Goal: Task Accomplishment & Management: Complete application form

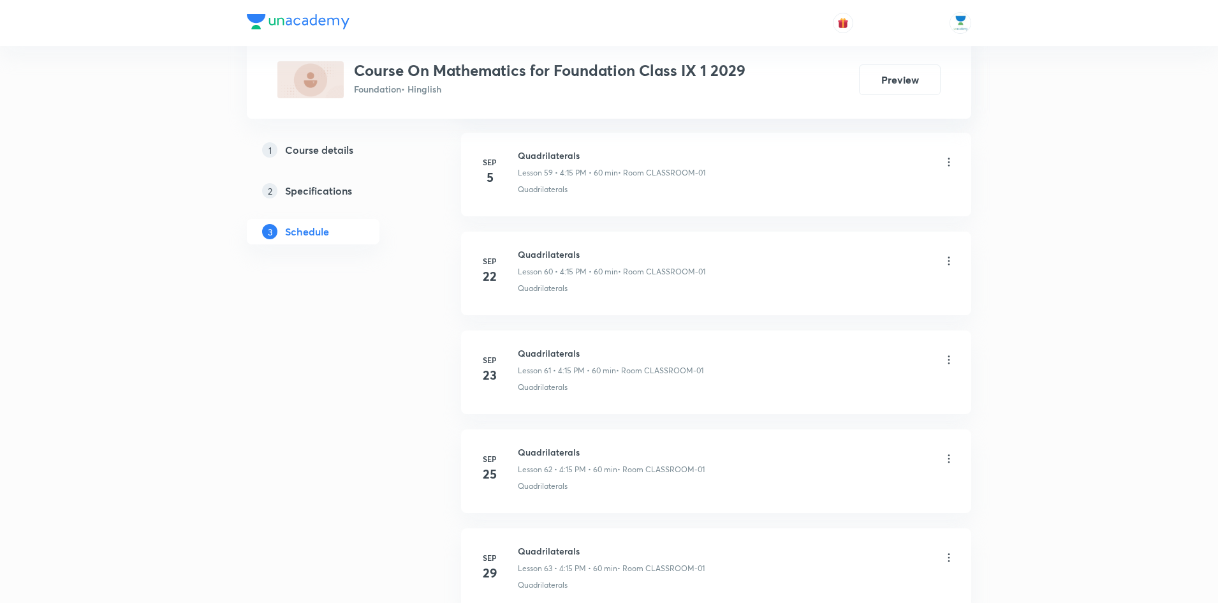
scroll to position [6973, 0]
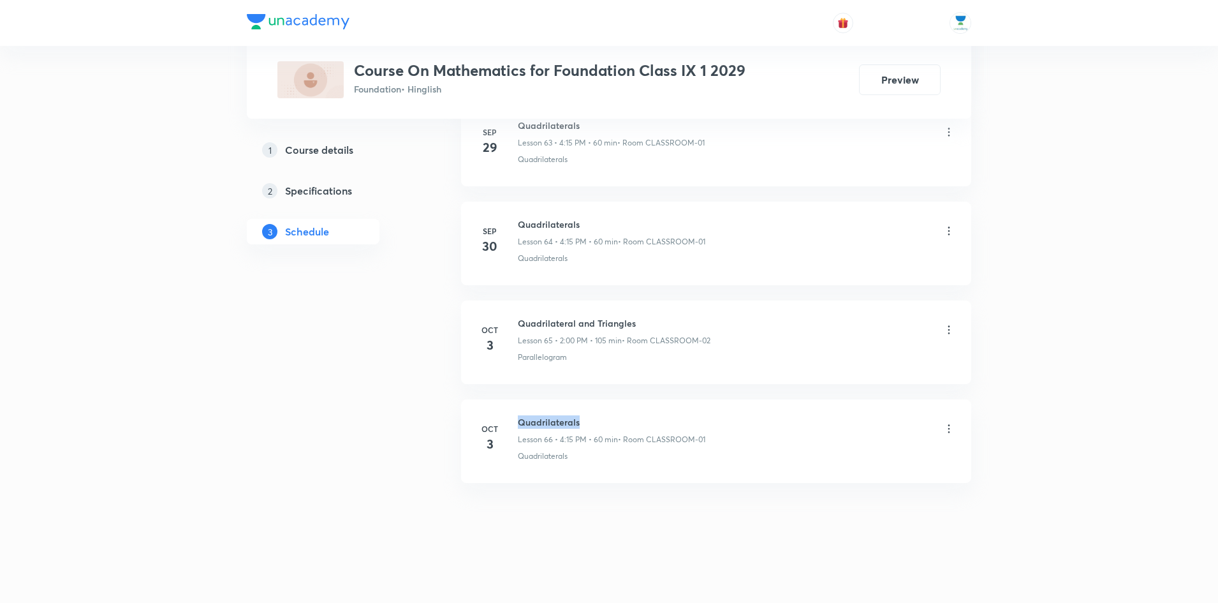
drag, startPoint x: 580, startPoint y: 421, endPoint x: 519, endPoint y: 428, distance: 62.3
click at [519, 428] on h6 "Quadrilaterals" at bounding box center [612, 421] width 188 height 13
copy h6 "Quadrilaterals"
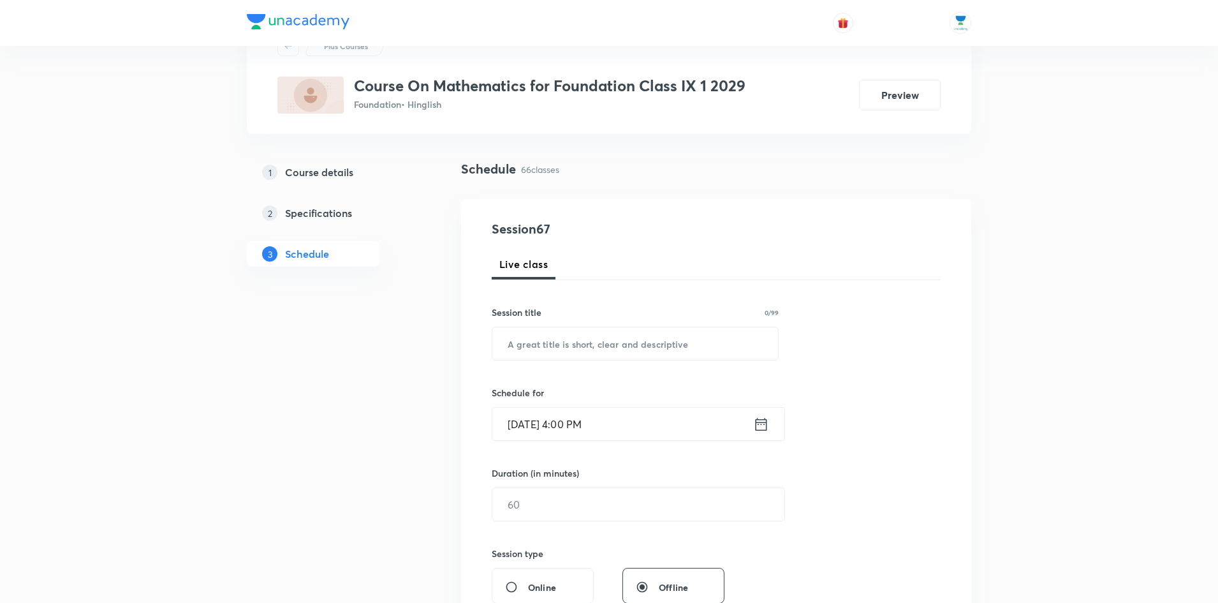
scroll to position [78, 0]
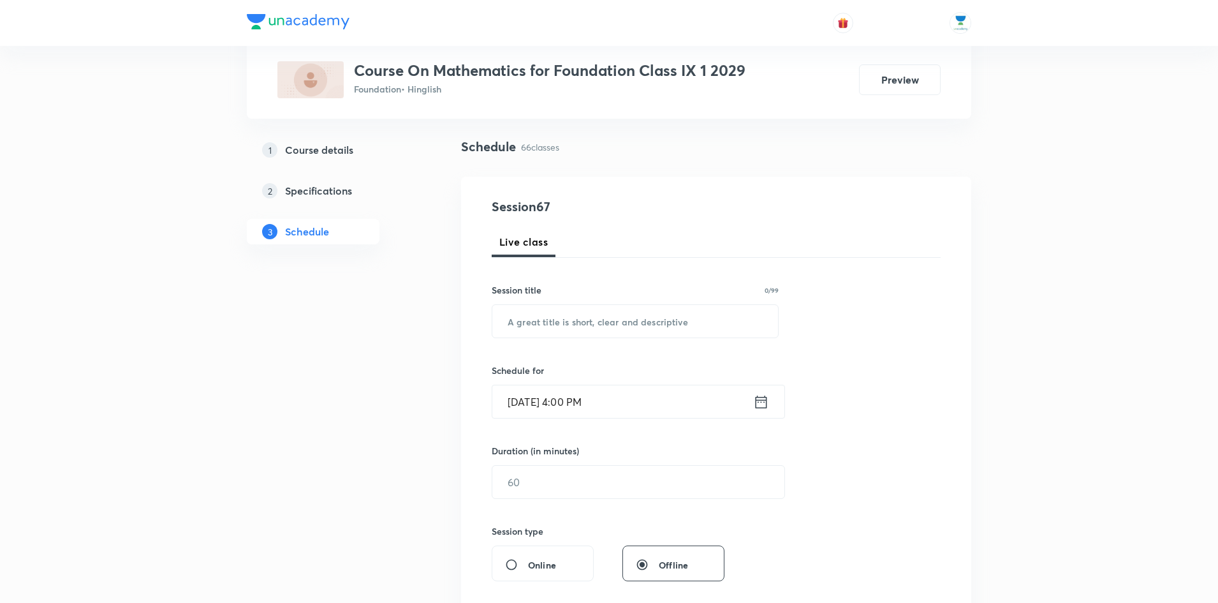
click at [641, 338] on div "Session 67 Live class Session title 0/99 ​ Schedule for Oct 6, 2025, 4:00 PM ​ …" at bounding box center [716, 496] width 449 height 599
click at [652, 328] on input "text" at bounding box center [635, 321] width 286 height 33
paste input "Quadrilaterals"
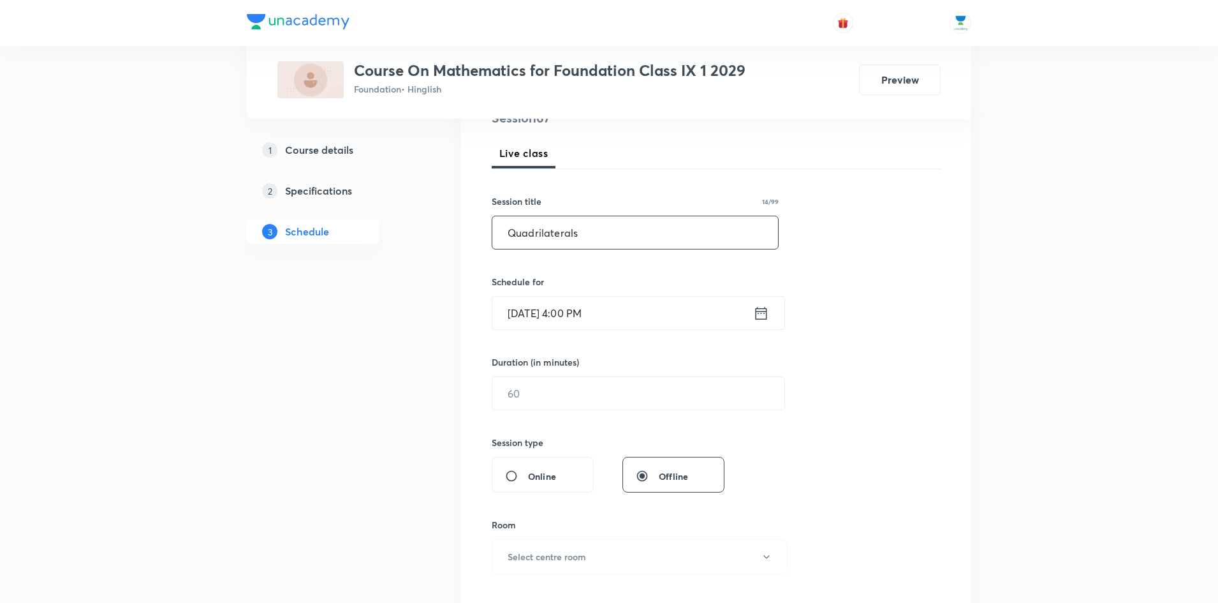
scroll to position [270, 0]
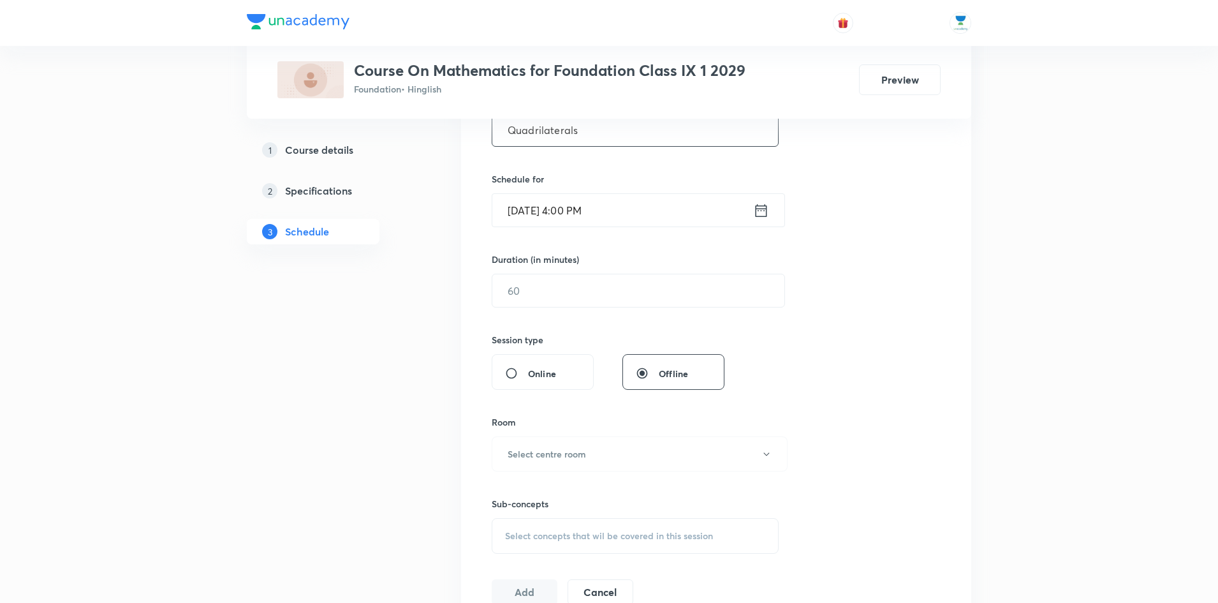
type input "Quadrilaterals"
click at [762, 212] on icon at bounding box center [761, 211] width 16 height 18
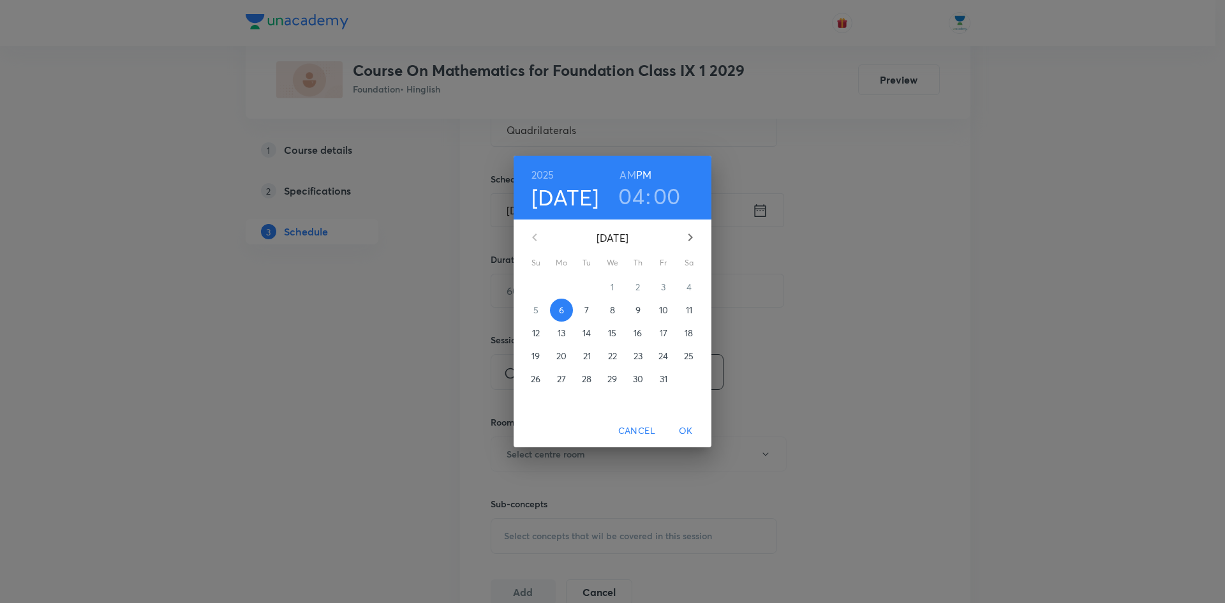
click at [669, 202] on h3 "00" at bounding box center [666, 195] width 27 height 27
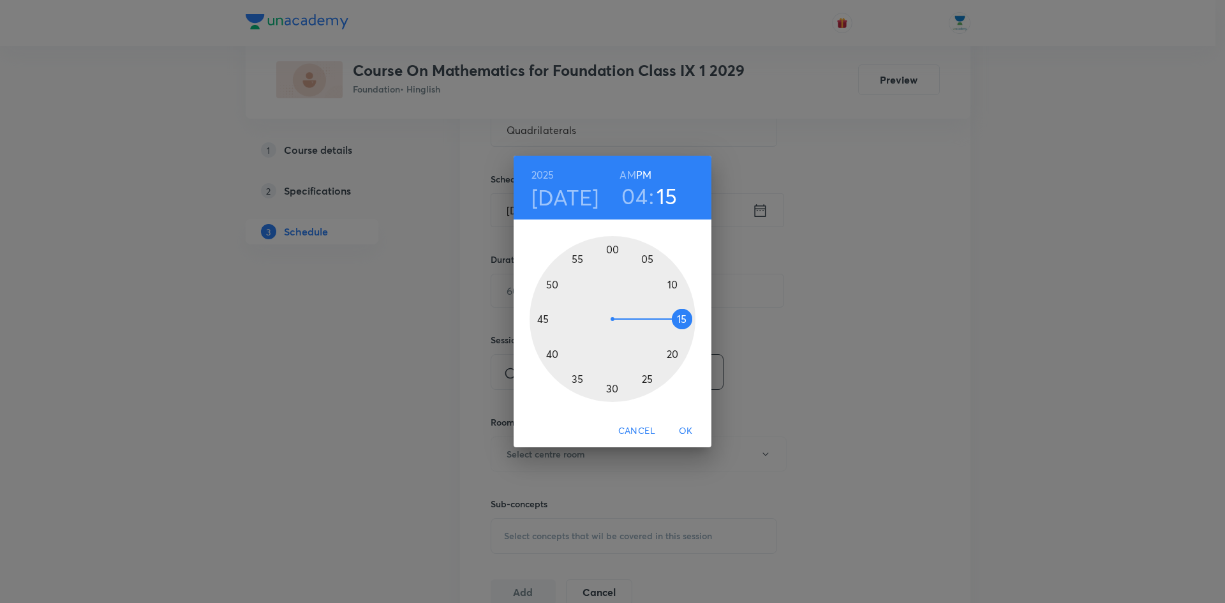
drag, startPoint x: 614, startPoint y: 251, endPoint x: 682, endPoint y: 318, distance: 96.1
click at [682, 318] on div at bounding box center [612, 319] width 166 height 166
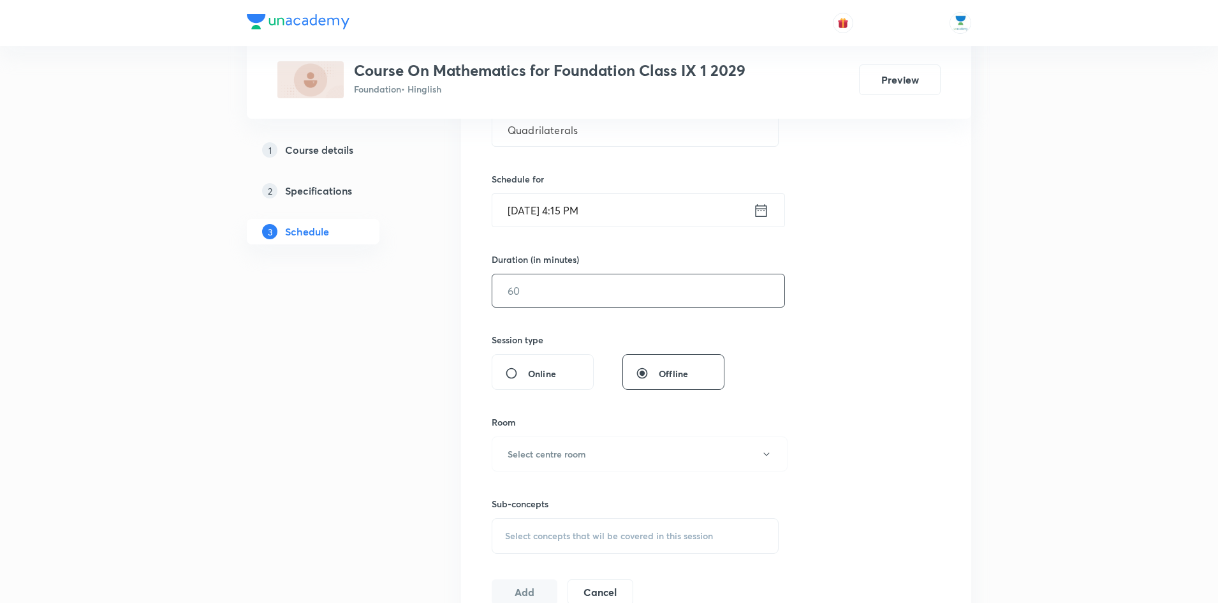
click at [651, 296] on input "text" at bounding box center [638, 290] width 292 height 33
type input "60"
click at [619, 460] on button "Select centre room" at bounding box center [640, 453] width 296 height 35
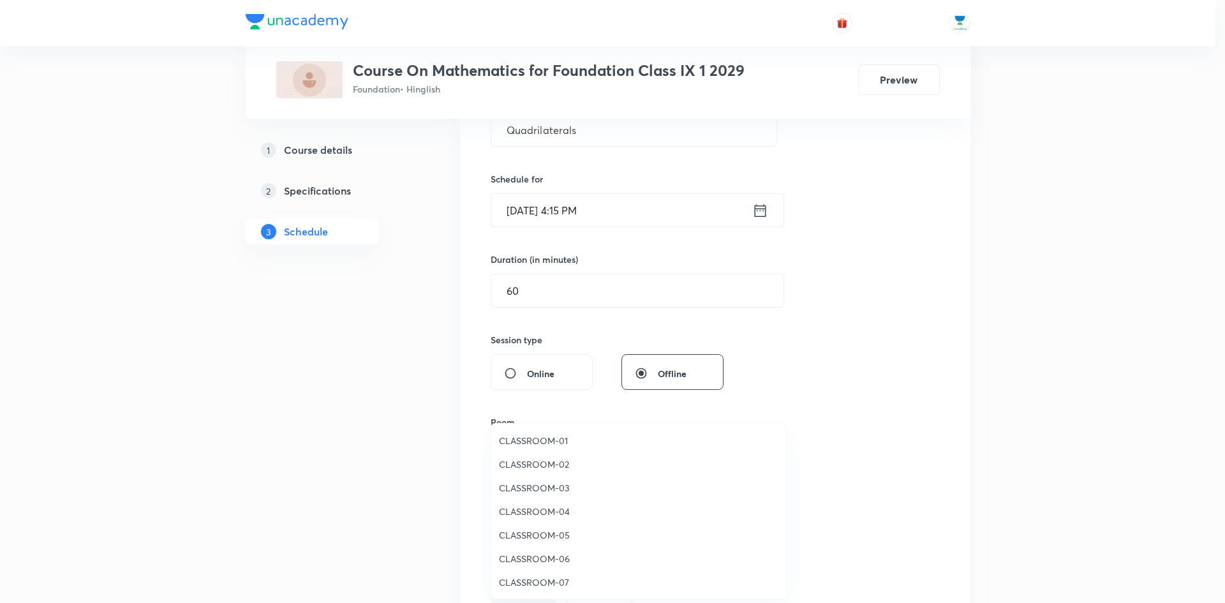
click at [577, 442] on span "CLASSROOM-01" at bounding box center [638, 440] width 279 height 13
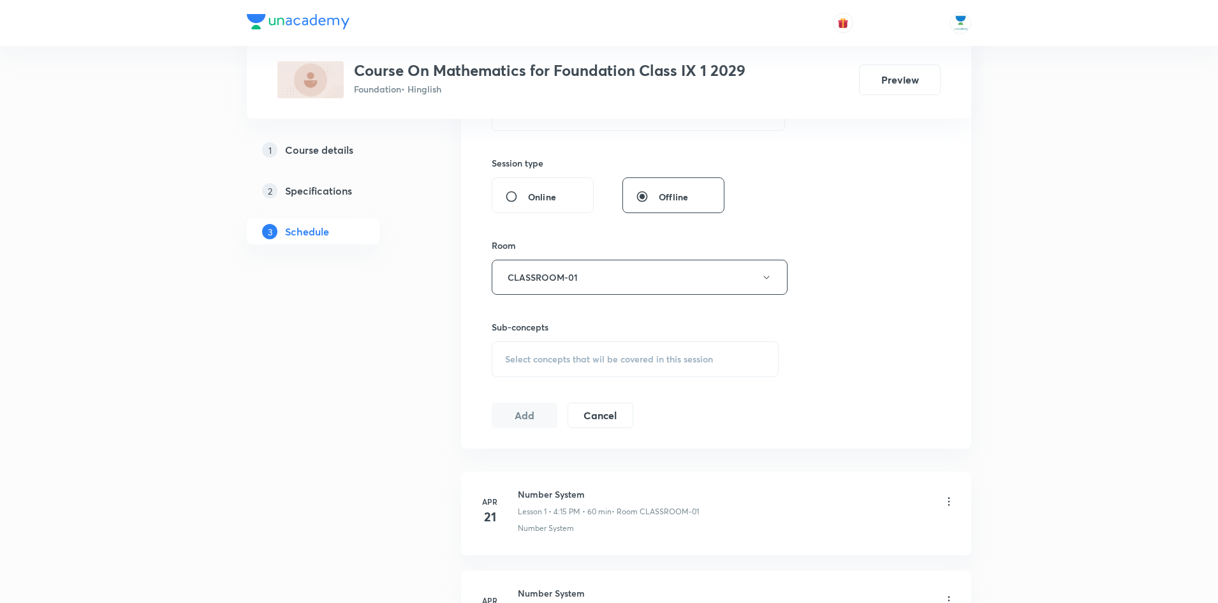
scroll to position [519, 0]
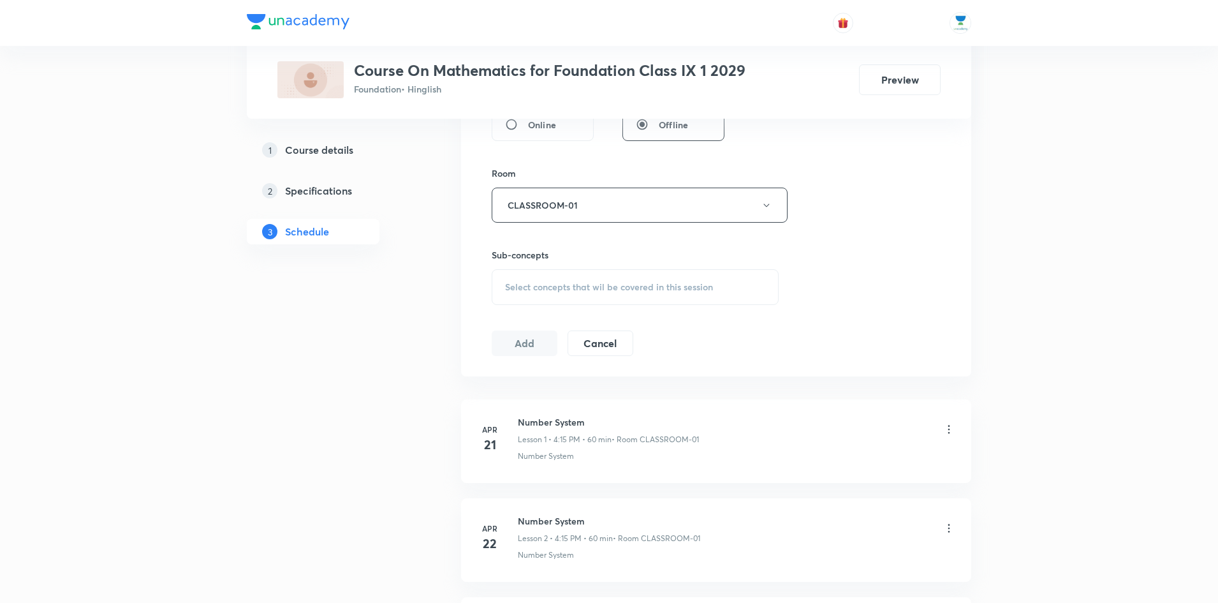
click at [648, 278] on div "Select concepts that wil be covered in this session" at bounding box center [635, 287] width 287 height 36
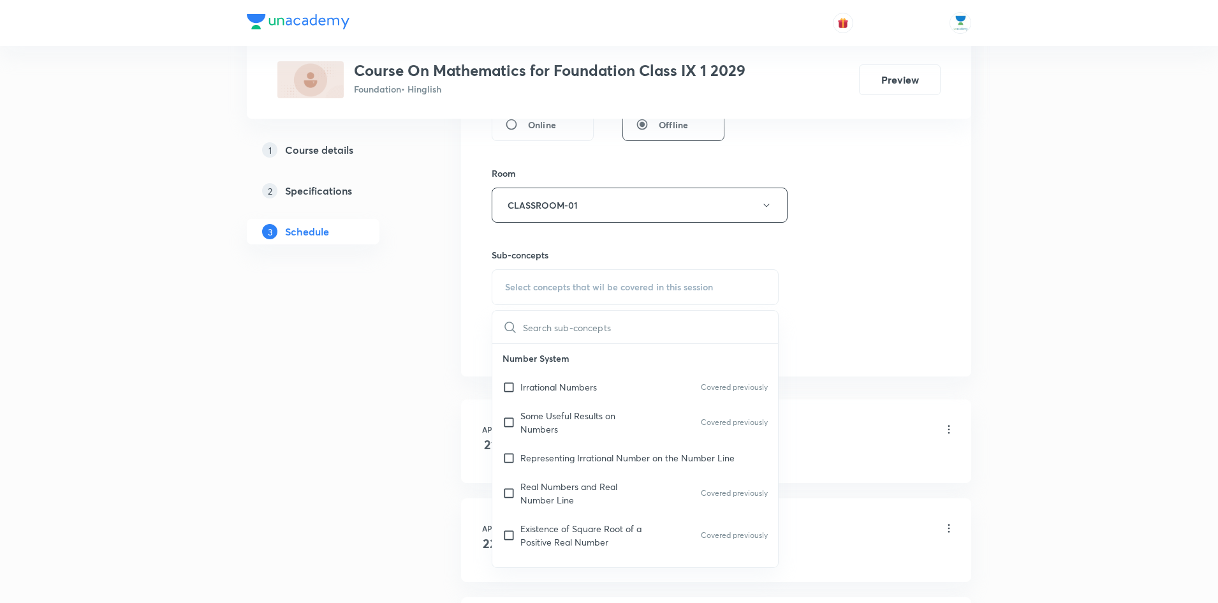
click at [614, 329] on input "text" at bounding box center [650, 327] width 255 height 33
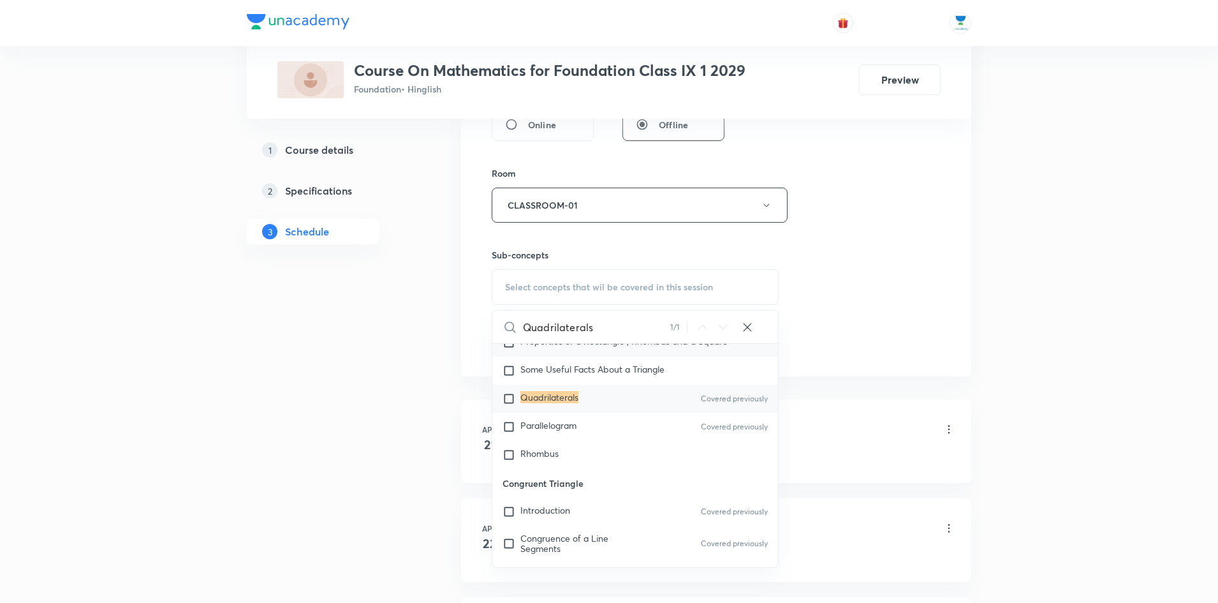
scroll to position [3163, 0]
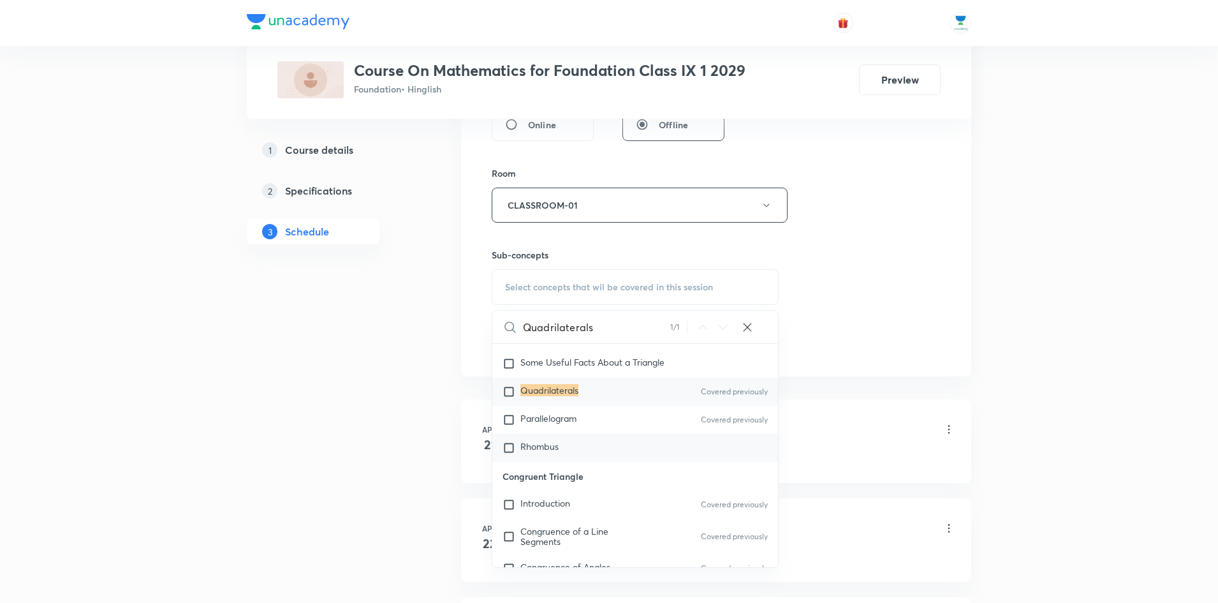
type input "Quadrilaterals"
click at [509, 448] on input "checkbox" at bounding box center [512, 447] width 18 height 13
checkbox input "true"
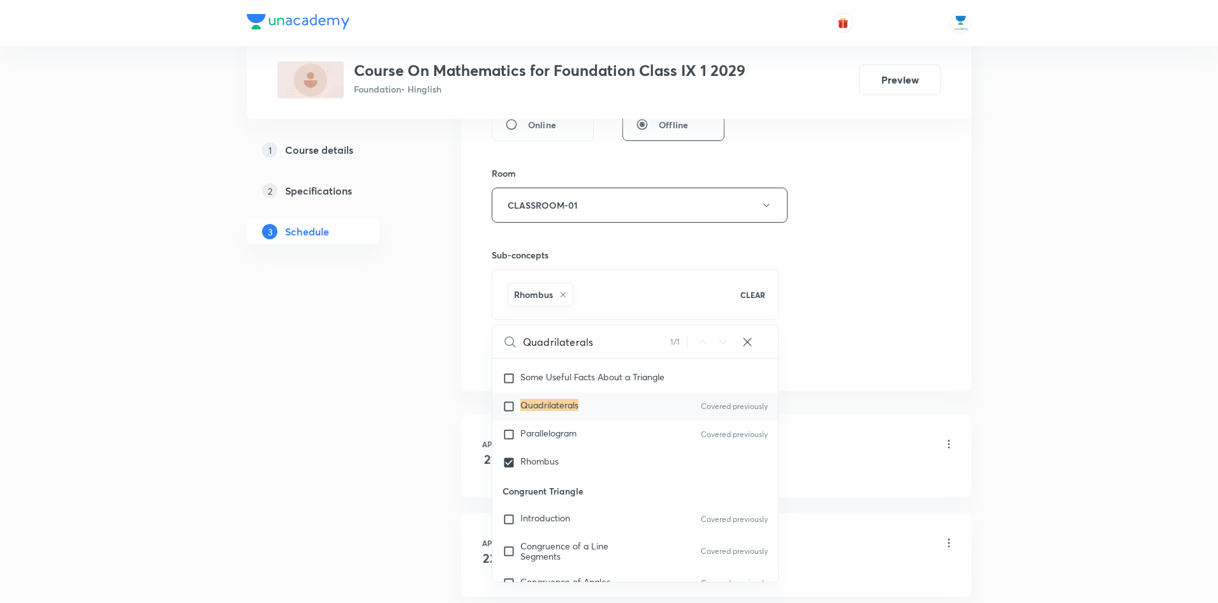
click at [957, 242] on div "Session 67 Live class Session title 14/99 Quadrilaterals ​ Schedule for Oct 6, …" at bounding box center [716, 64] width 510 height 654
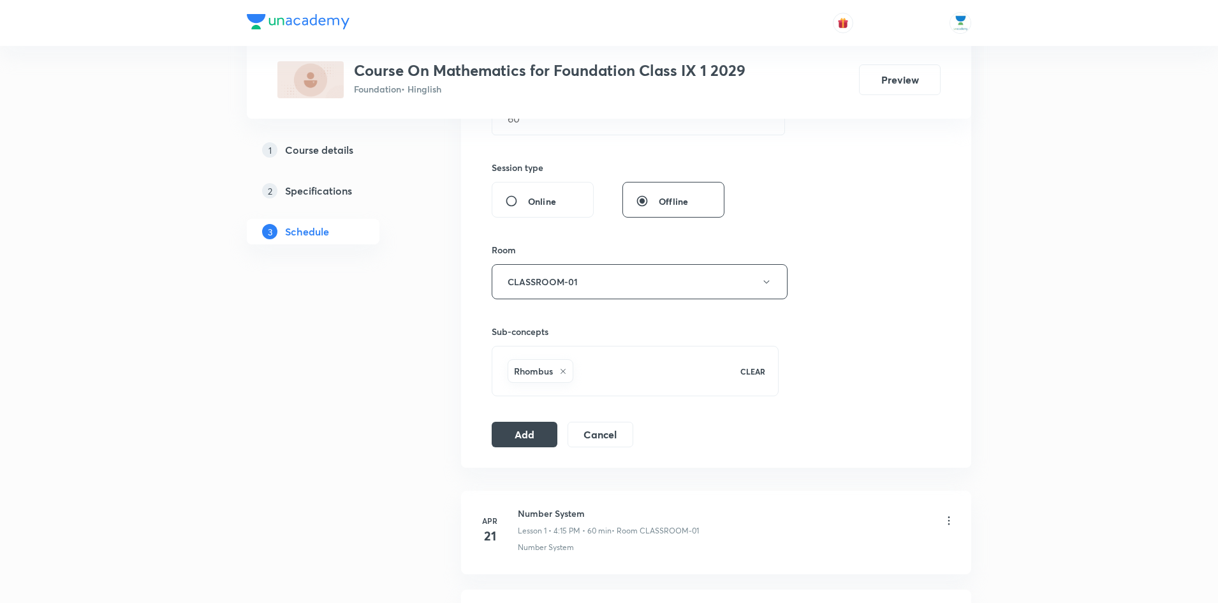
scroll to position [455, 0]
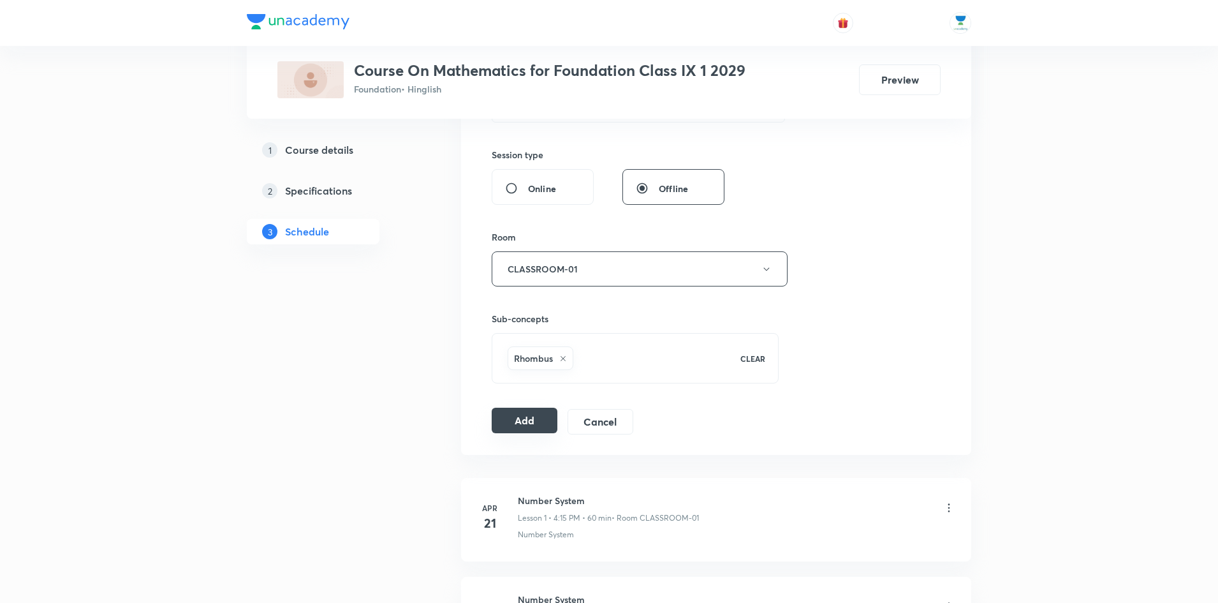
click at [522, 418] on button "Add" at bounding box center [525, 421] width 66 height 26
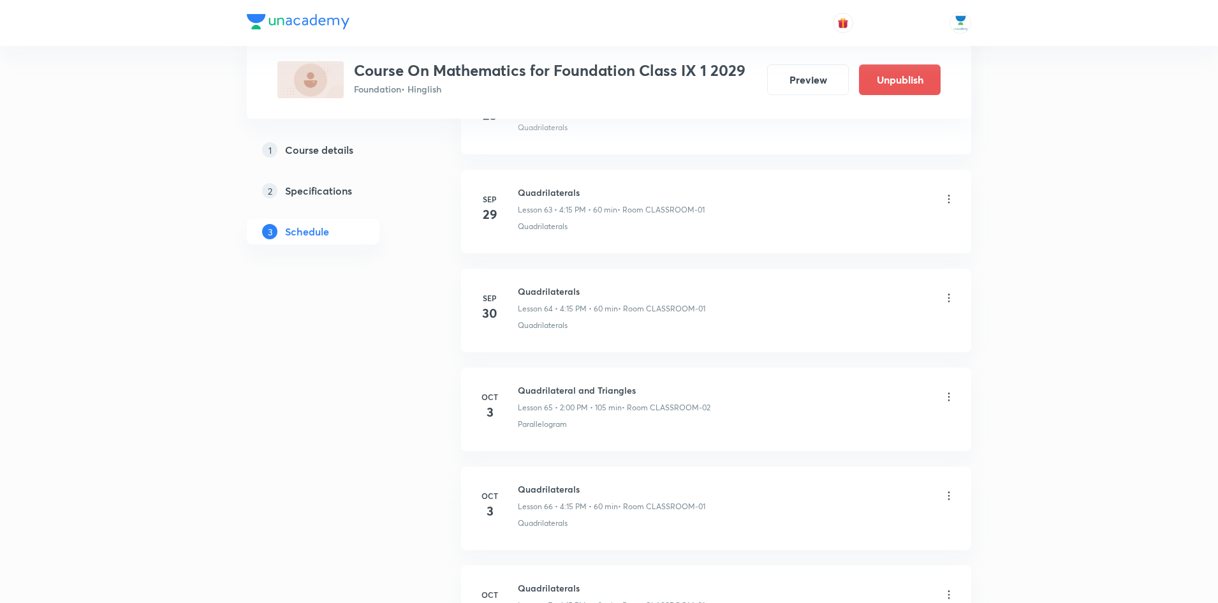
scroll to position [6486, 0]
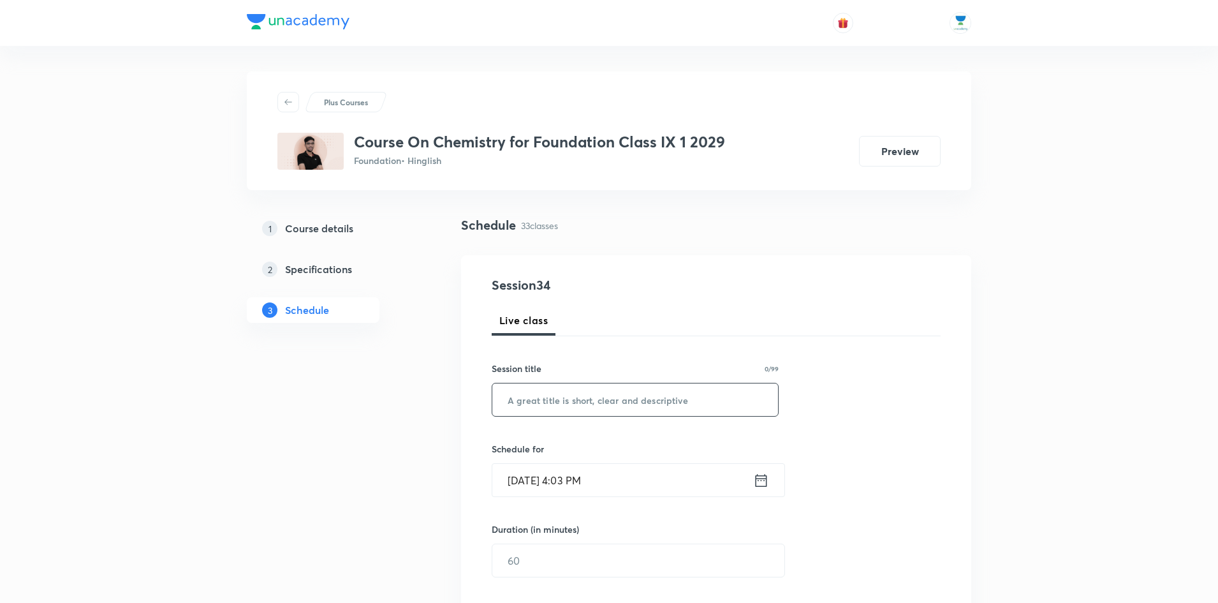
click at [640, 396] on input "text" at bounding box center [635, 399] width 286 height 33
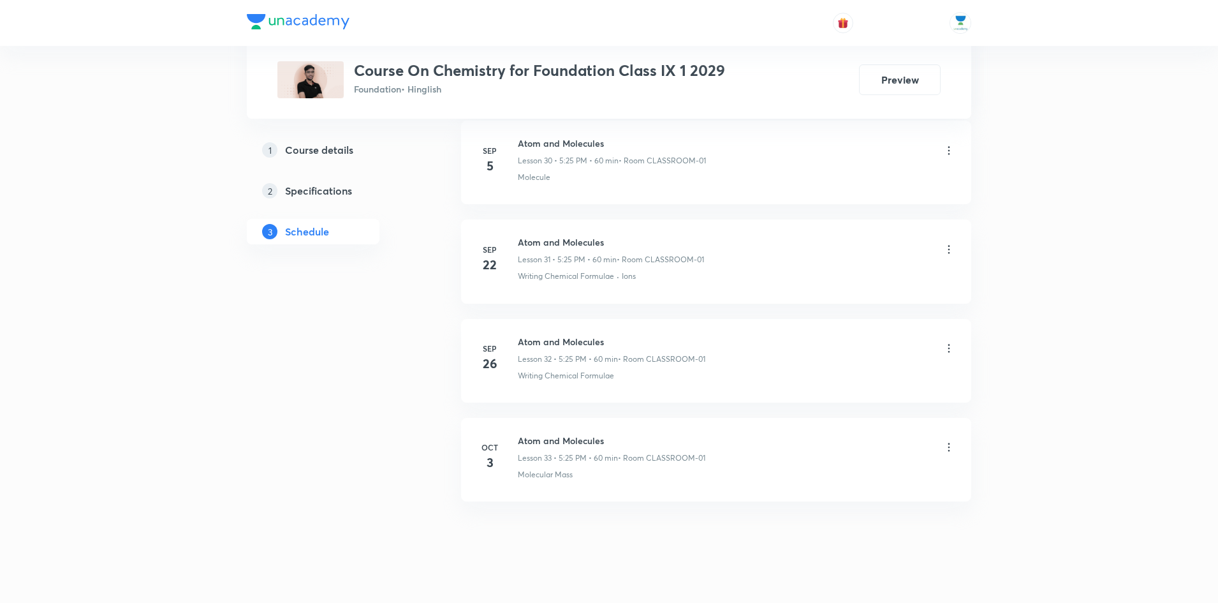
scroll to position [3695, 0]
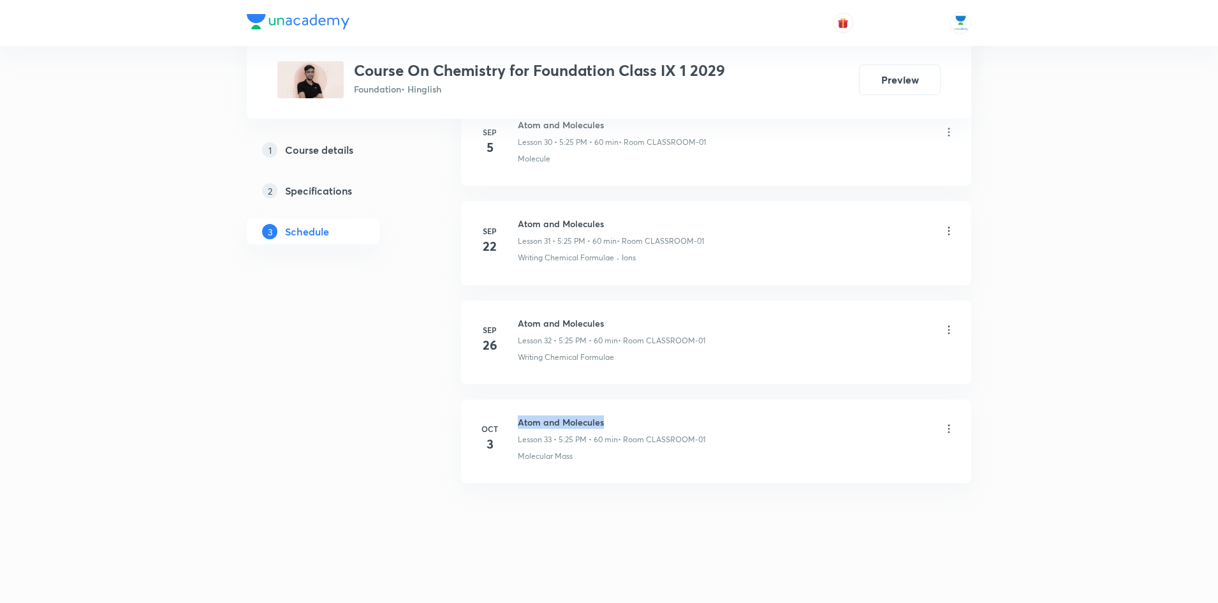
drag, startPoint x: 616, startPoint y: 422, endPoint x: 519, endPoint y: 422, distance: 96.3
click at [519, 422] on h6 "Atom and Molecules" at bounding box center [612, 421] width 188 height 13
copy h6 "Atom and Molecules"
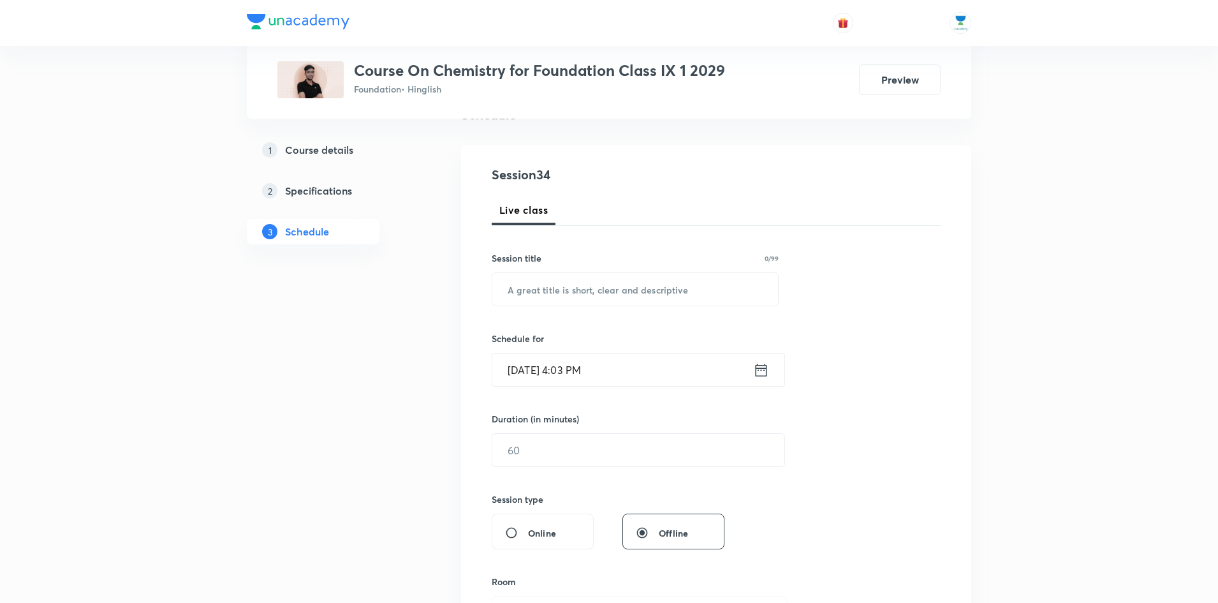
scroll to position [0, 0]
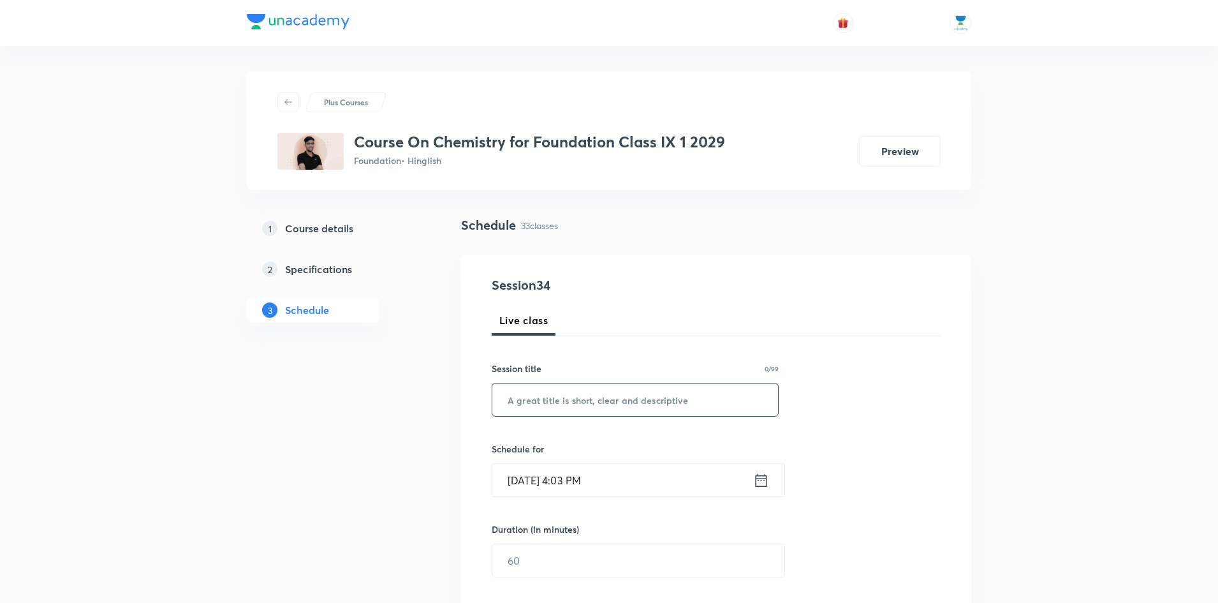
click at [638, 406] on input "text" at bounding box center [635, 399] width 286 height 33
paste input "Atom and Molecules"
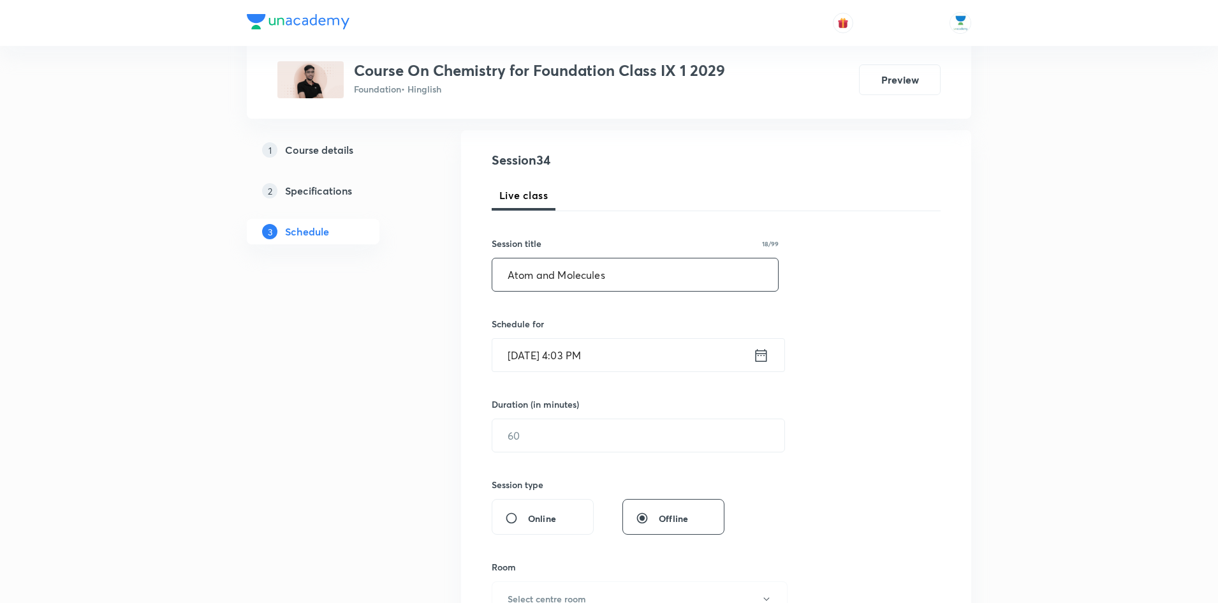
scroll to position [164, 0]
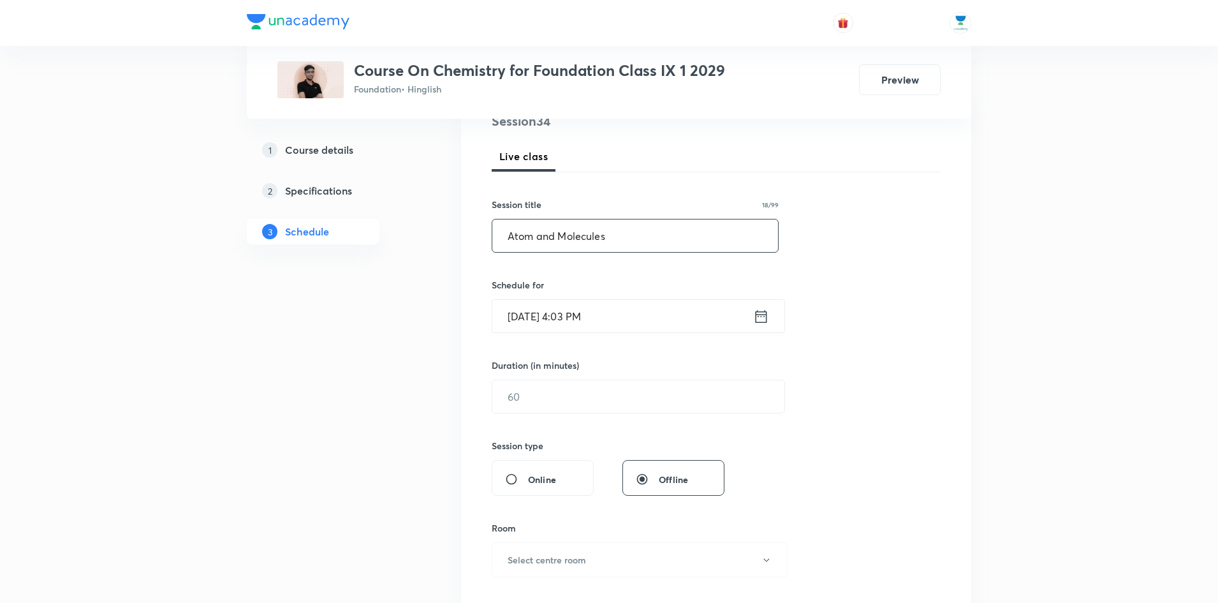
type input "Atom and Molecules"
click at [761, 318] on icon at bounding box center [761, 316] width 16 height 18
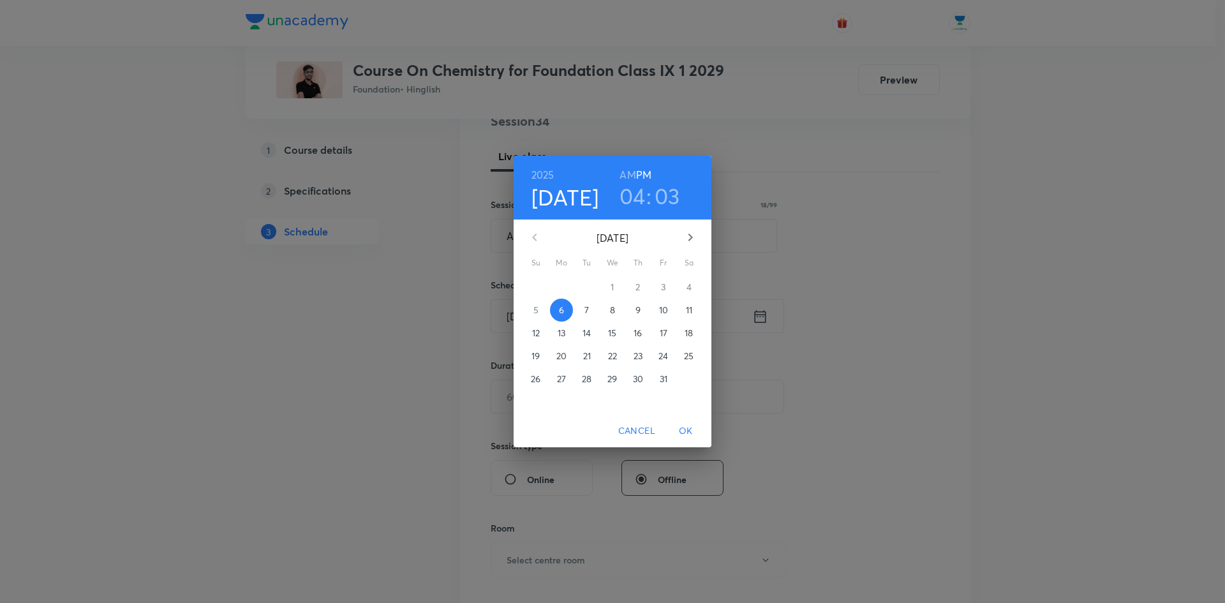
click at [656, 196] on h3 "03" at bounding box center [667, 195] width 26 height 27
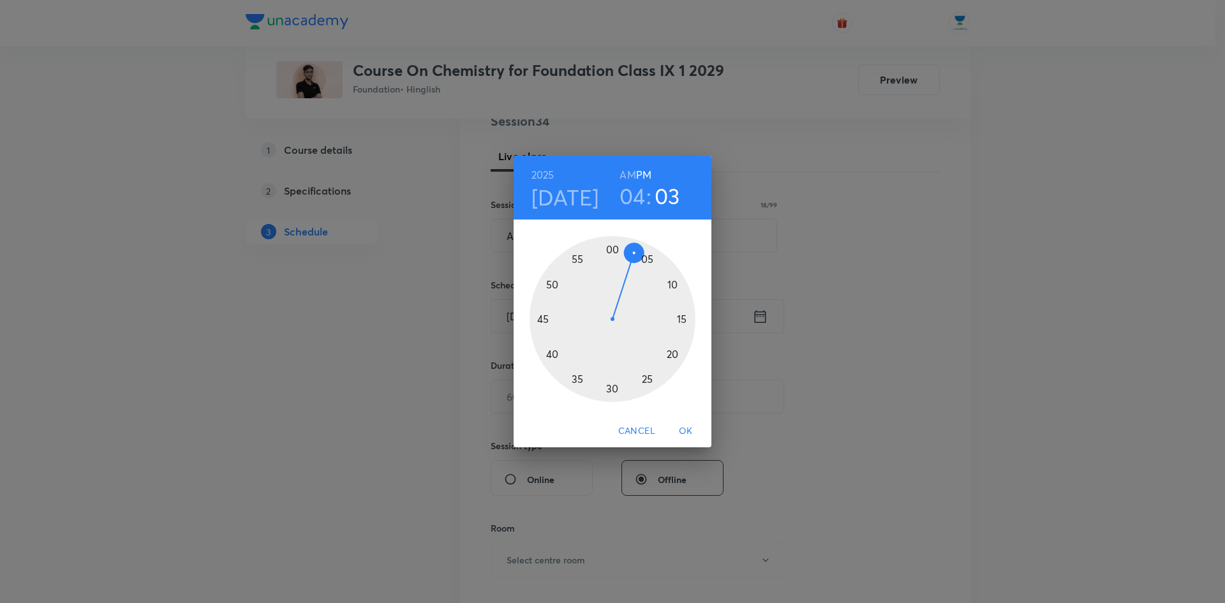
click at [631, 200] on h3 "04" at bounding box center [632, 195] width 26 height 27
click at [645, 378] on div at bounding box center [612, 319] width 166 height 166
drag, startPoint x: 632, startPoint y: 254, endPoint x: 647, endPoint y: 375, distance: 122.1
click at [647, 375] on div at bounding box center [612, 319] width 166 height 166
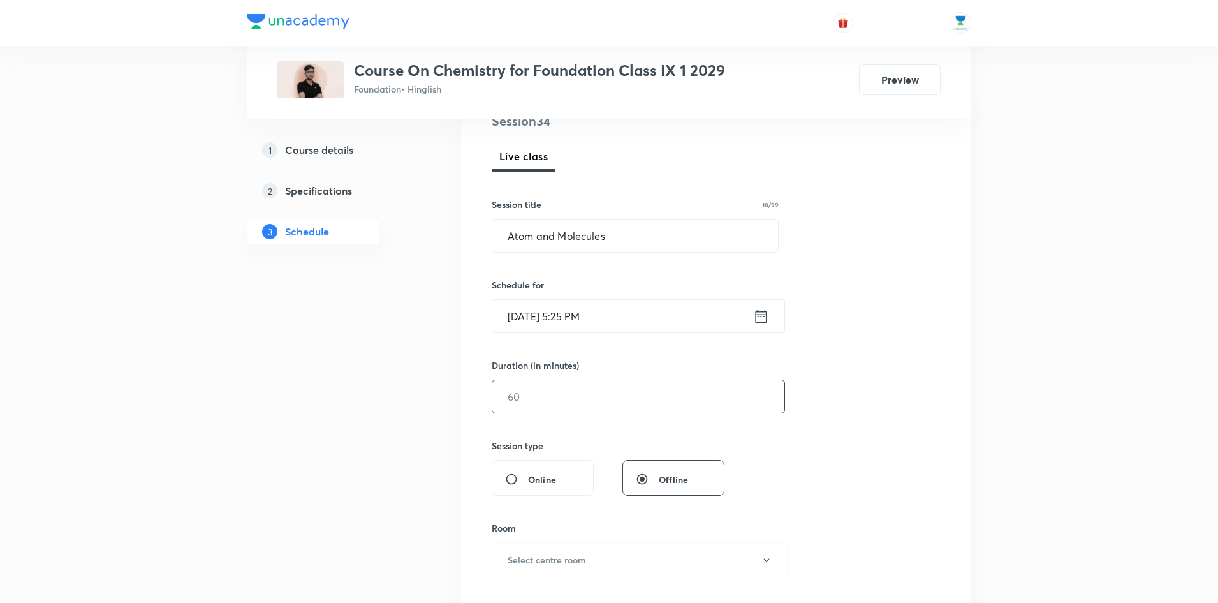
click at [653, 390] on input "text" at bounding box center [638, 396] width 292 height 33
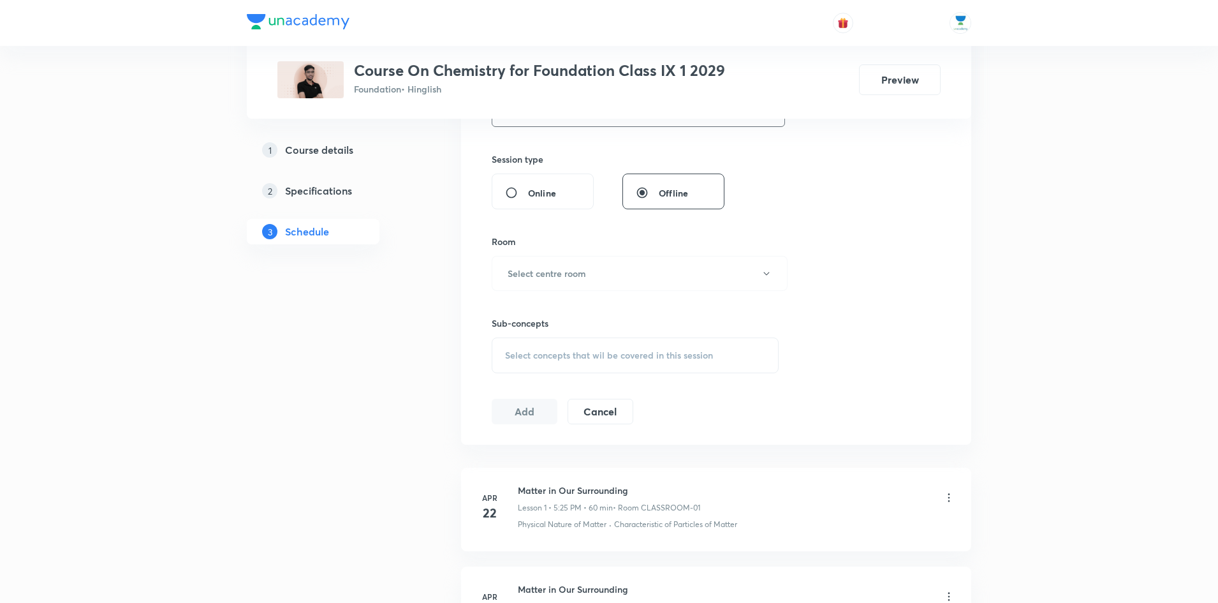
scroll to position [451, 0]
type input "60"
click at [611, 279] on button "Select centre room" at bounding box center [640, 272] width 296 height 35
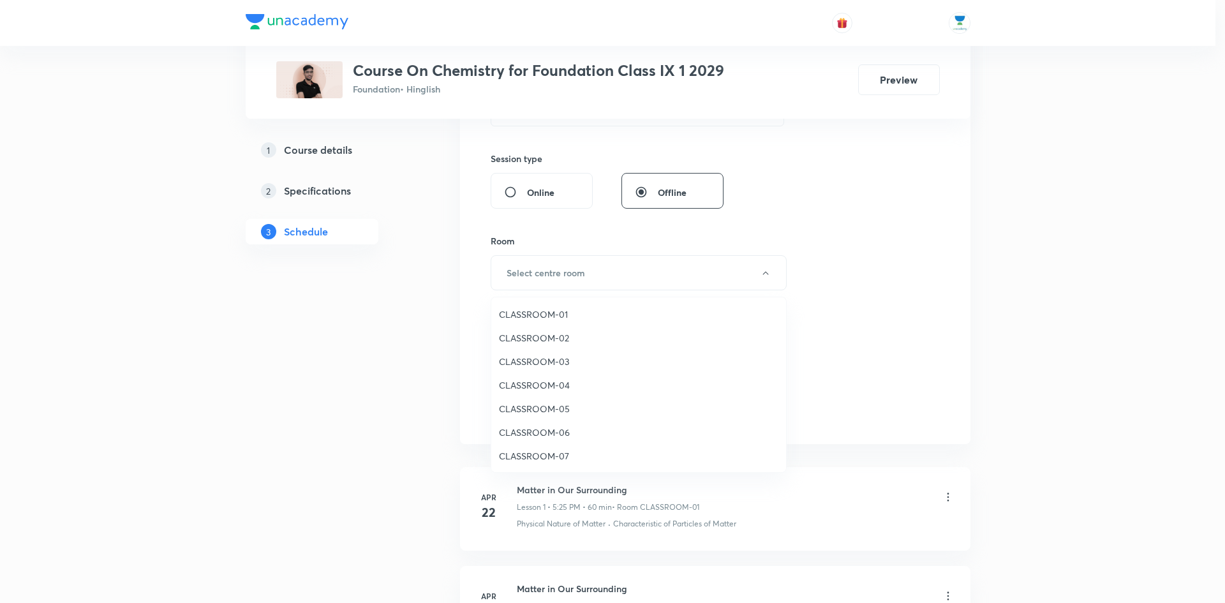
click at [571, 311] on span "CLASSROOM-01" at bounding box center [638, 313] width 279 height 13
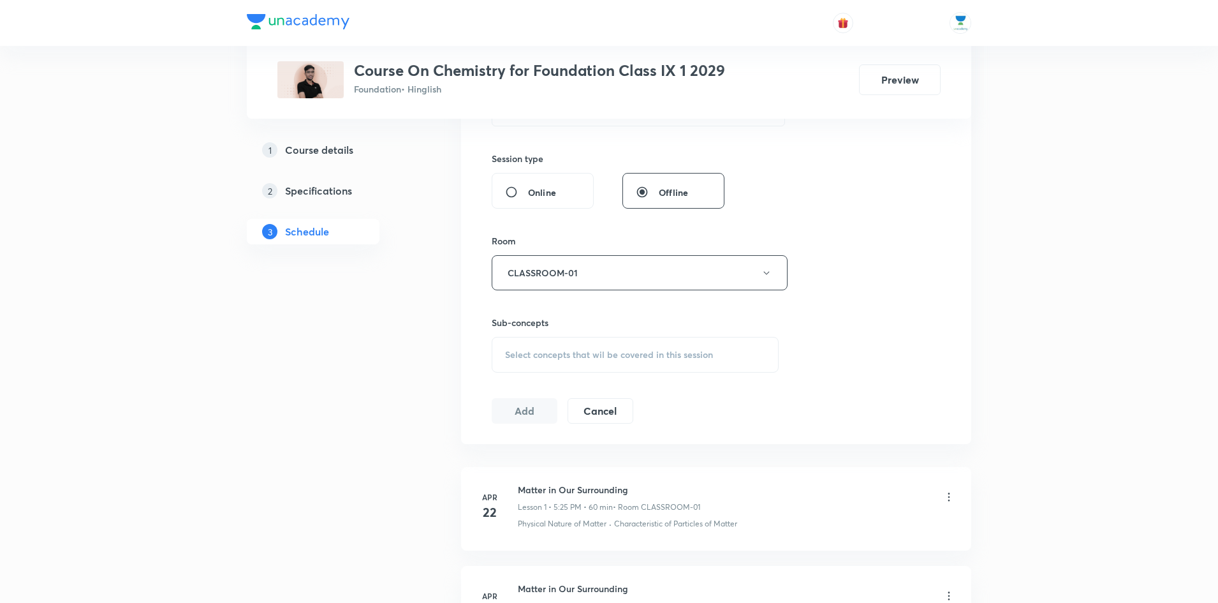
click at [599, 351] on span "Select concepts that wil be covered in this session" at bounding box center [609, 355] width 208 height 10
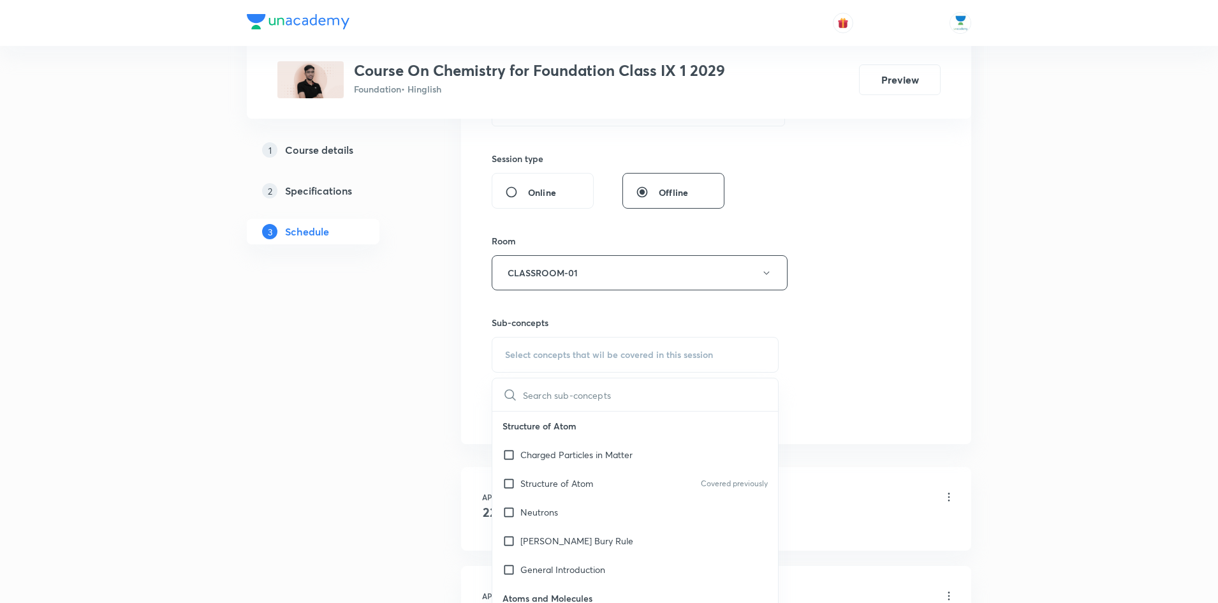
click at [583, 401] on input "text" at bounding box center [650, 394] width 255 height 33
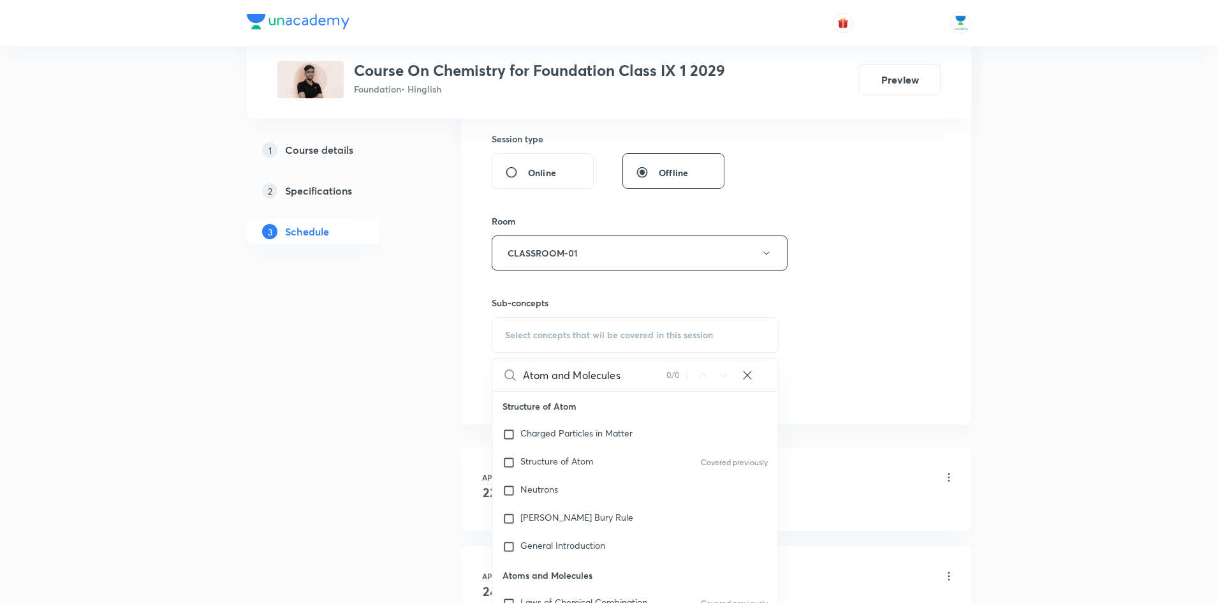
scroll to position [480, 0]
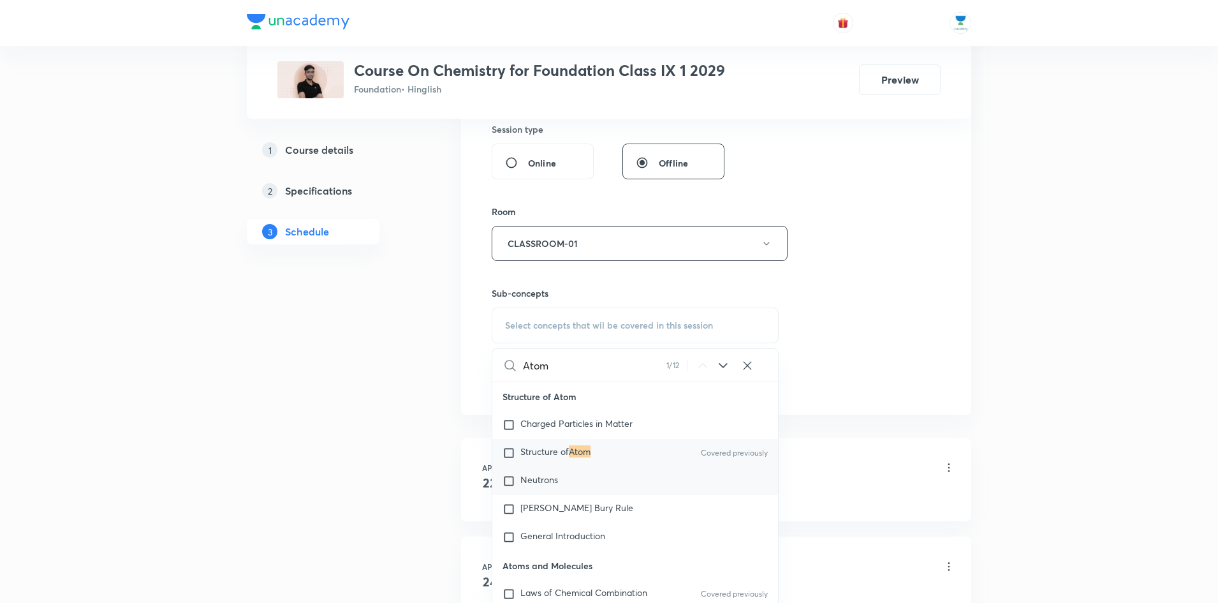
type input "Atom"
click at [507, 482] on input "checkbox" at bounding box center [512, 481] width 18 height 13
checkbox input "true"
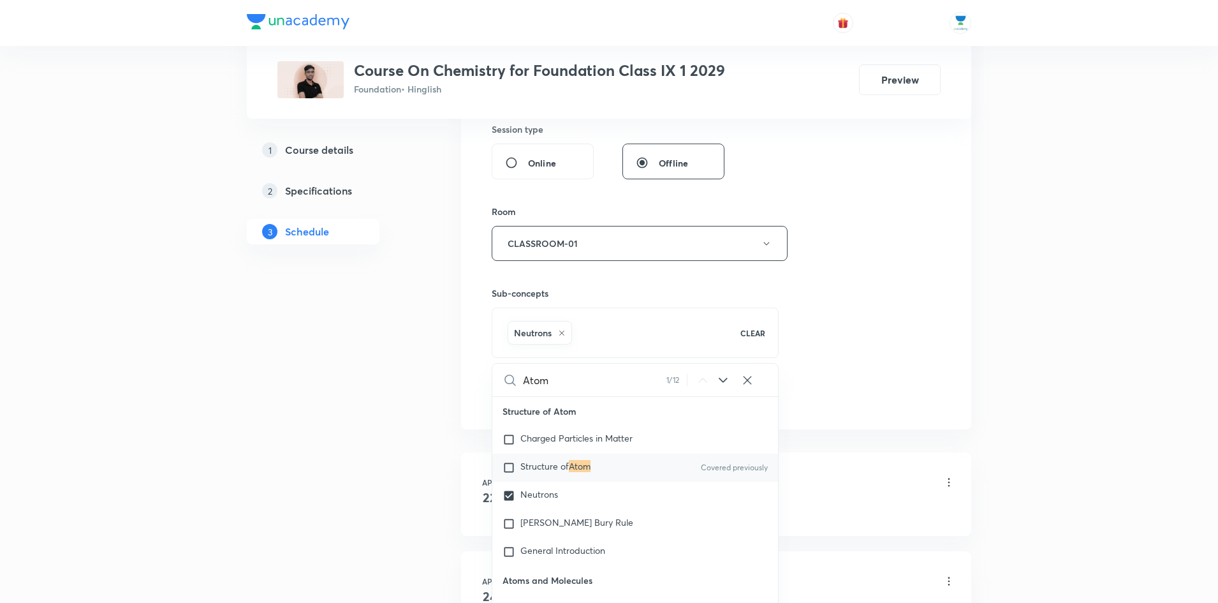
click at [893, 304] on div "Session 34 Live class Session title 18/99 Atom and Molecules ​ Schedule for Oct…" at bounding box center [716, 102] width 449 height 614
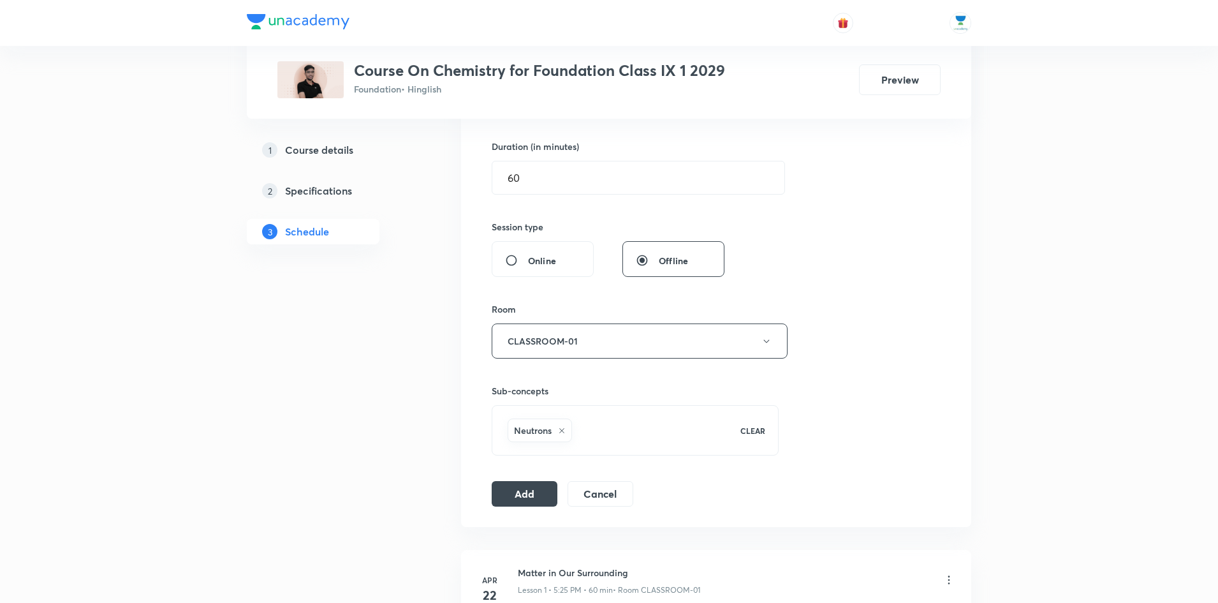
scroll to position [400, 0]
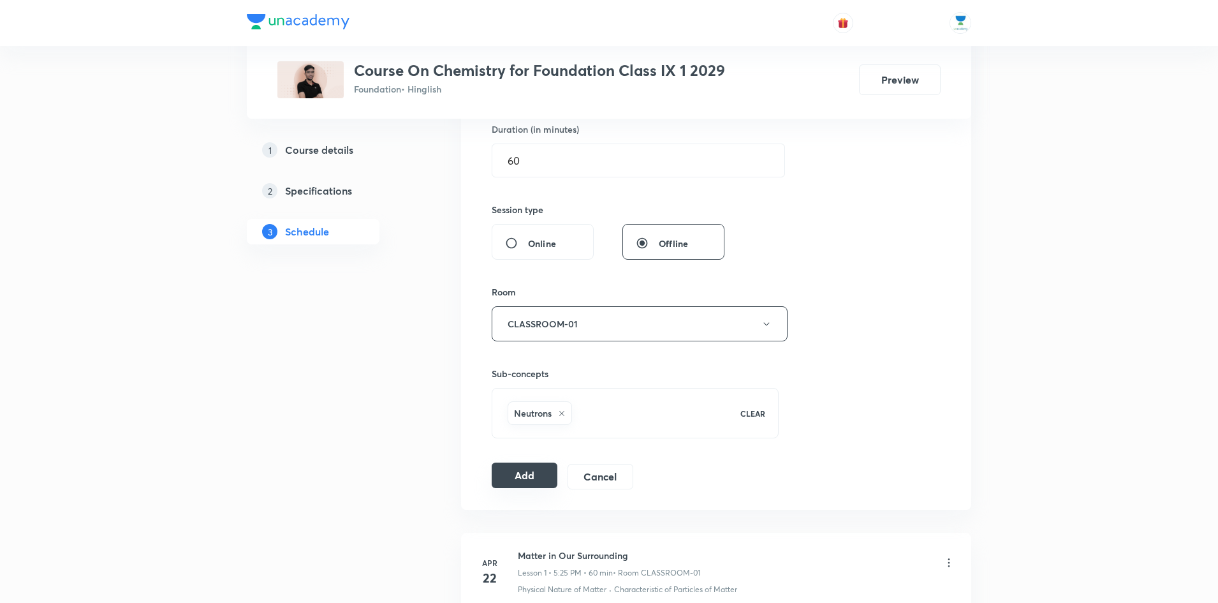
click at [513, 478] on button "Add" at bounding box center [525, 475] width 66 height 26
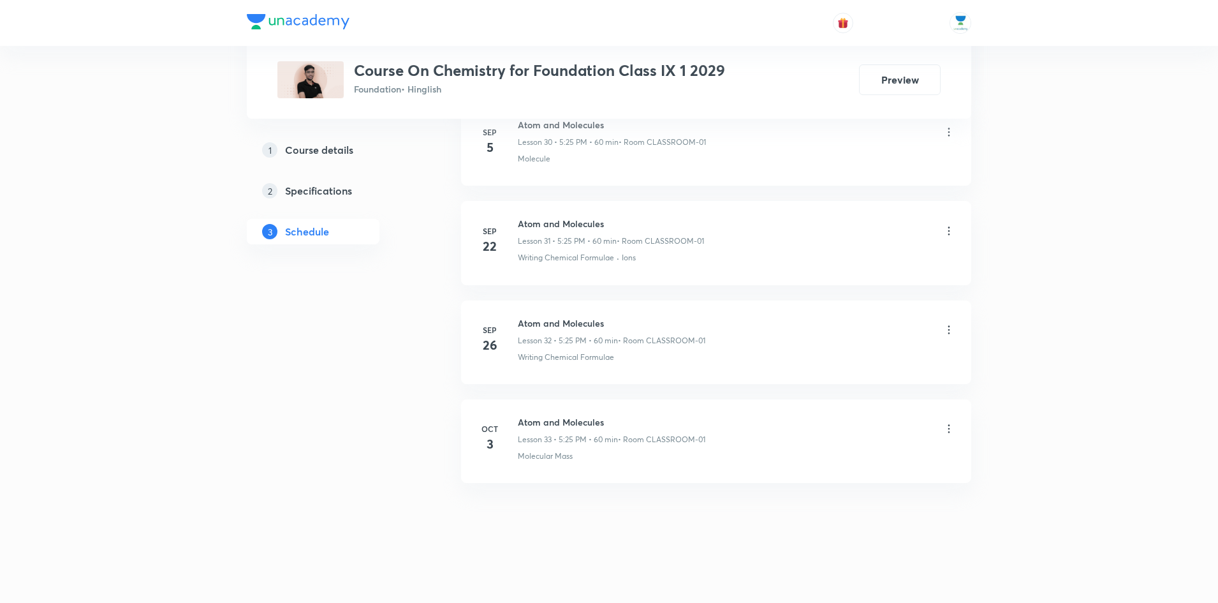
scroll to position [3109, 0]
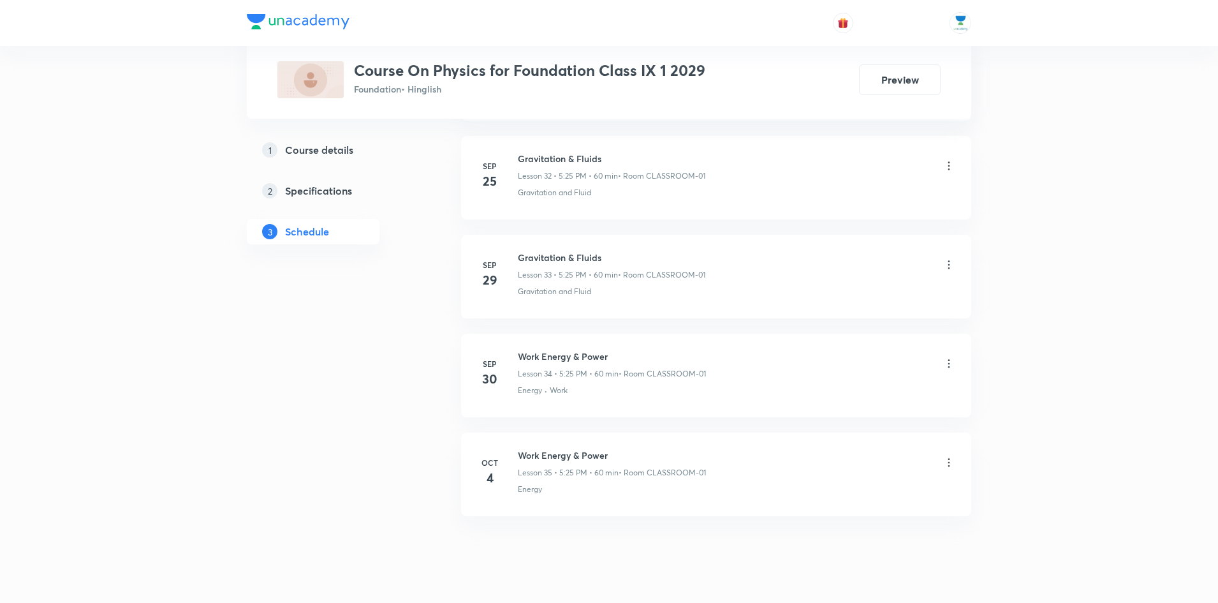
scroll to position [3883, 0]
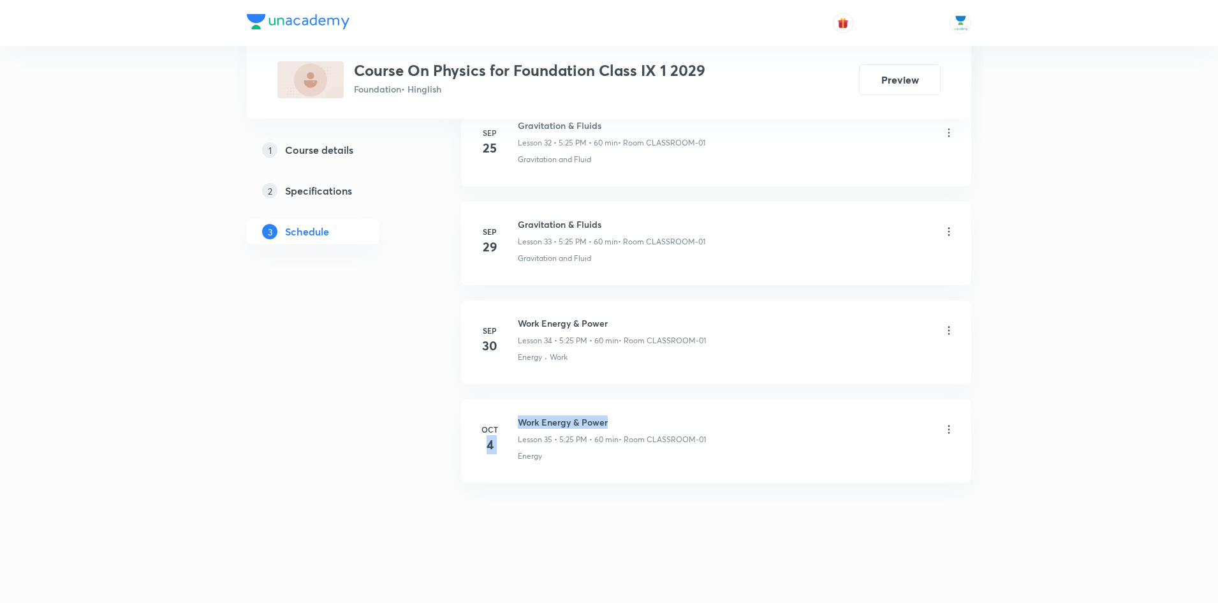
drag, startPoint x: 614, startPoint y: 421, endPoint x: 517, endPoint y: 425, distance: 97.0
click at [517, 425] on div "[DATE] Work Energy & Power Lesson 35 • 5:25 PM • 60 min • Room CLASSROOM-01 Ene…" at bounding box center [716, 438] width 478 height 47
drag, startPoint x: 612, startPoint y: 422, endPoint x: 520, endPoint y: 425, distance: 91.9
click at [520, 425] on h6 "Work Energy & Power" at bounding box center [612, 421] width 188 height 13
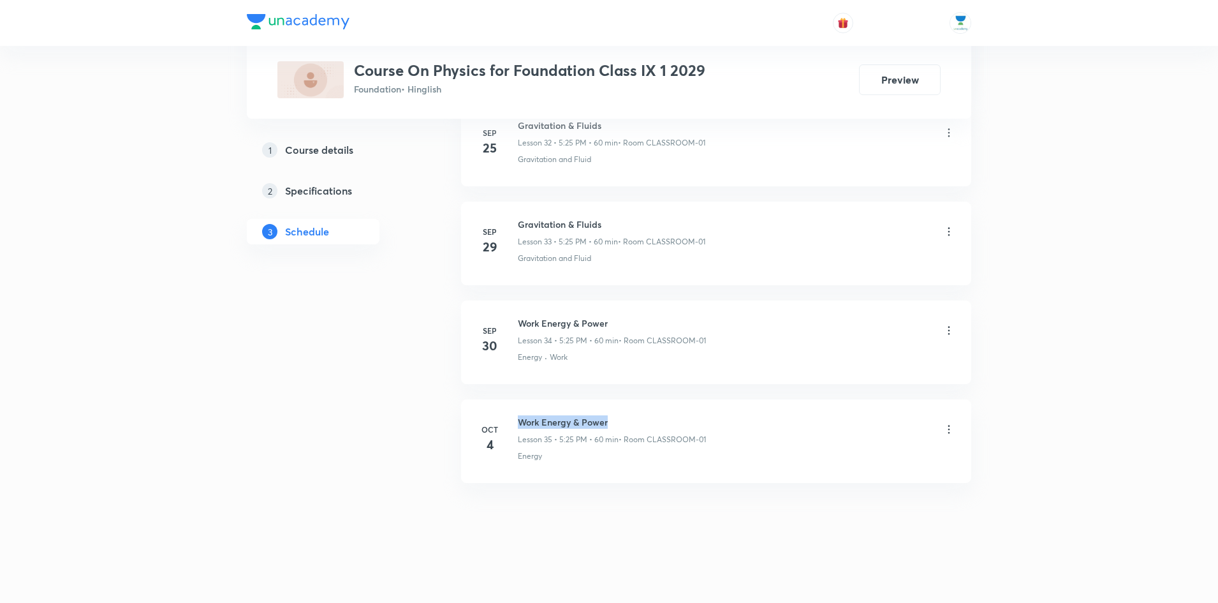
copy h6 "Work Energy & Power"
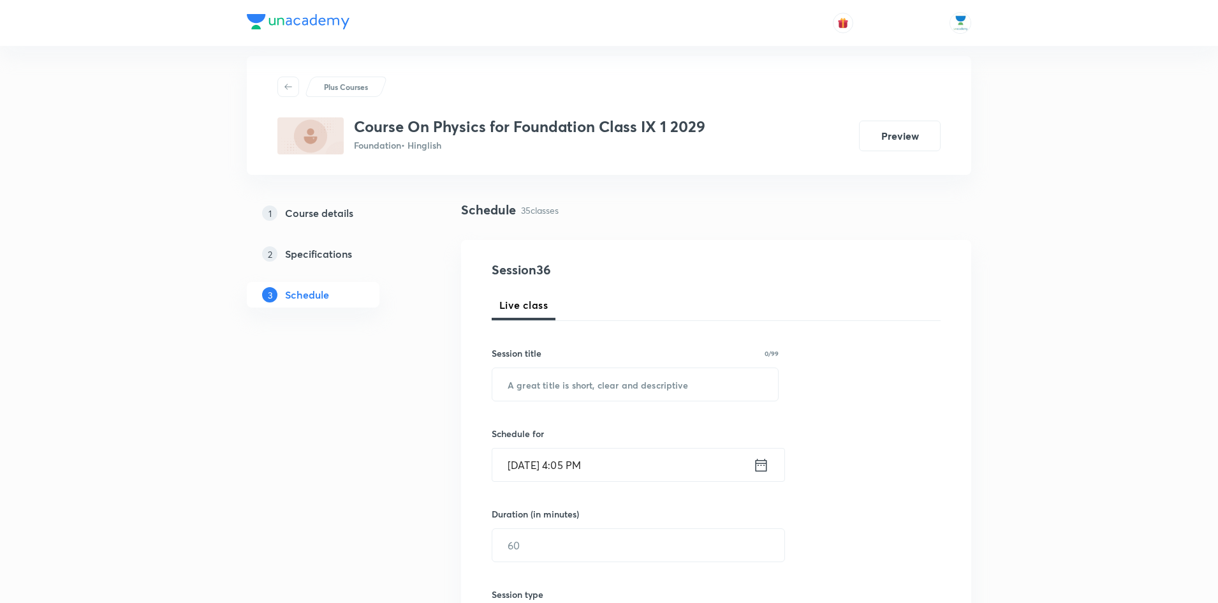
scroll to position [0, 0]
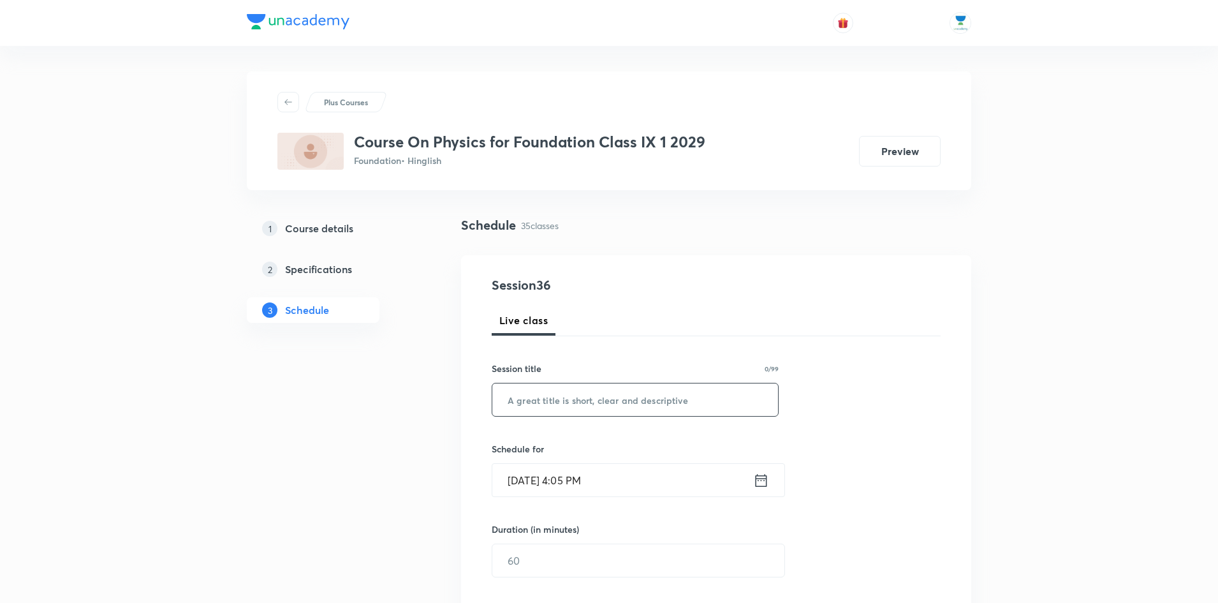
click at [625, 408] on input "text" at bounding box center [635, 399] width 286 height 33
paste input "Work Energy & Power"
type input "Work Energy & Power"
click at [763, 478] on icon at bounding box center [761, 479] width 11 height 13
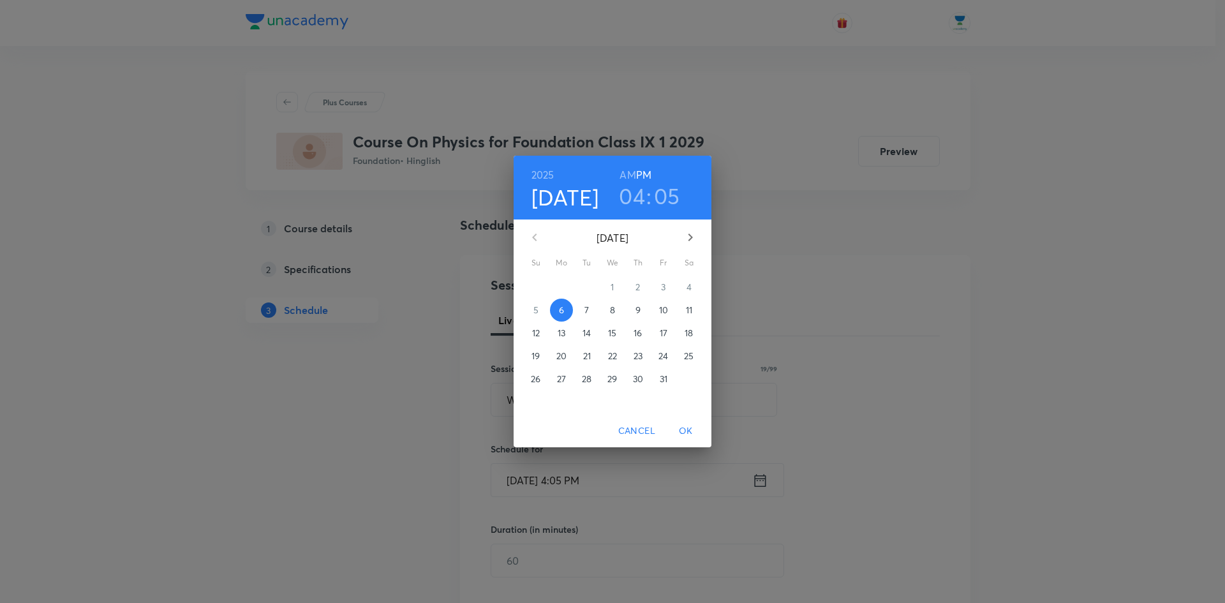
click at [632, 202] on h3 "04" at bounding box center [632, 195] width 26 height 27
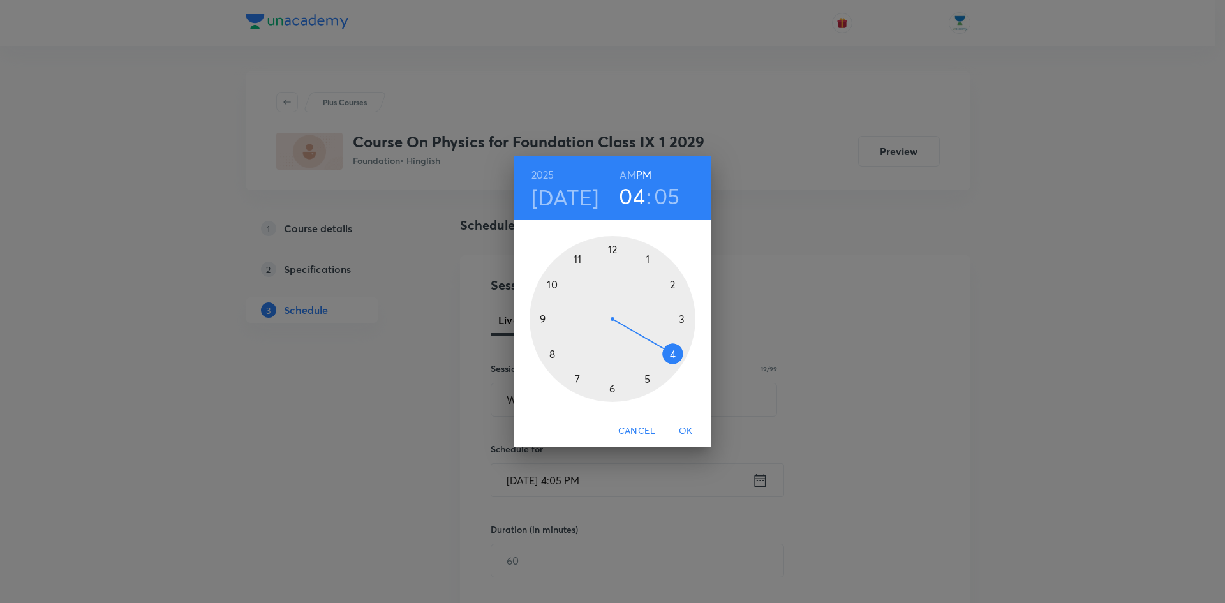
click at [612, 388] on div at bounding box center [612, 319] width 166 height 166
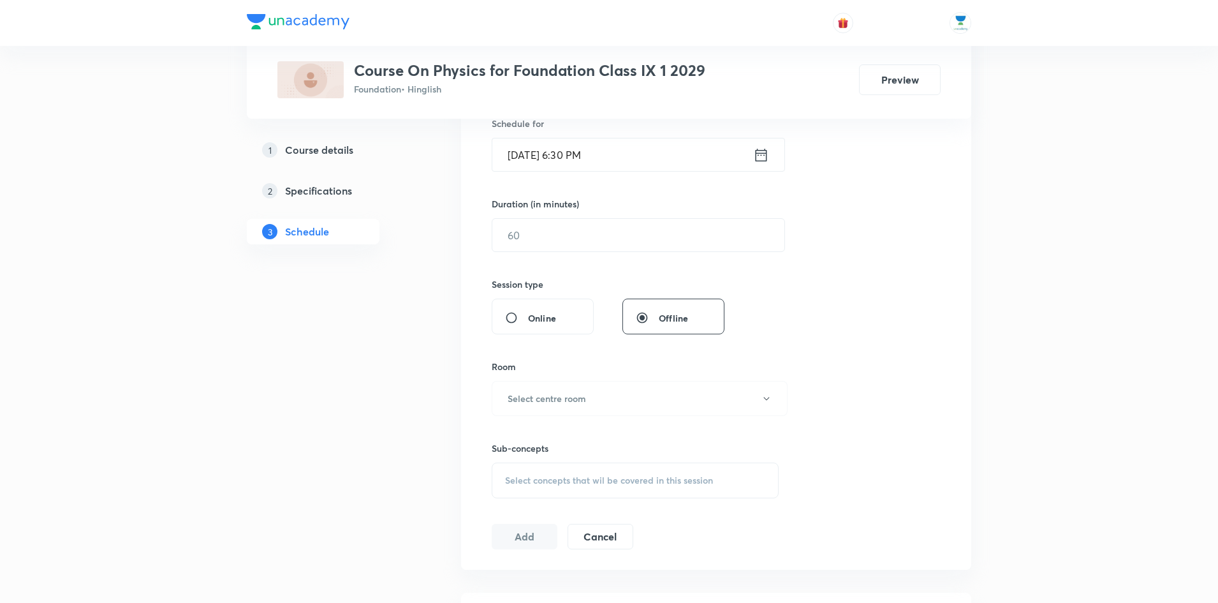
scroll to position [330, 0]
click at [631, 235] on input "text" at bounding box center [638, 230] width 292 height 33
type input "60"
click at [617, 397] on button "Select centre room" at bounding box center [640, 393] width 296 height 35
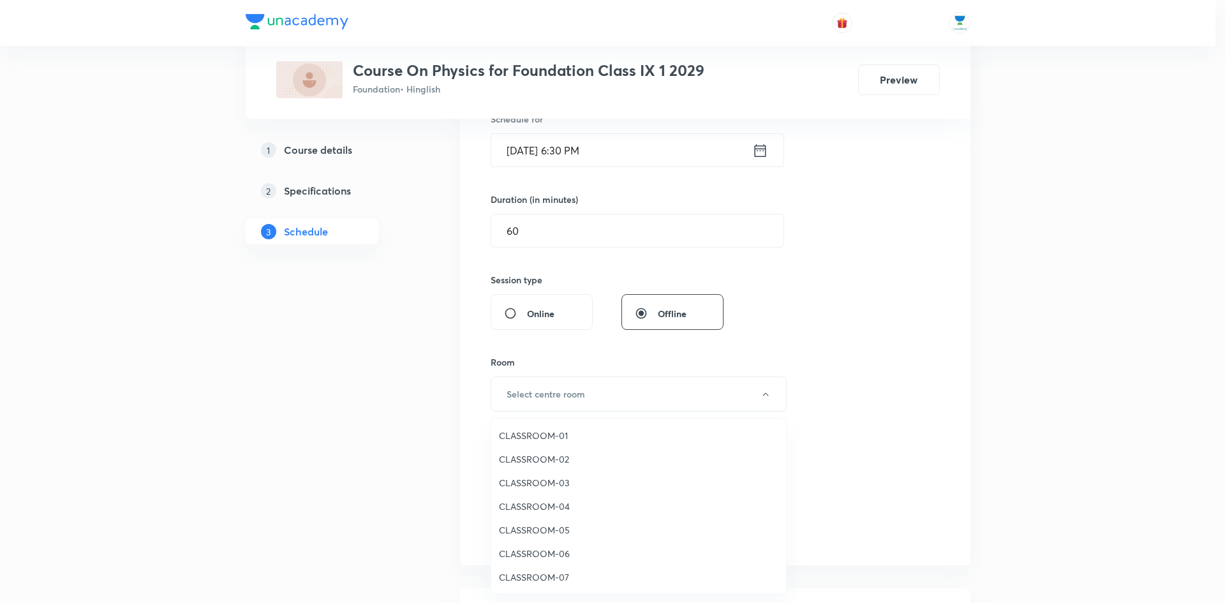
click at [570, 429] on span "CLASSROOM-01" at bounding box center [638, 435] width 279 height 13
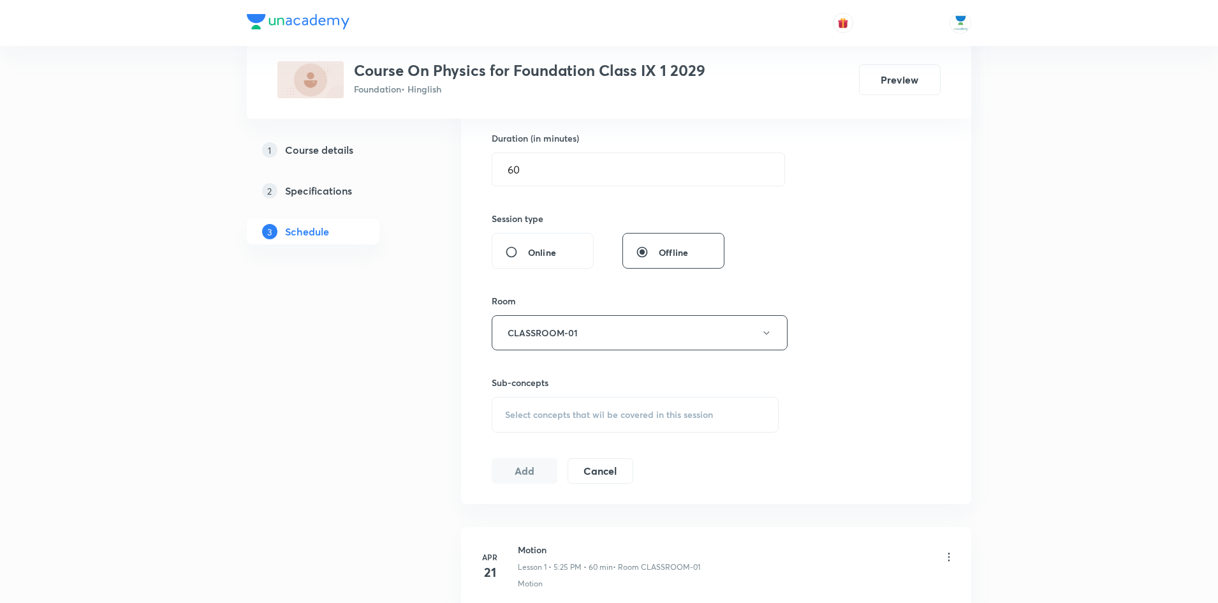
scroll to position [483, 0]
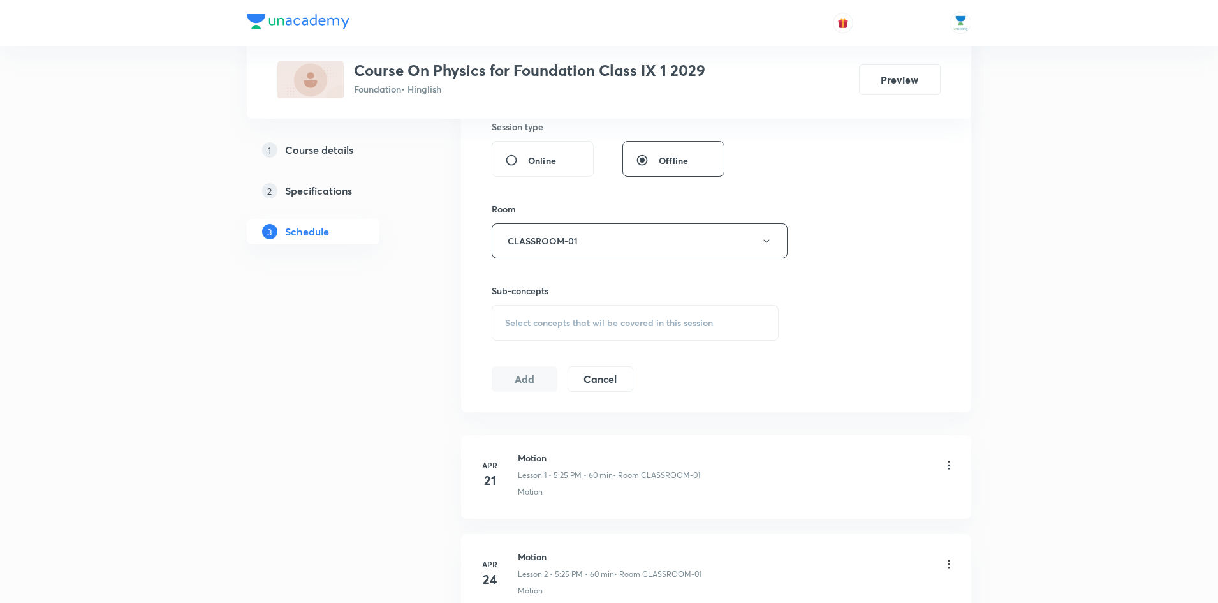
click at [607, 314] on div "Select concepts that wil be covered in this session" at bounding box center [635, 323] width 287 height 36
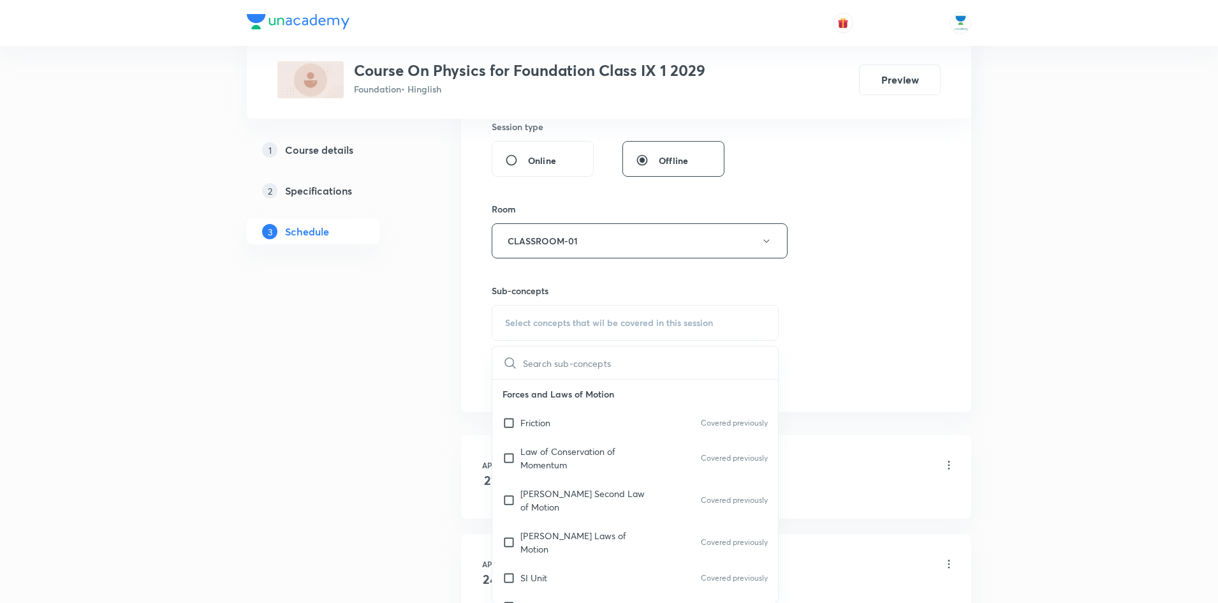
click at [600, 367] on input "text" at bounding box center [650, 362] width 255 height 33
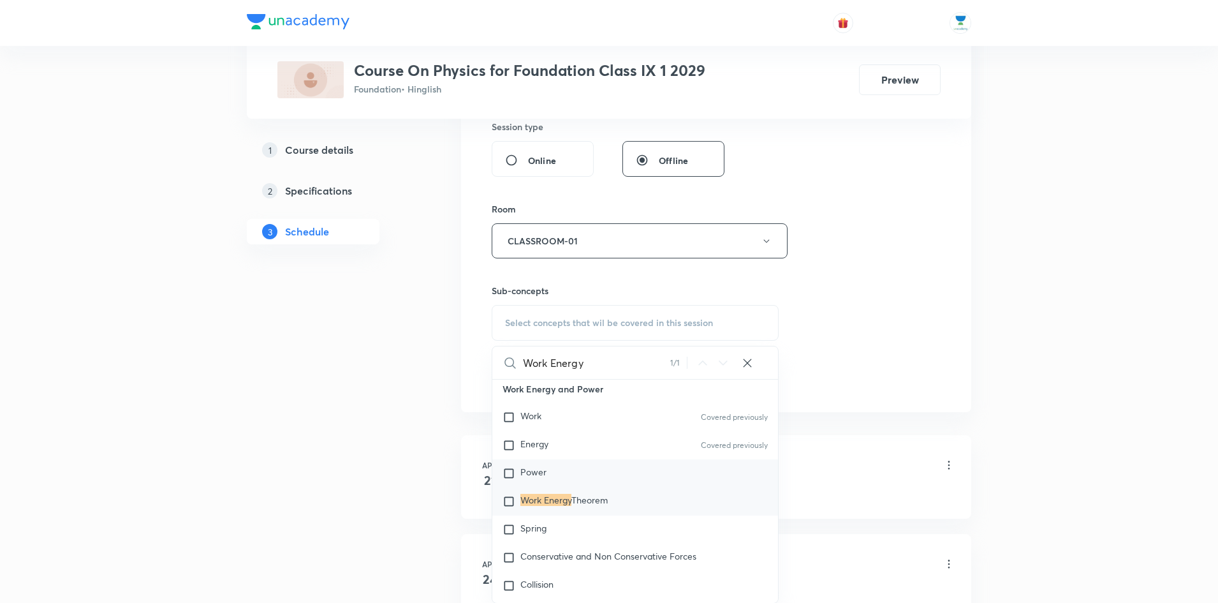
scroll to position [932, 0]
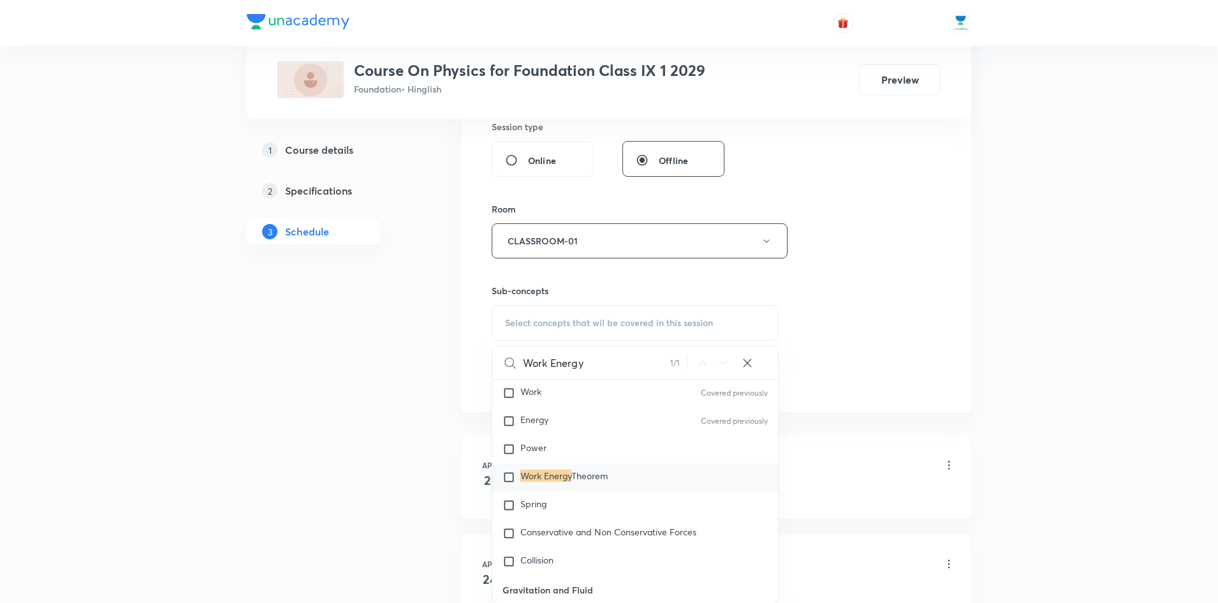
type input "Work Energy"
click at [510, 471] on input "checkbox" at bounding box center [512, 477] width 18 height 13
checkbox input "true"
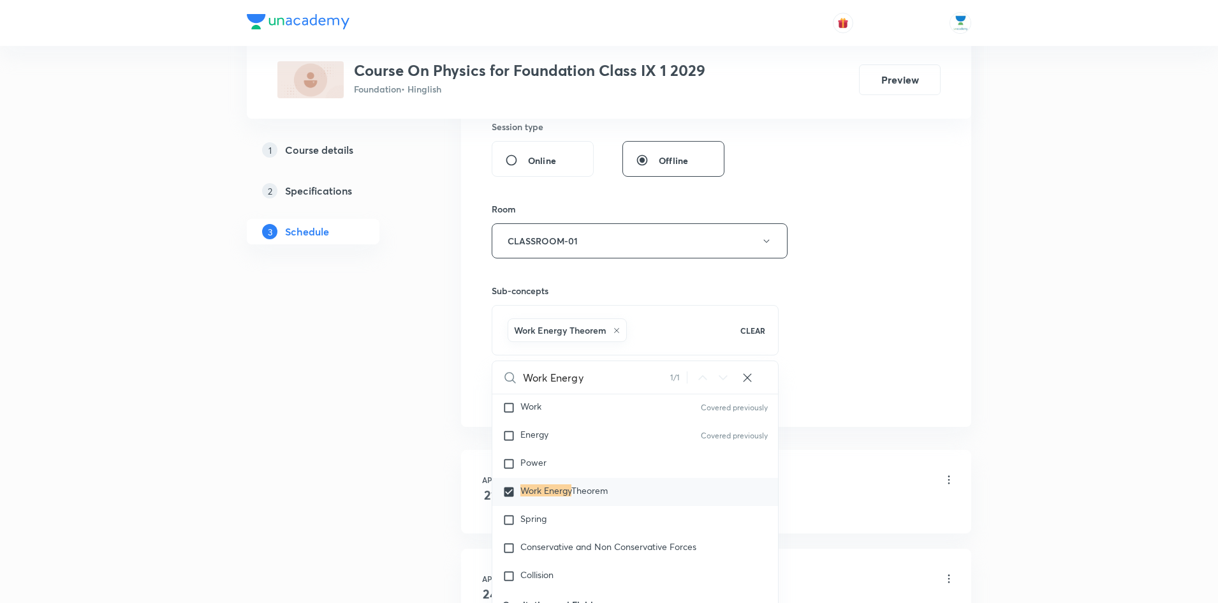
click at [879, 300] on div "Session 36 Live class Session title 19/99 Work Energy & Power ​ Schedule for Oc…" at bounding box center [716, 100] width 449 height 614
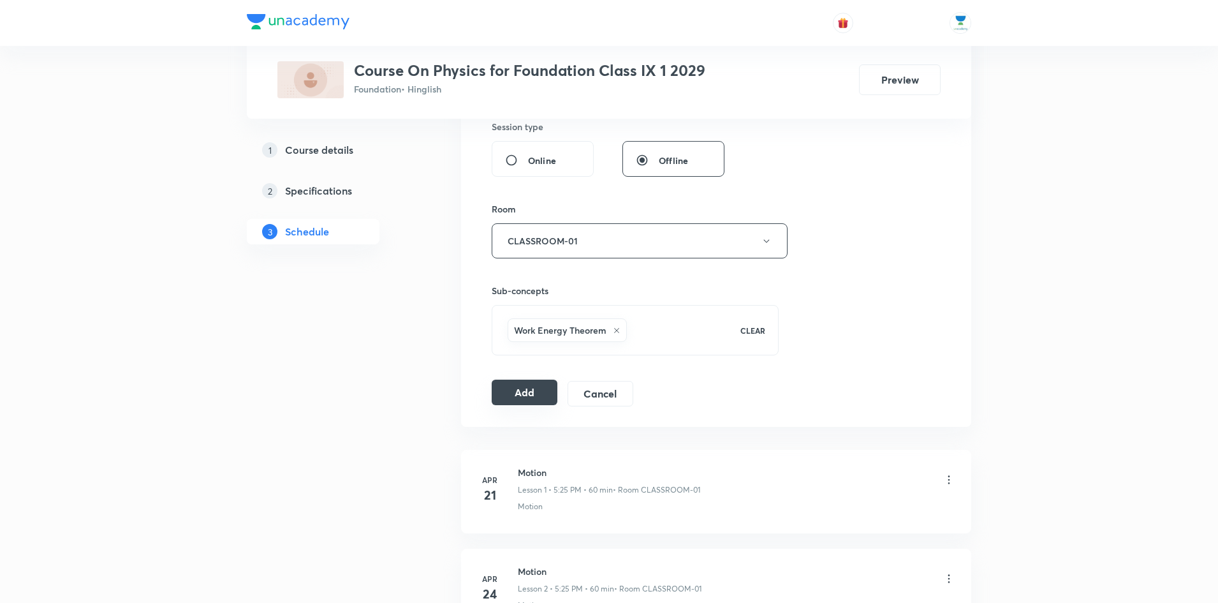
click at [508, 390] on button "Add" at bounding box center [525, 393] width 66 height 26
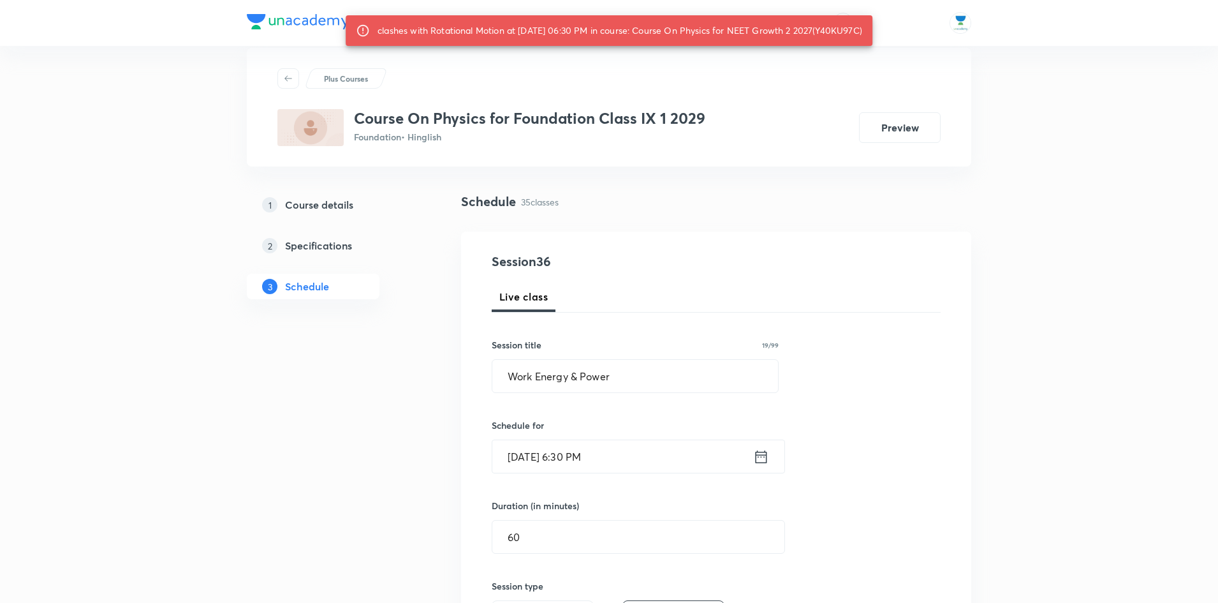
scroll to position [0, 0]
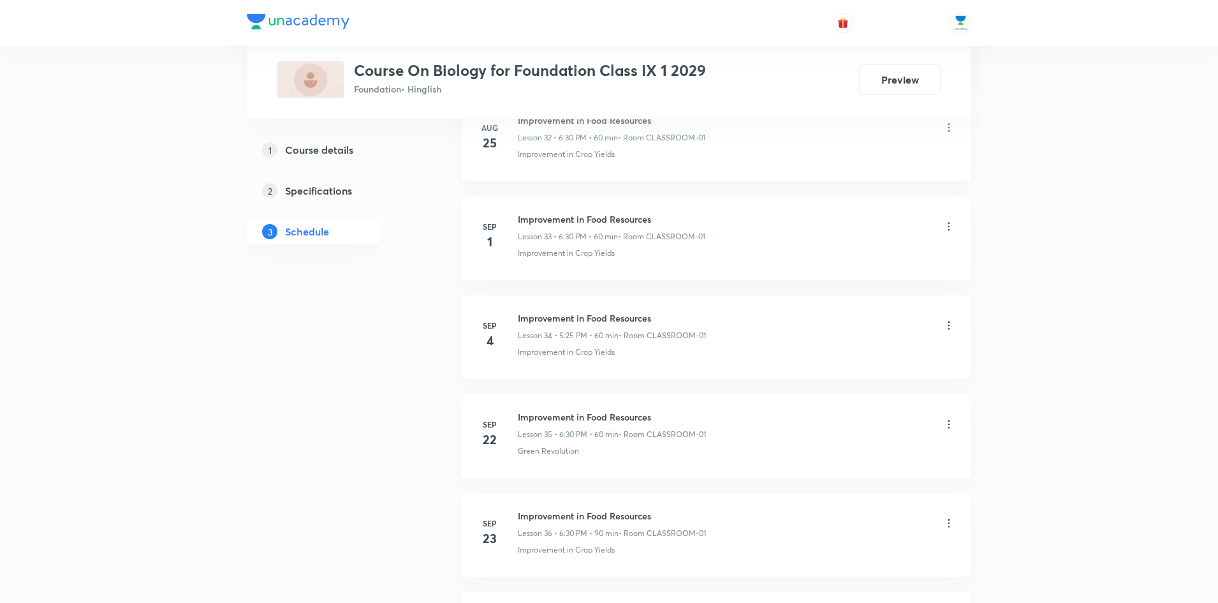
scroll to position [4276, 0]
drag, startPoint x: 597, startPoint y: 424, endPoint x: 519, endPoint y: 422, distance: 77.8
click at [519, 422] on h6 "Natural Resources" at bounding box center [611, 421] width 187 height 13
copy h6 "Natural Resources"
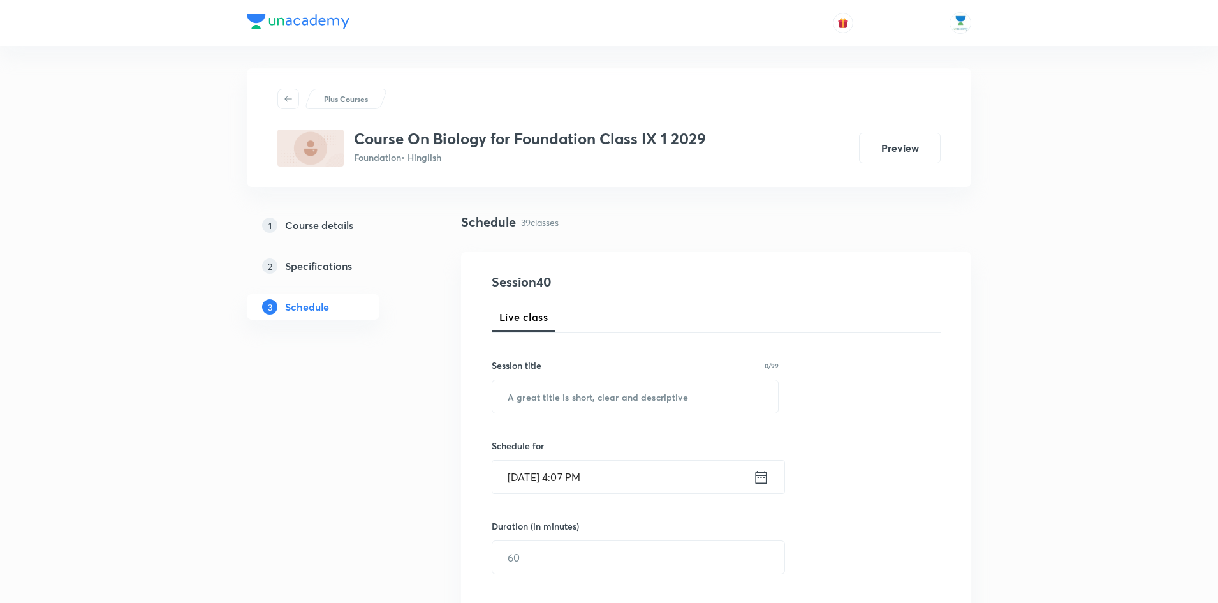
scroll to position [0, 0]
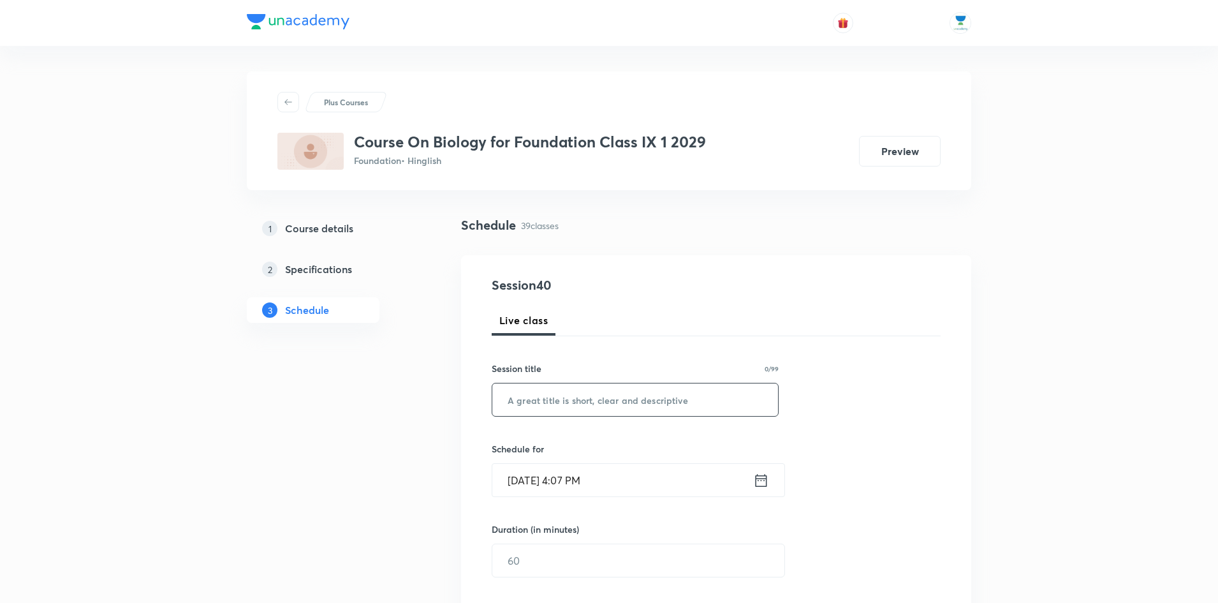
click at [621, 390] on input "text" at bounding box center [635, 399] width 286 height 33
paste input "Natural Resources"
type input "Natural Resources"
click at [759, 480] on icon at bounding box center [761, 479] width 11 height 13
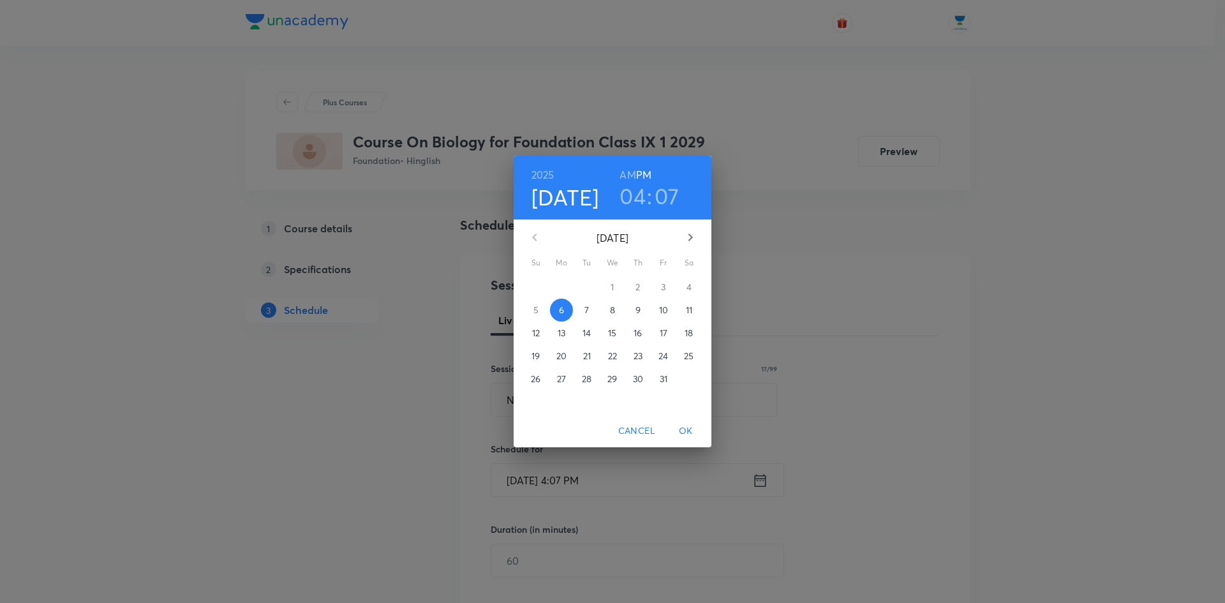
click at [635, 199] on h3 "04" at bounding box center [632, 195] width 26 height 27
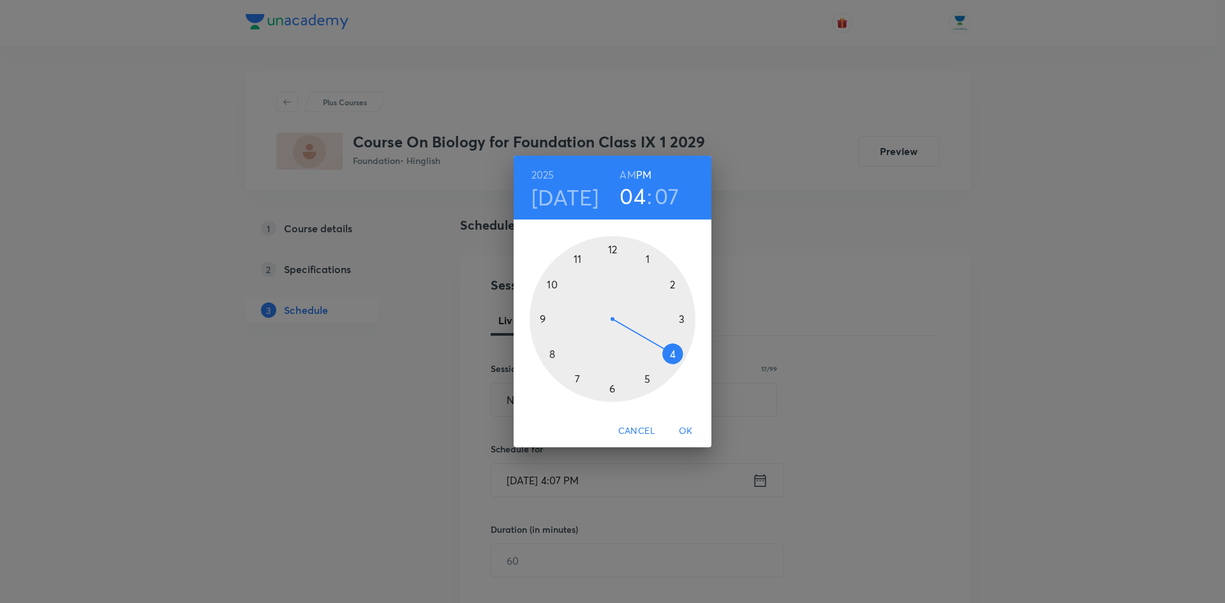
click at [614, 387] on div at bounding box center [612, 319] width 166 height 166
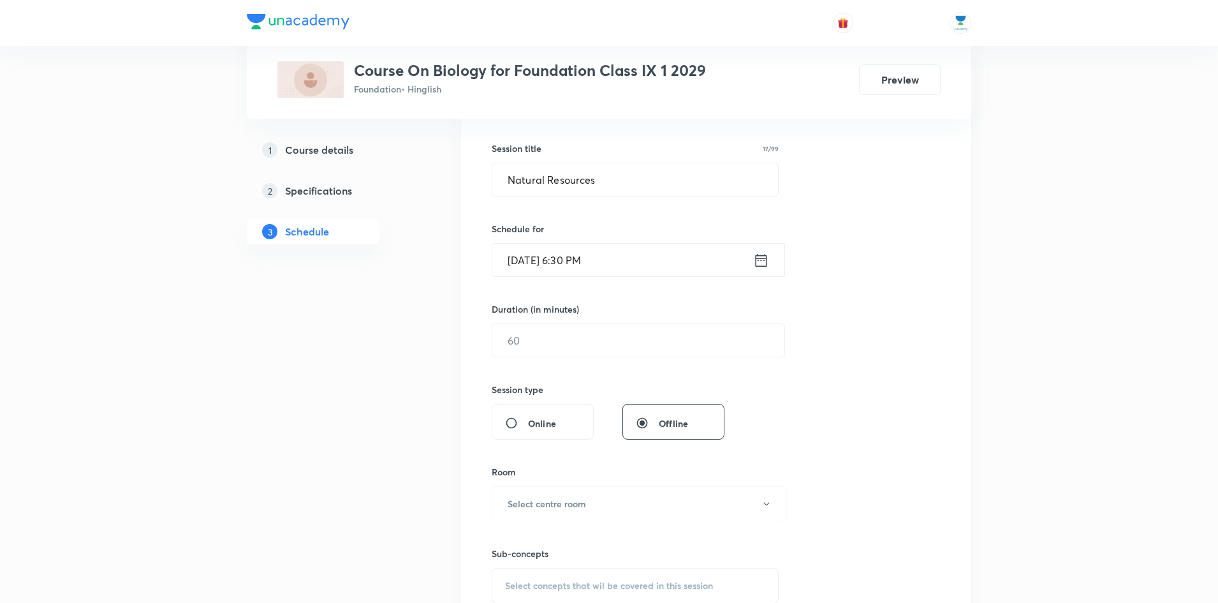
scroll to position [260, 0]
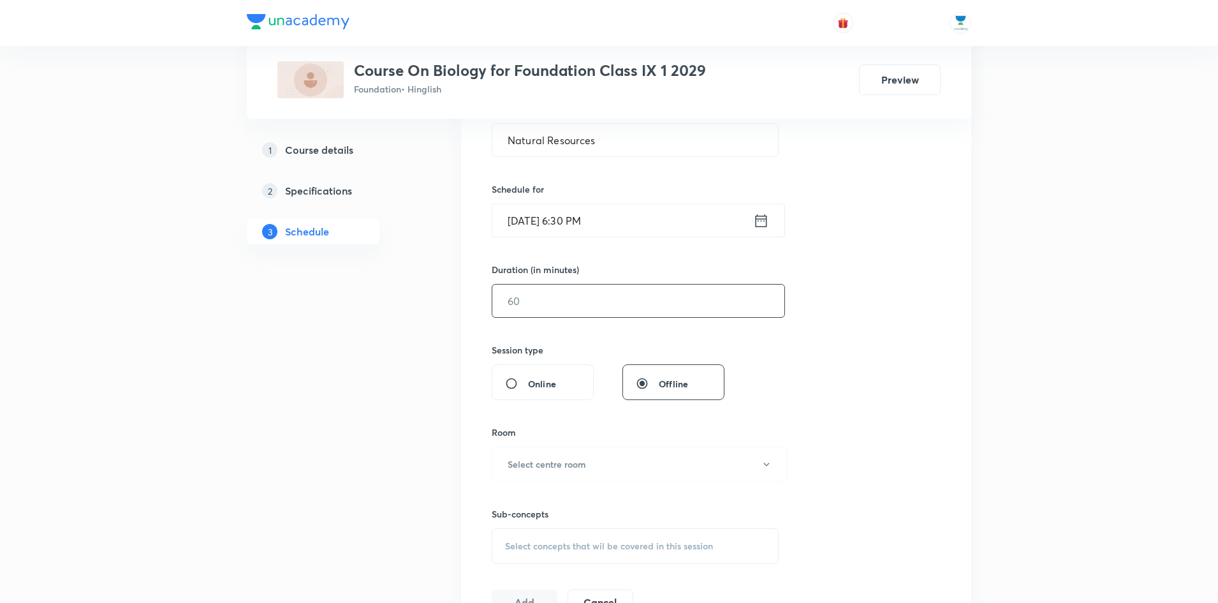
click at [619, 295] on input "text" at bounding box center [638, 300] width 292 height 33
type input "60"
click at [618, 468] on button "Select centre room" at bounding box center [640, 463] width 296 height 35
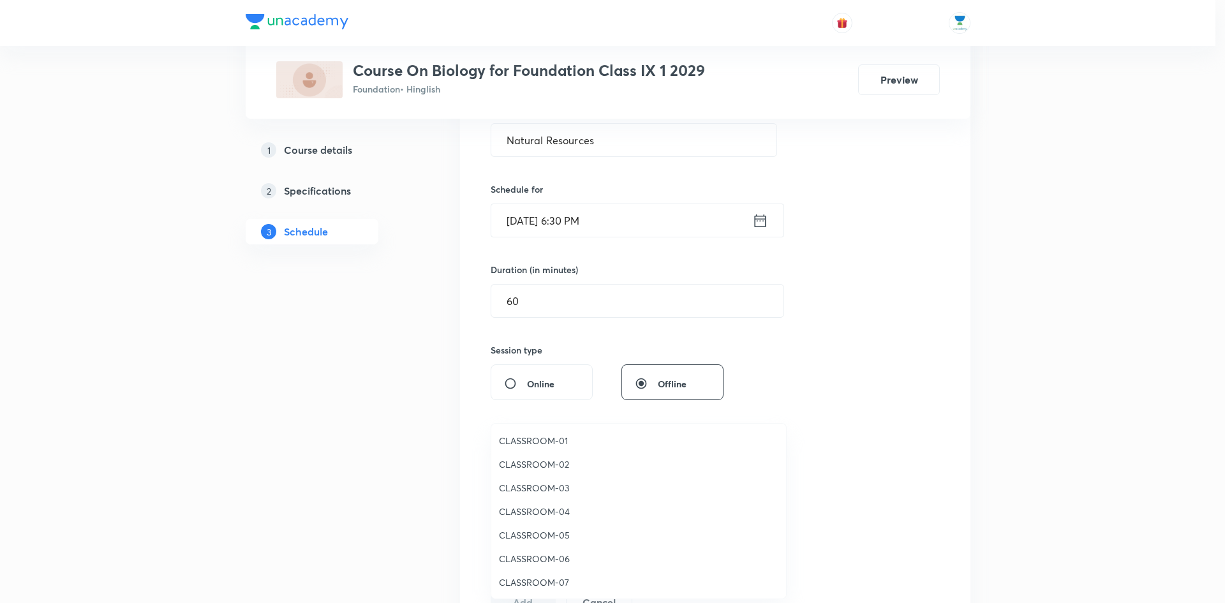
click at [576, 441] on span "CLASSROOM-01" at bounding box center [638, 440] width 279 height 13
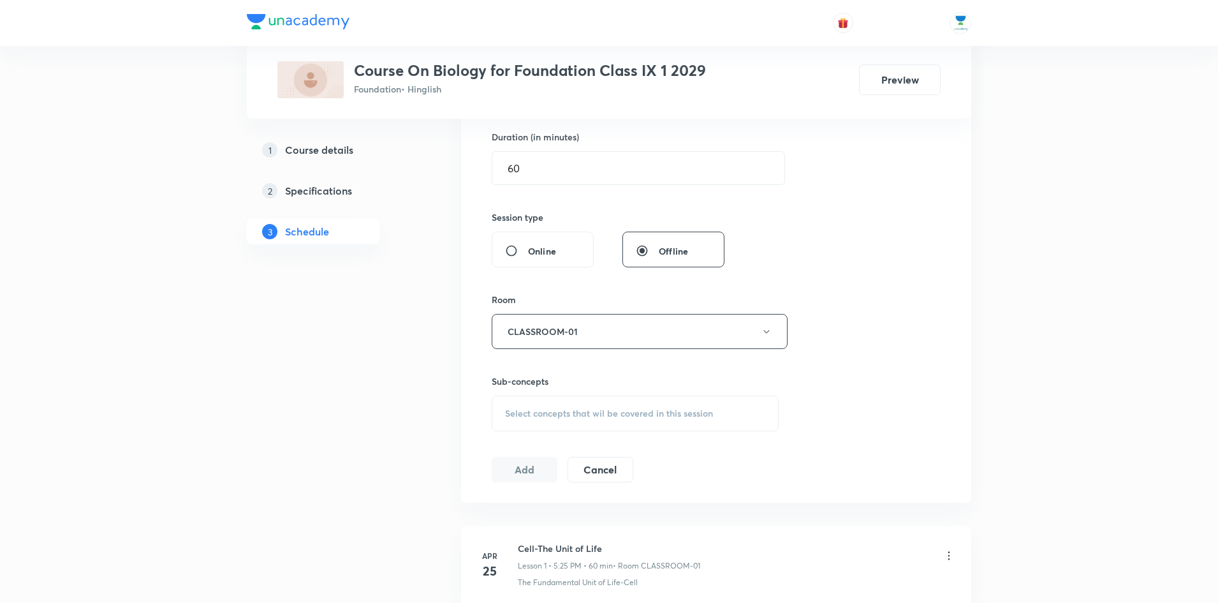
scroll to position [504, 0]
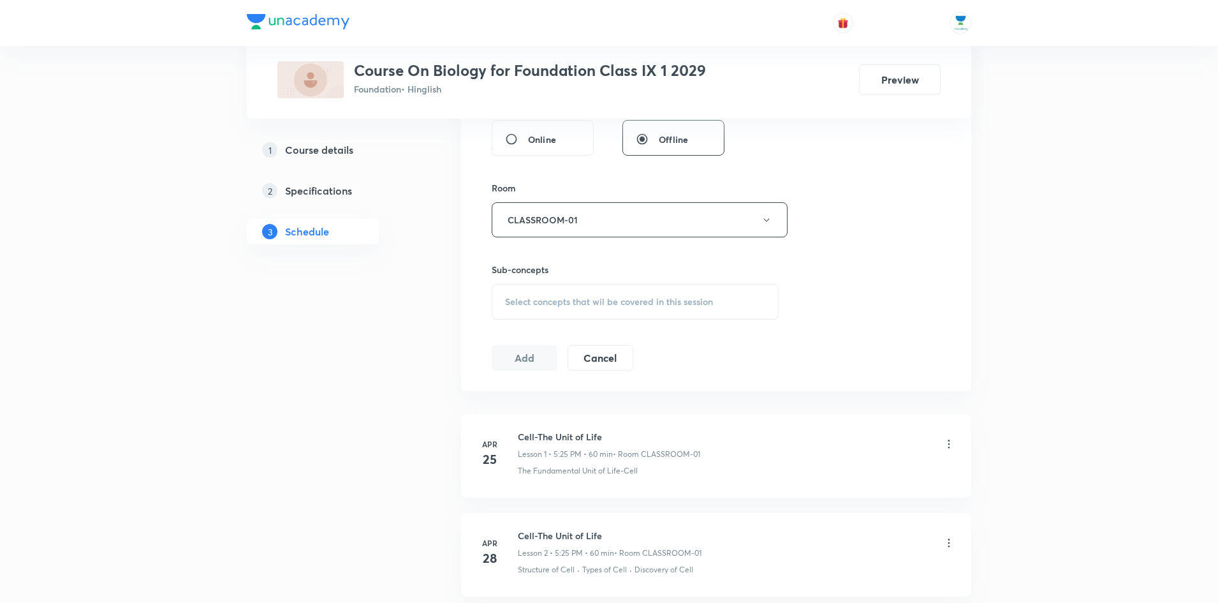
click at [594, 290] on div "Select concepts that wil be covered in this session" at bounding box center [635, 302] width 287 height 36
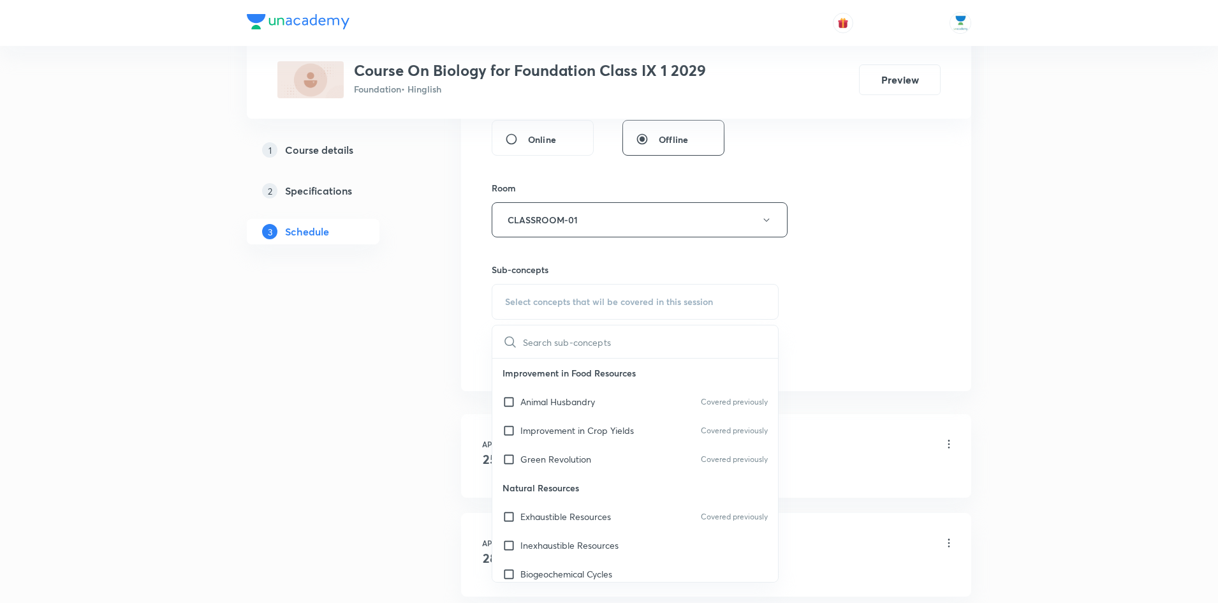
click at [596, 336] on input "text" at bounding box center [650, 341] width 255 height 33
type input "Natural Resource"
click at [508, 541] on input "checkbox" at bounding box center [512, 542] width 18 height 13
checkbox input "true"
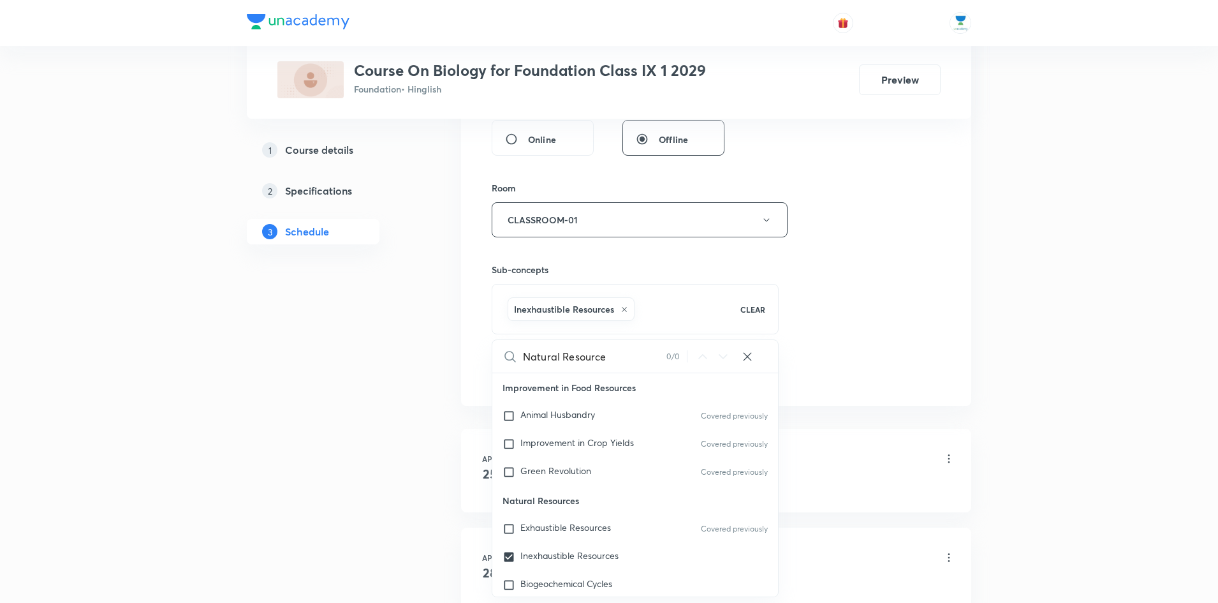
click at [848, 285] on div "Session 40 Live class Session title 17/99 Natural Resources ​ Schedule for Oct …" at bounding box center [716, 79] width 449 height 614
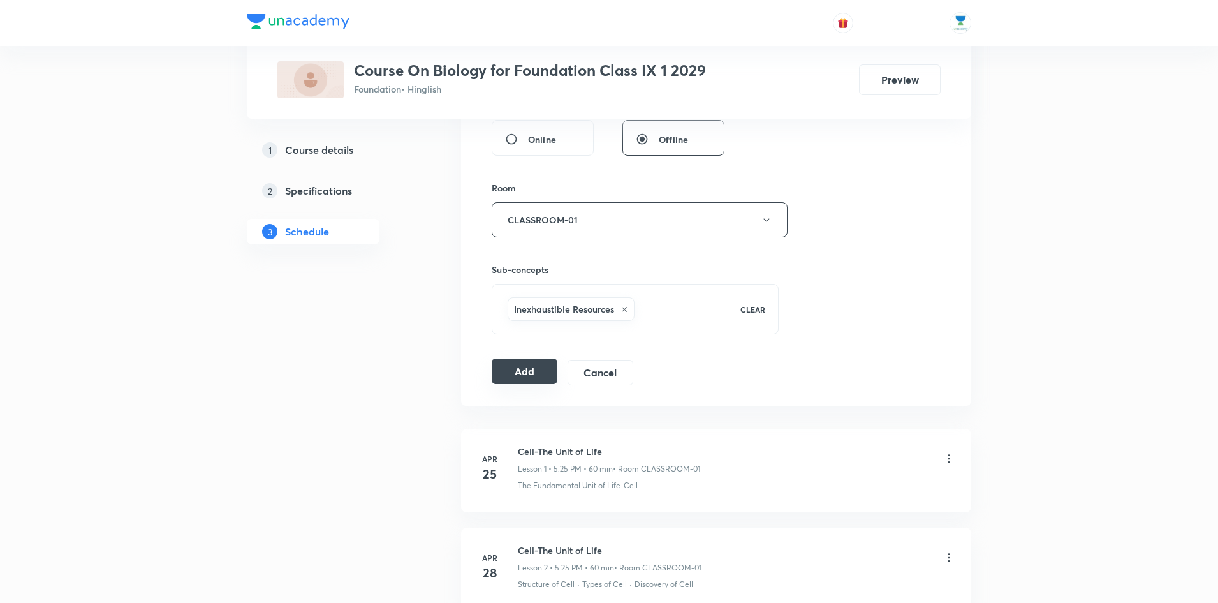
click at [543, 369] on button "Add" at bounding box center [525, 371] width 66 height 26
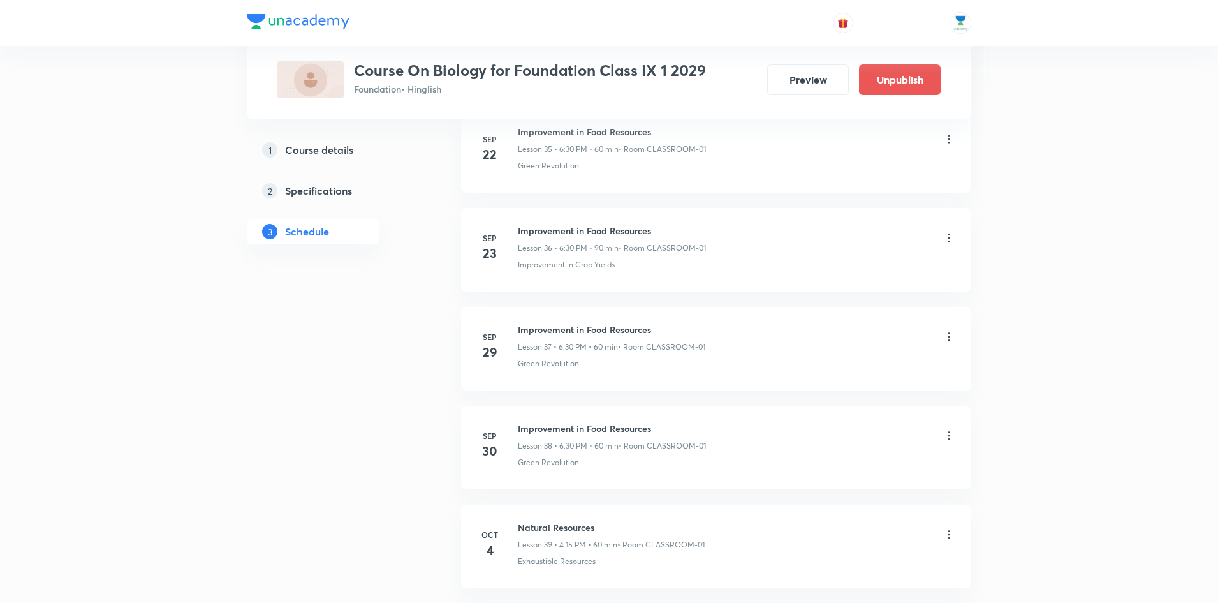
scroll to position [3789, 0]
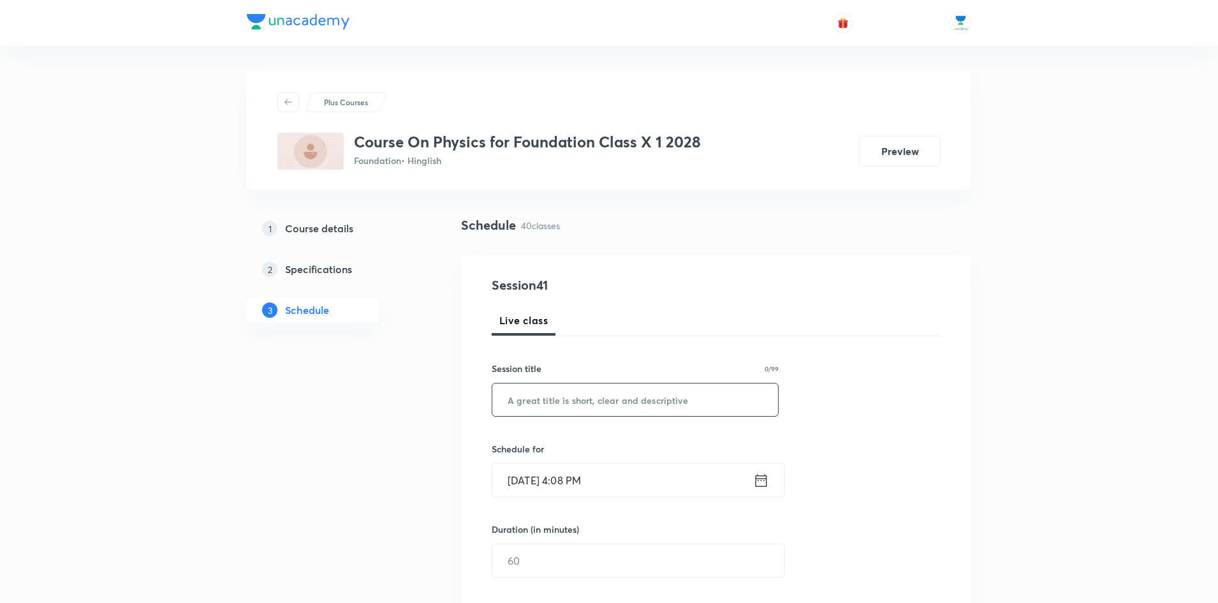
click at [594, 405] on input "text" at bounding box center [635, 399] width 286 height 33
paste input "Magnetic [MEDICAL_DATA]"
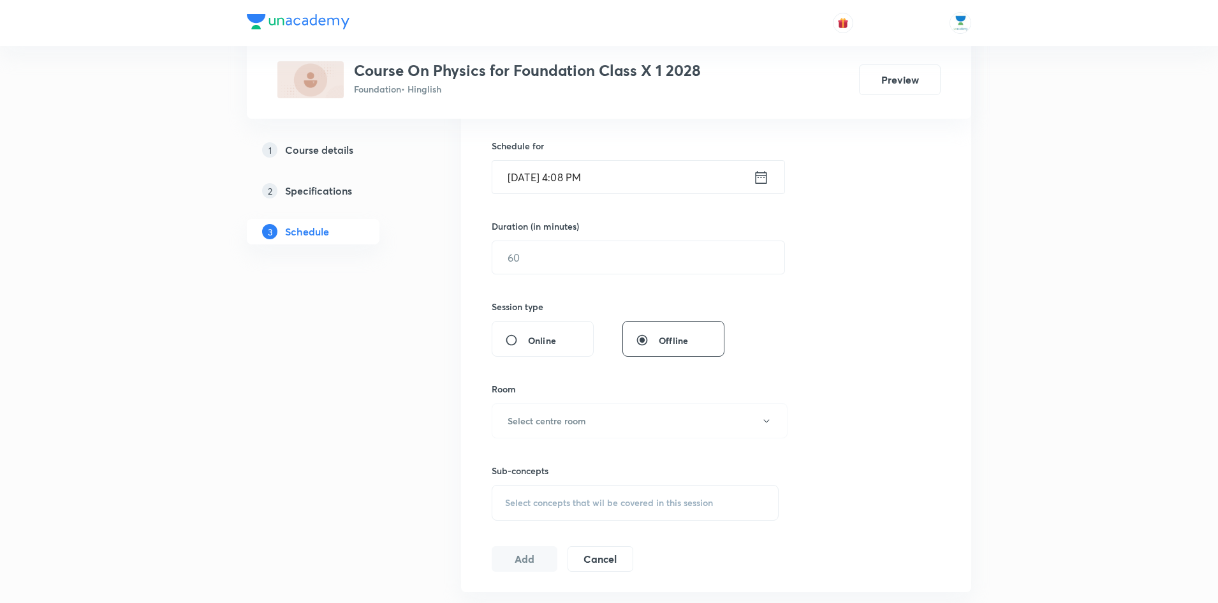
scroll to position [304, 0]
type input "Magnetic [MEDICAL_DATA]"
click at [762, 177] on icon at bounding box center [761, 176] width 16 height 18
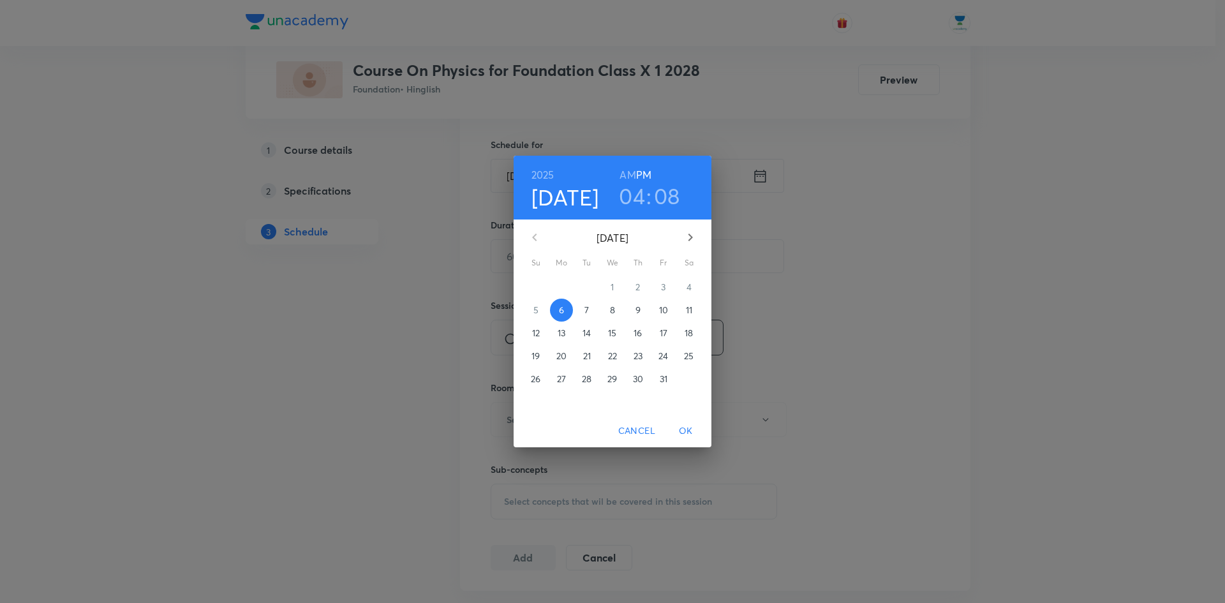
click at [665, 196] on h3 "08" at bounding box center [667, 195] width 26 height 27
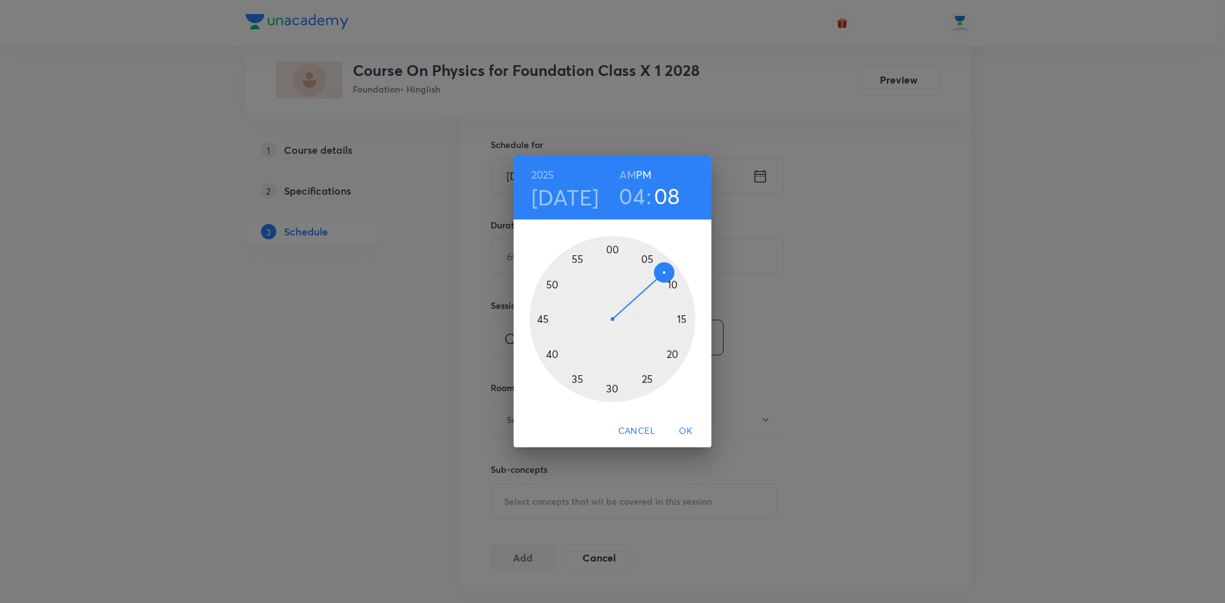
click at [682, 319] on div at bounding box center [612, 319] width 166 height 166
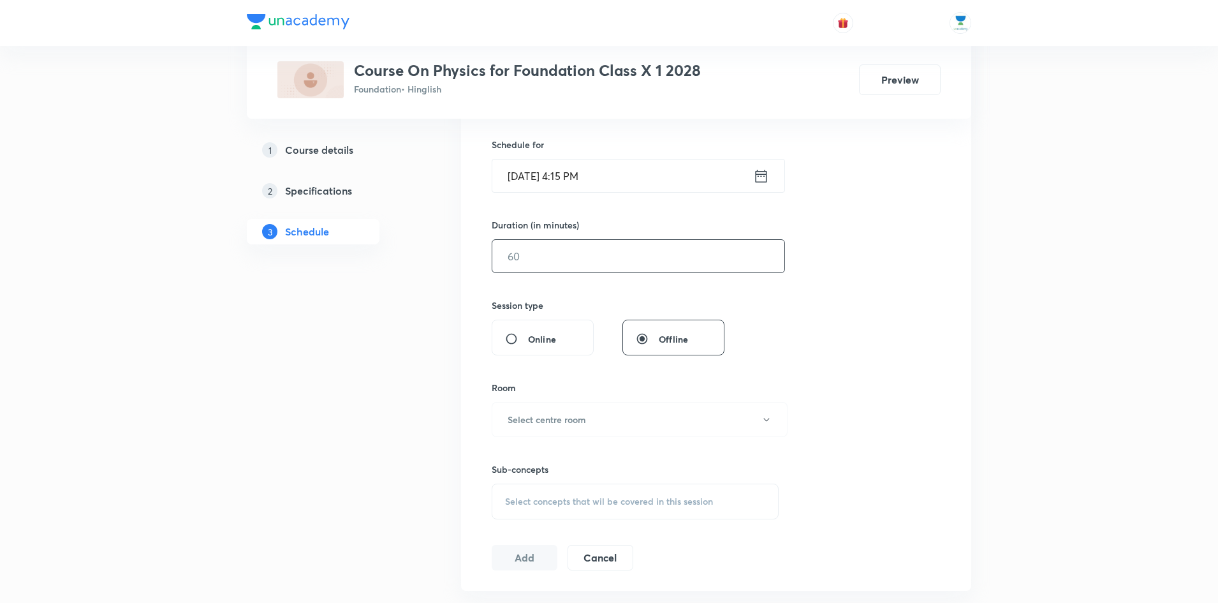
click at [572, 249] on input "text" at bounding box center [638, 256] width 292 height 33
type input "60"
click at [603, 424] on button "Select centre room" at bounding box center [640, 419] width 296 height 35
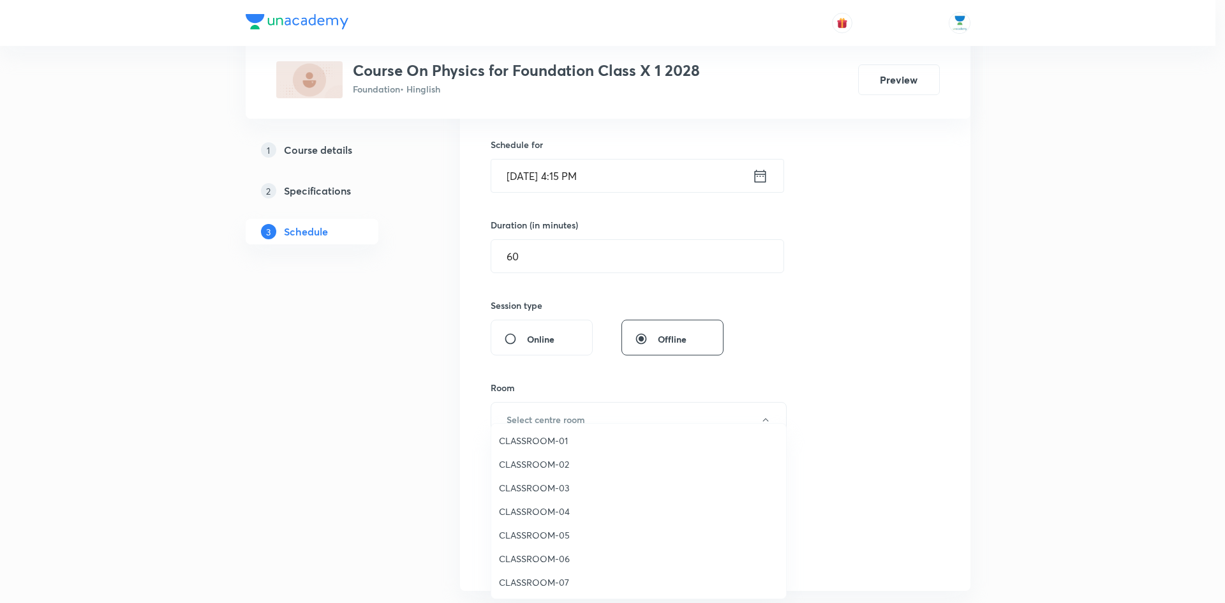
click at [562, 459] on span "CLASSROOM-02" at bounding box center [638, 463] width 279 height 13
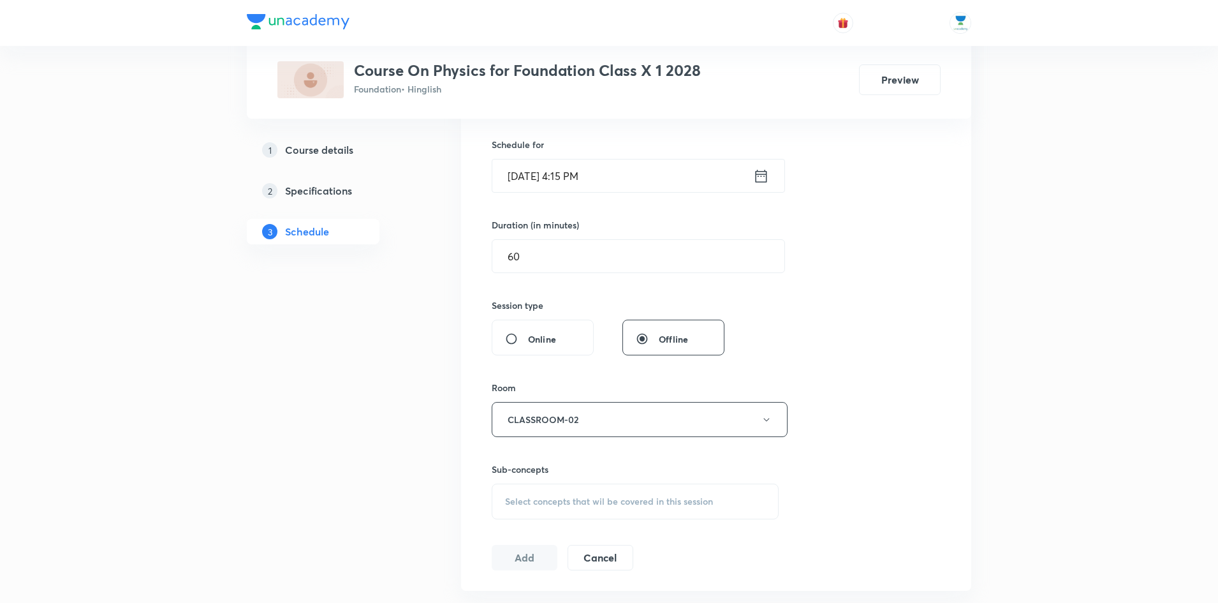
click at [587, 496] on span "Select concepts that wil be covered in this session" at bounding box center [609, 501] width 208 height 10
click at [581, 541] on input "text" at bounding box center [650, 541] width 255 height 33
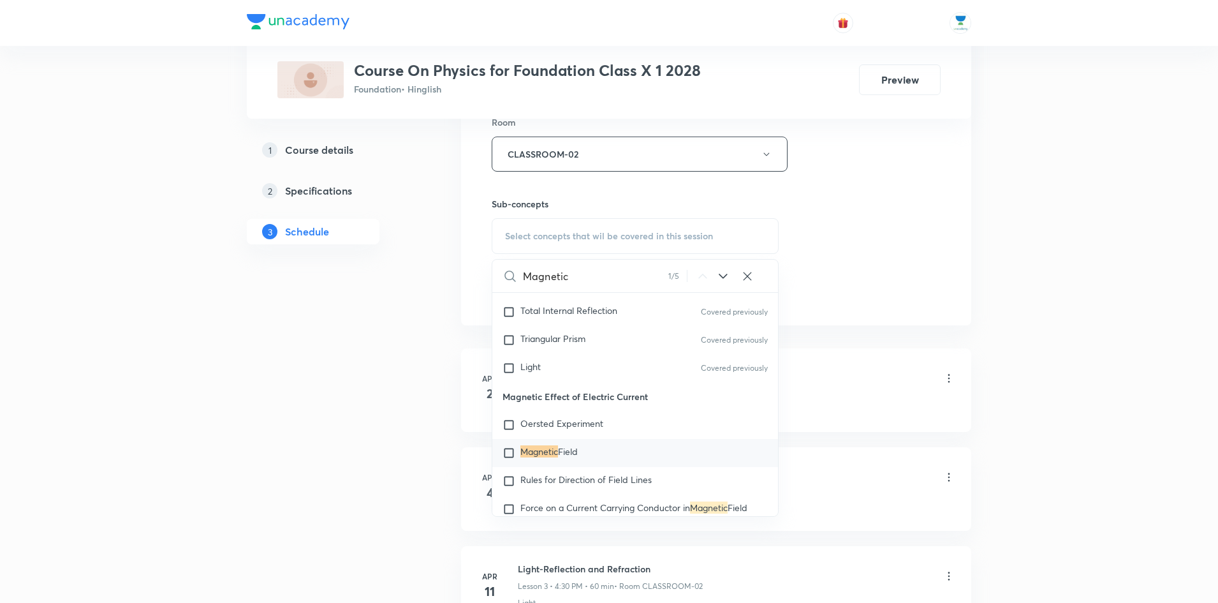
scroll to position [449, 0]
type input "Magnetic"
click at [507, 432] on input "checkbox" at bounding box center [512, 429] width 18 height 13
checkbox input "true"
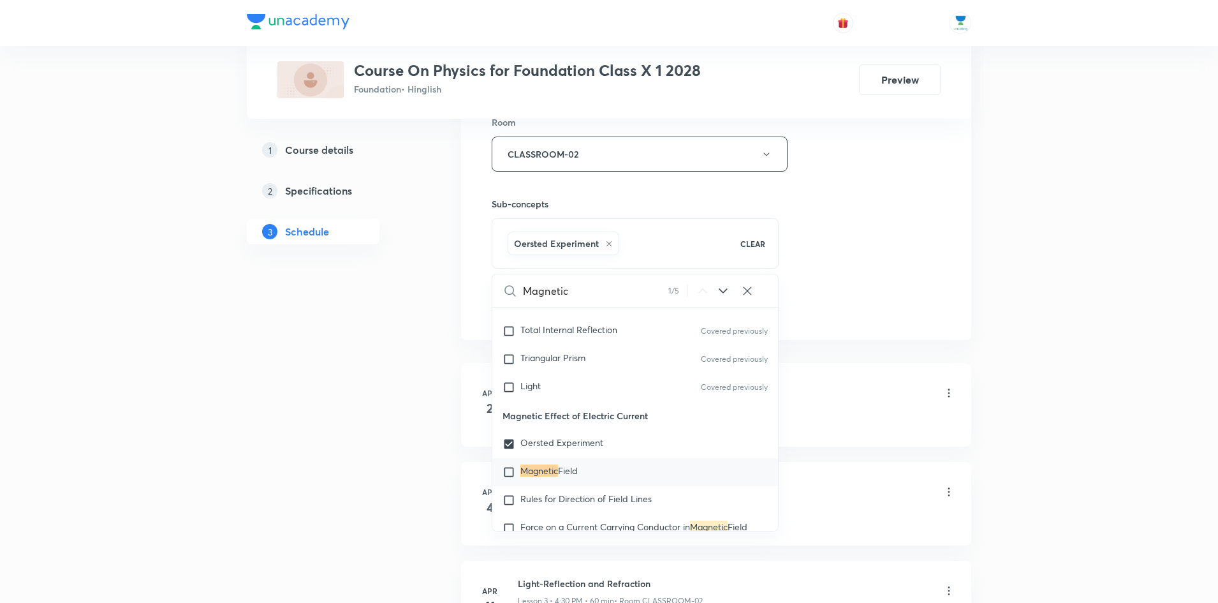
click at [832, 195] on div "Session 41 Live class Session title 36/99 Magnetic Effects of Electric Current …" at bounding box center [716, 13] width 449 height 614
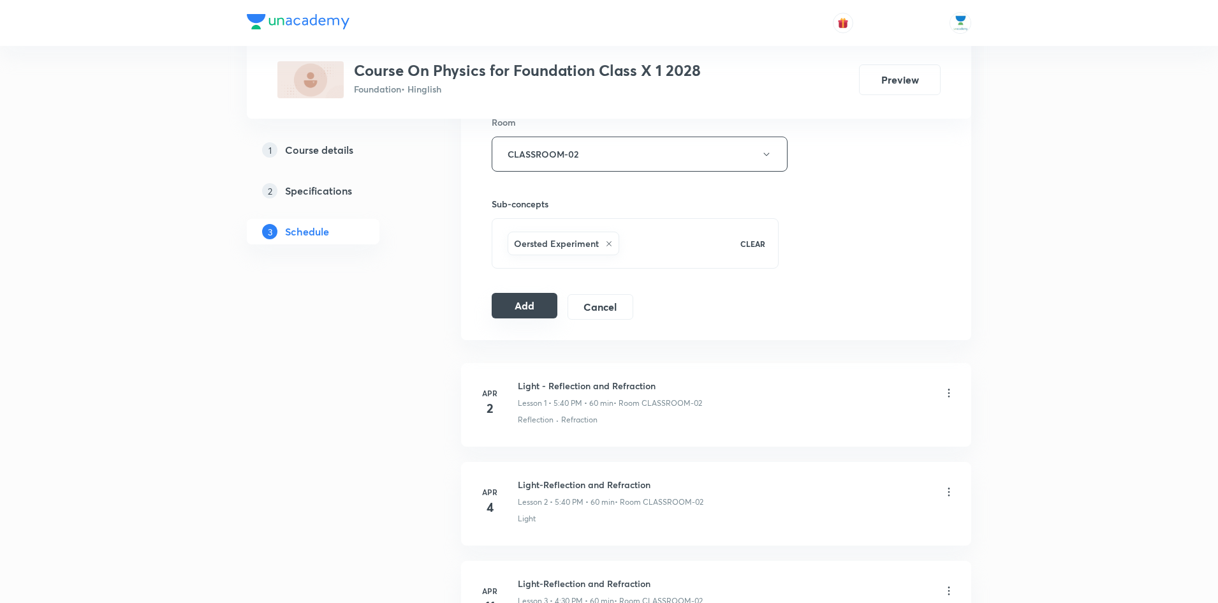
click at [529, 311] on button "Add" at bounding box center [525, 306] width 66 height 26
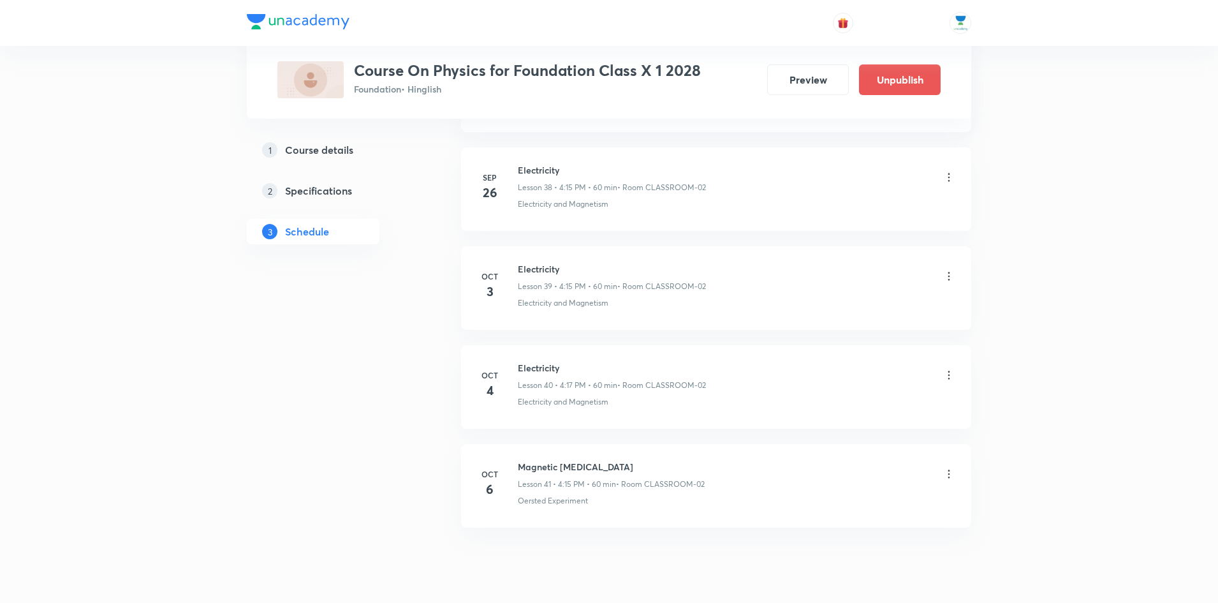
scroll to position [3888, 0]
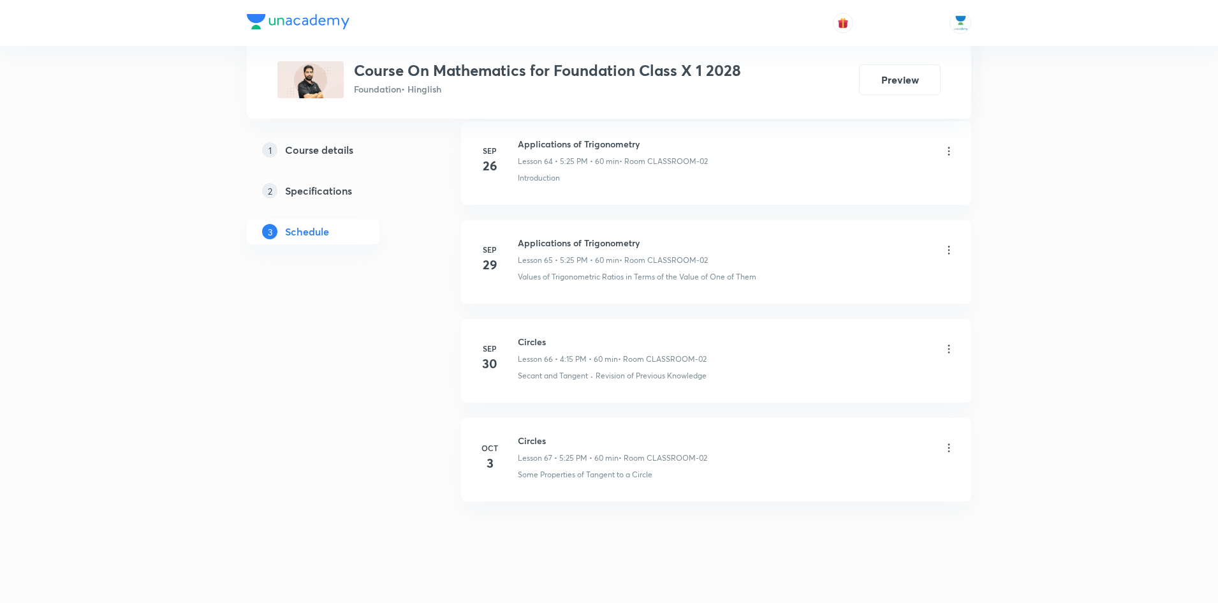
scroll to position [7096, 0]
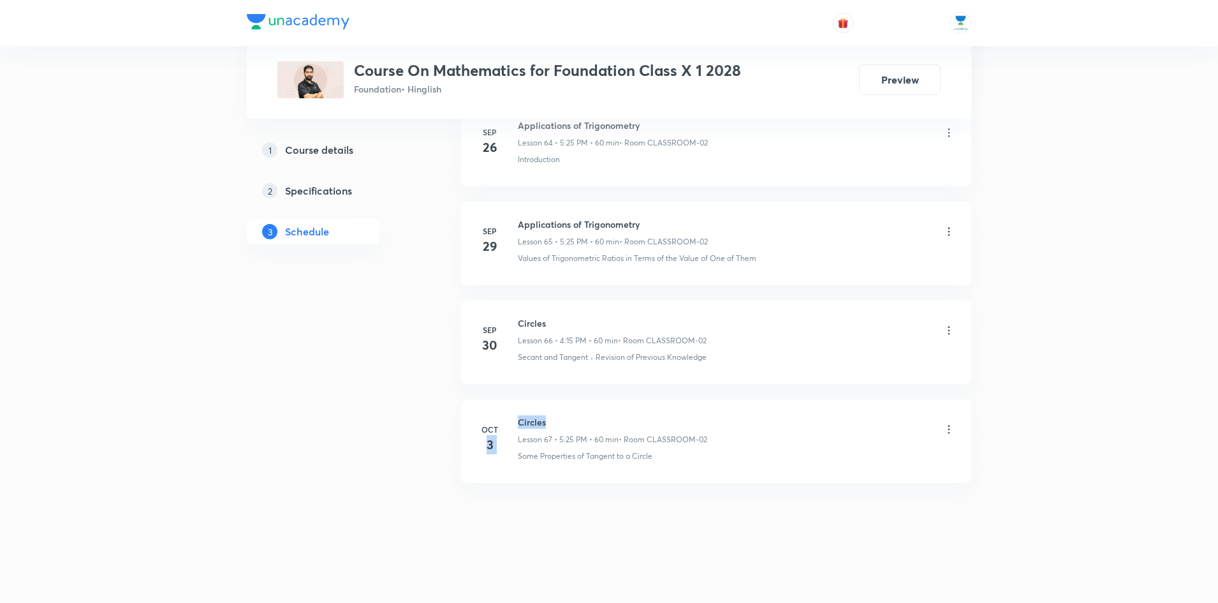
drag, startPoint x: 551, startPoint y: 422, endPoint x: 515, endPoint y: 424, distance: 36.4
click at [515, 424] on div "Oct 3 Circles Lesson 67 • 5:25 PM • 60 min • Room CLASSROOM-02 Some Properties …" at bounding box center [716, 438] width 478 height 47
drag, startPoint x: 549, startPoint y: 420, endPoint x: 520, endPoint y: 426, distance: 29.9
click at [520, 426] on h6 "Circles" at bounding box center [612, 421] width 189 height 13
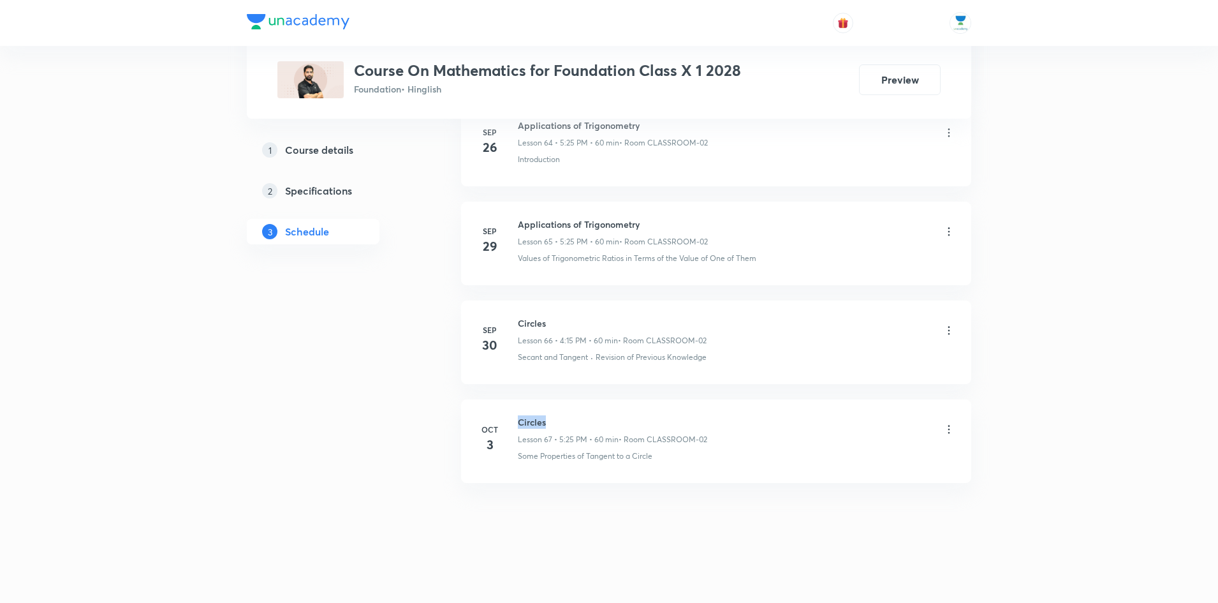
copy h6 "Circles"
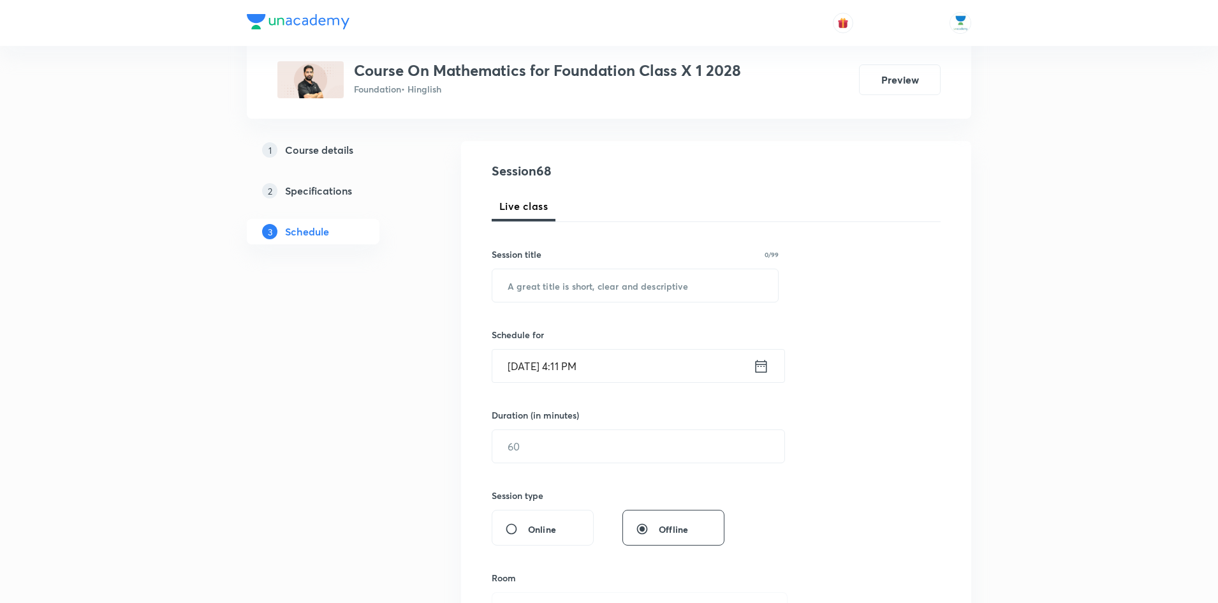
scroll to position [134, 0]
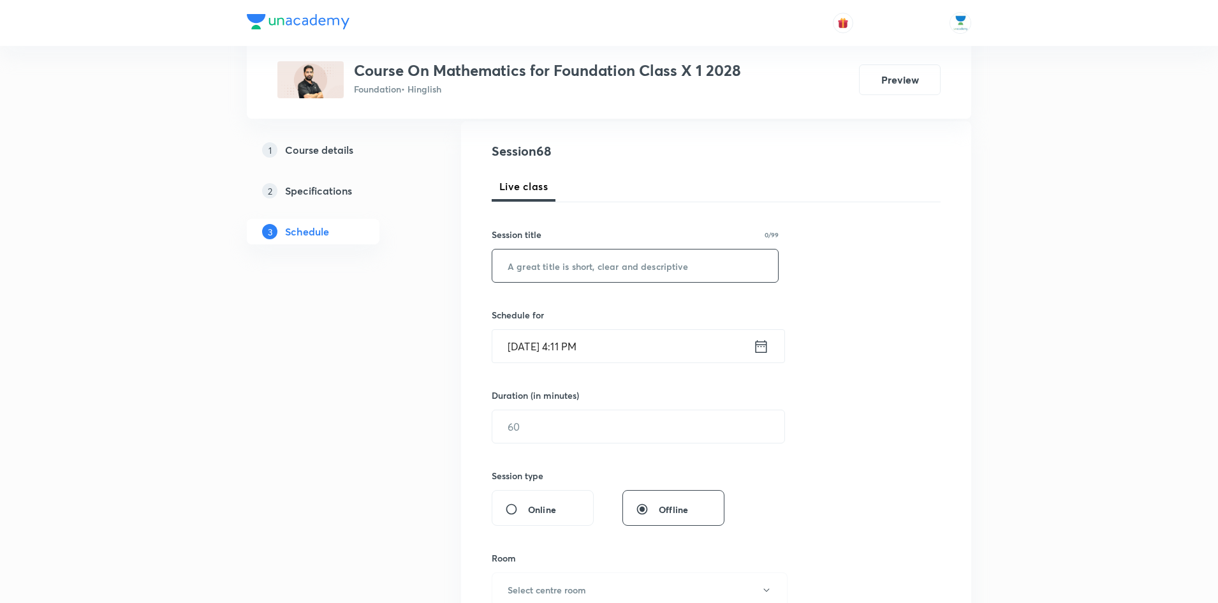
click at [672, 273] on input "text" at bounding box center [635, 265] width 286 height 33
paste input "Circles"
type input "Circles"
click at [758, 349] on icon at bounding box center [761, 346] width 16 height 18
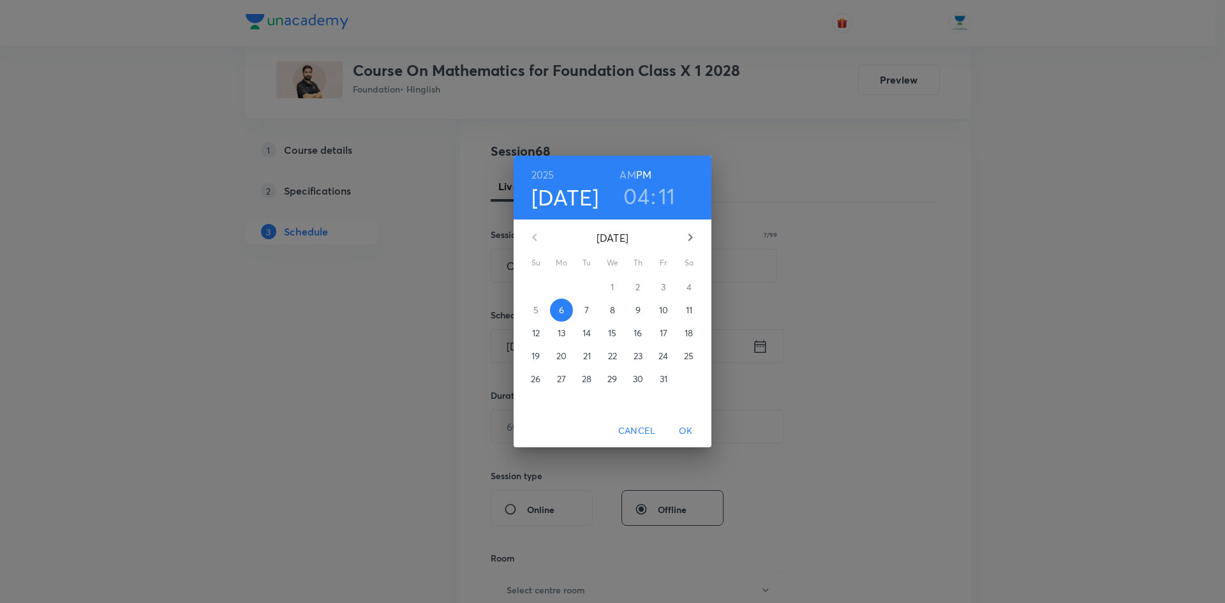
click at [641, 198] on h3 "04" at bounding box center [636, 195] width 26 height 27
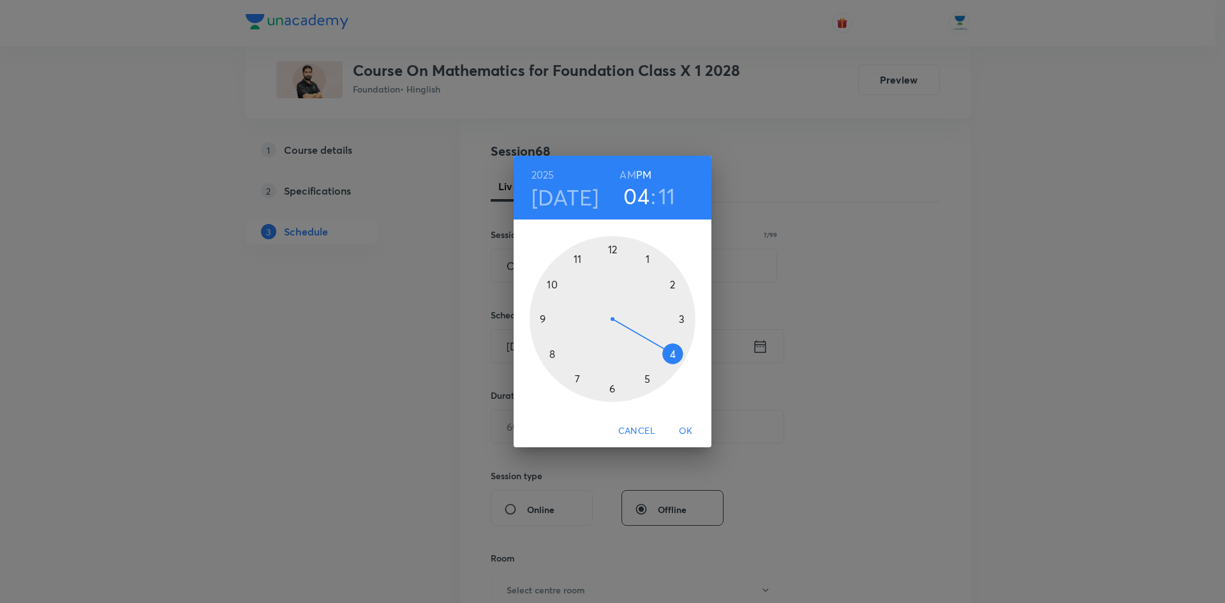
click at [647, 378] on div at bounding box center [612, 319] width 166 height 166
click at [649, 380] on div at bounding box center [612, 319] width 166 height 166
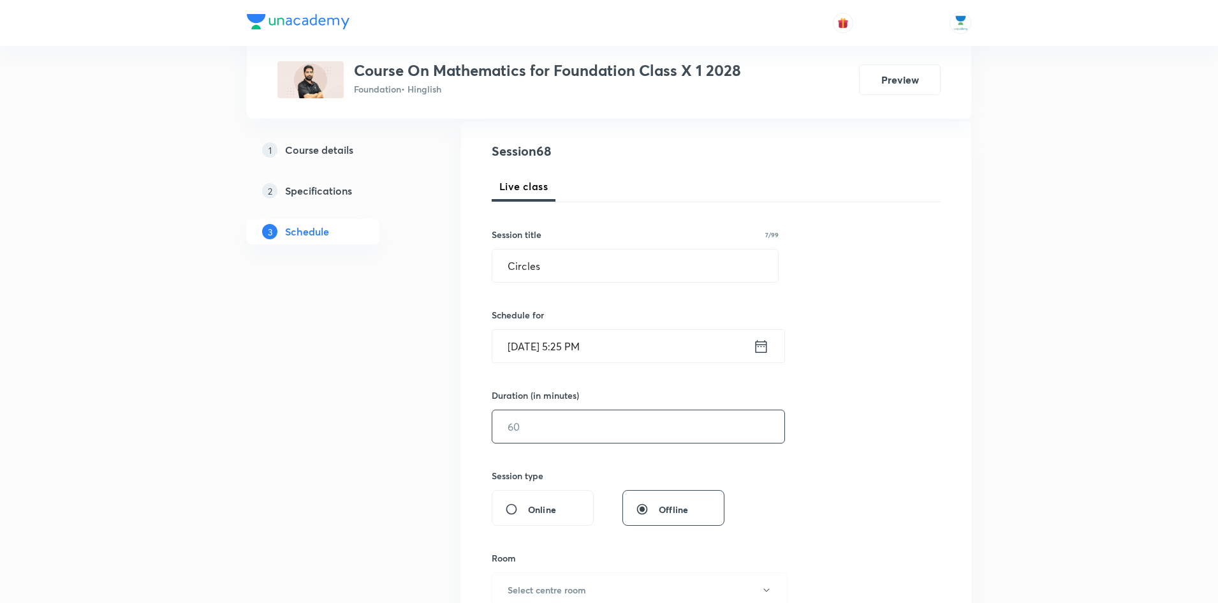
click at [648, 418] on input "text" at bounding box center [638, 426] width 292 height 33
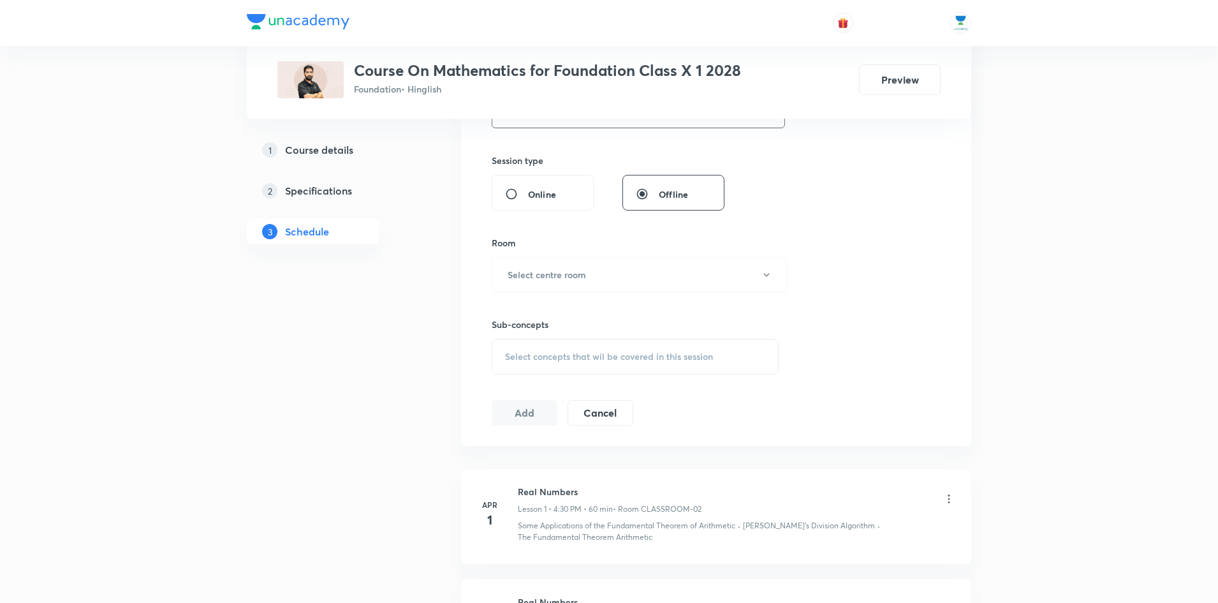
scroll to position [453, 0]
type input "60"
click at [680, 280] on button "Select centre room" at bounding box center [640, 270] width 296 height 35
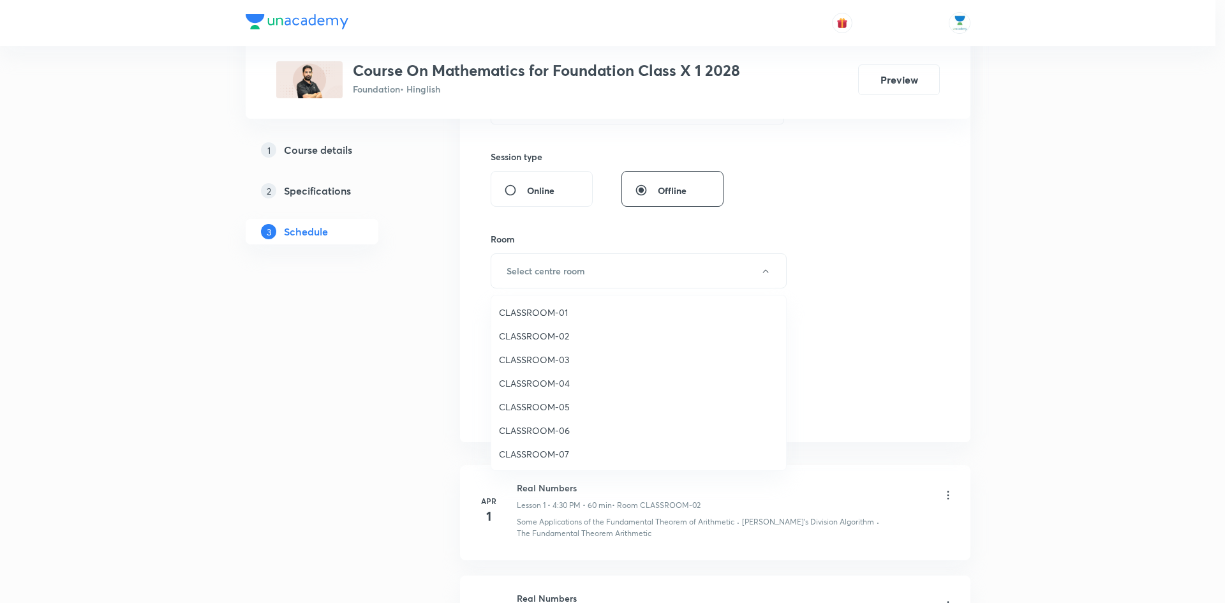
click at [565, 333] on span "CLASSROOM-02" at bounding box center [638, 335] width 279 height 13
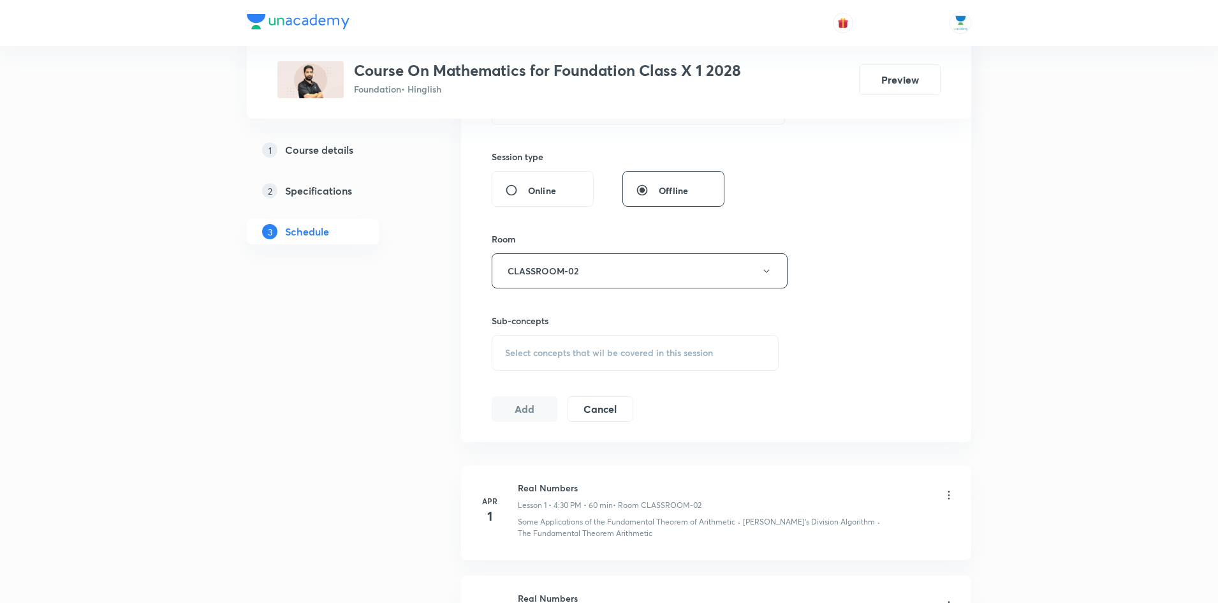
click at [633, 351] on span "Select concepts that wil be covered in this session" at bounding box center [609, 353] width 208 height 10
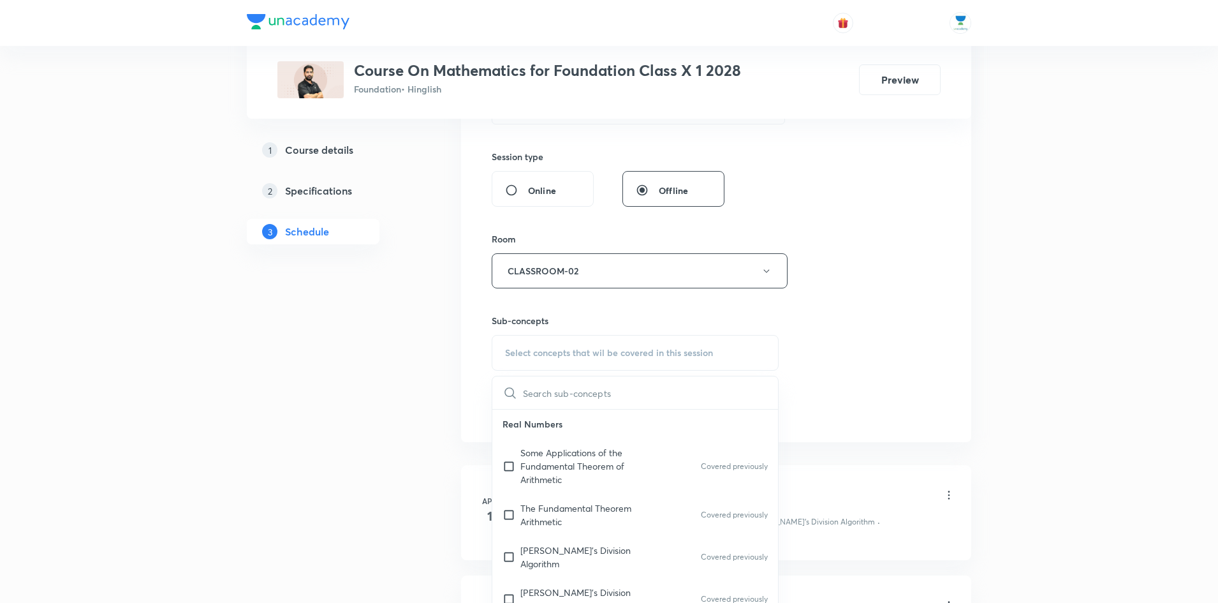
click at [603, 388] on input "text" at bounding box center [650, 392] width 255 height 33
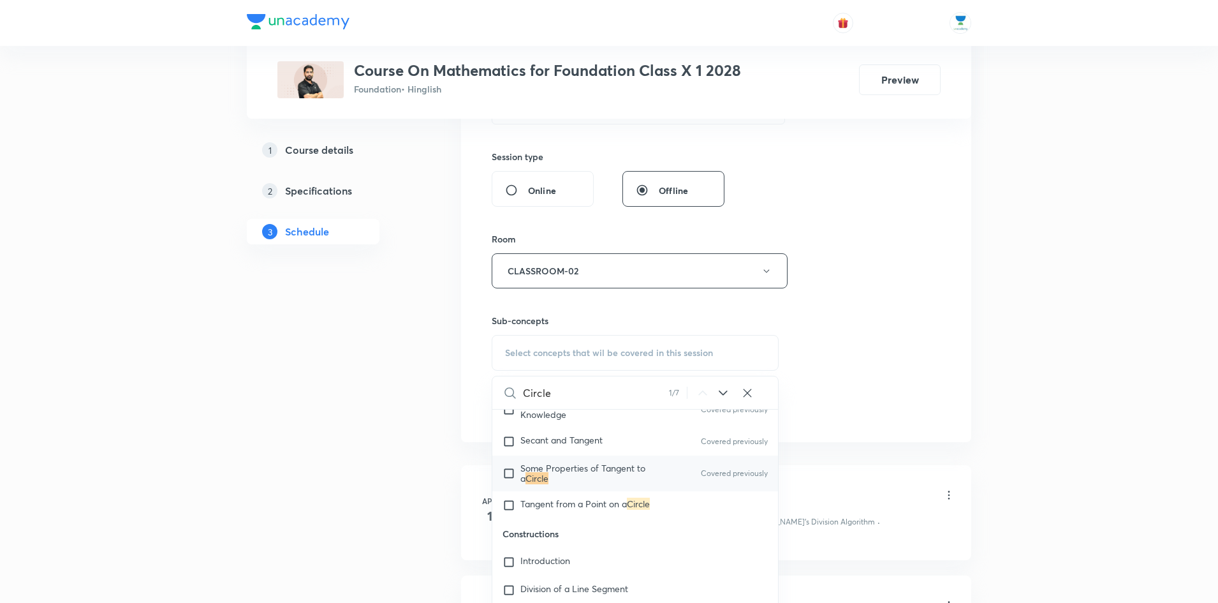
scroll to position [2965, 0]
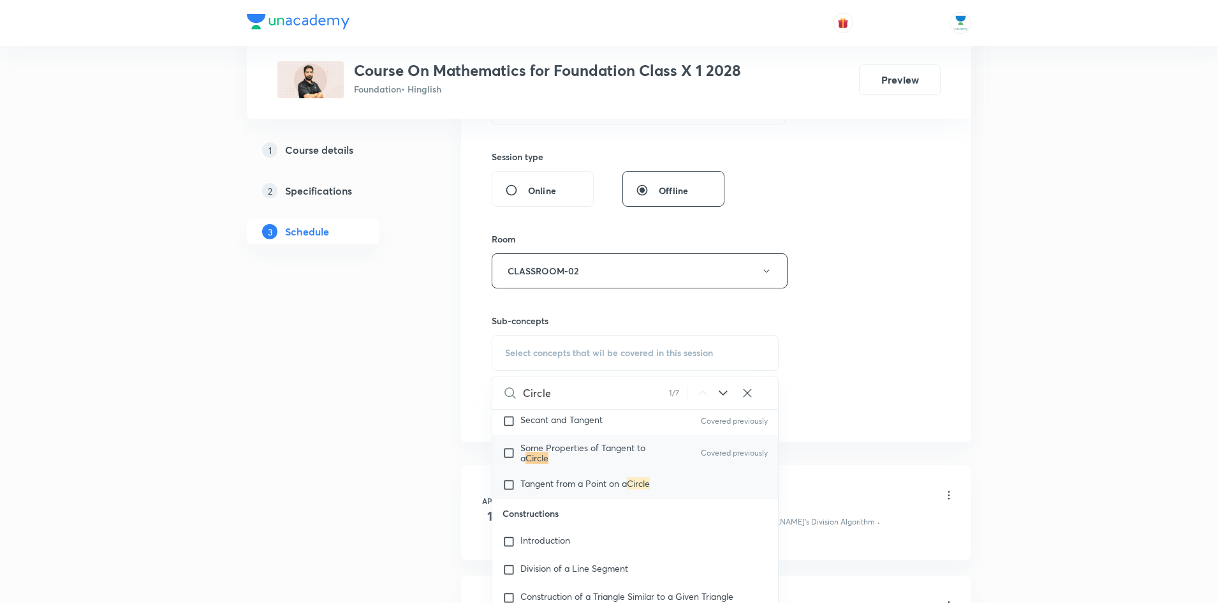
type input "Circle"
click at [512, 478] on input "checkbox" at bounding box center [512, 484] width 18 height 13
checkbox input "true"
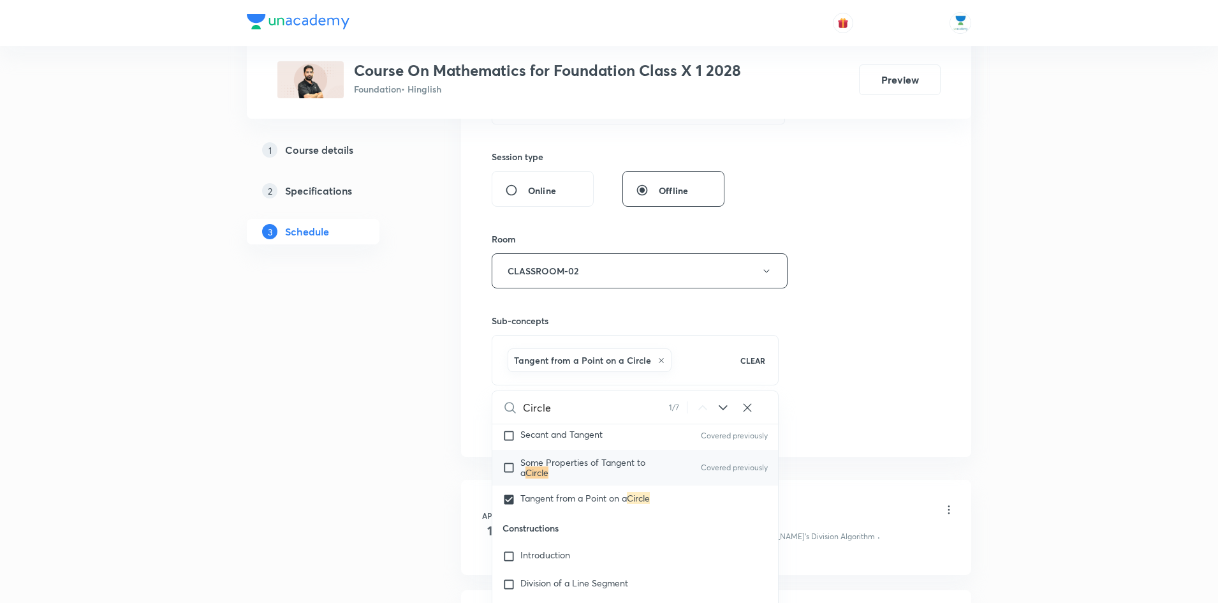
click at [892, 407] on div "Session 68 Live class Session title 7/99 Circles ​ Schedule for Oct 6, 2025, 5:…" at bounding box center [716, 130] width 449 height 614
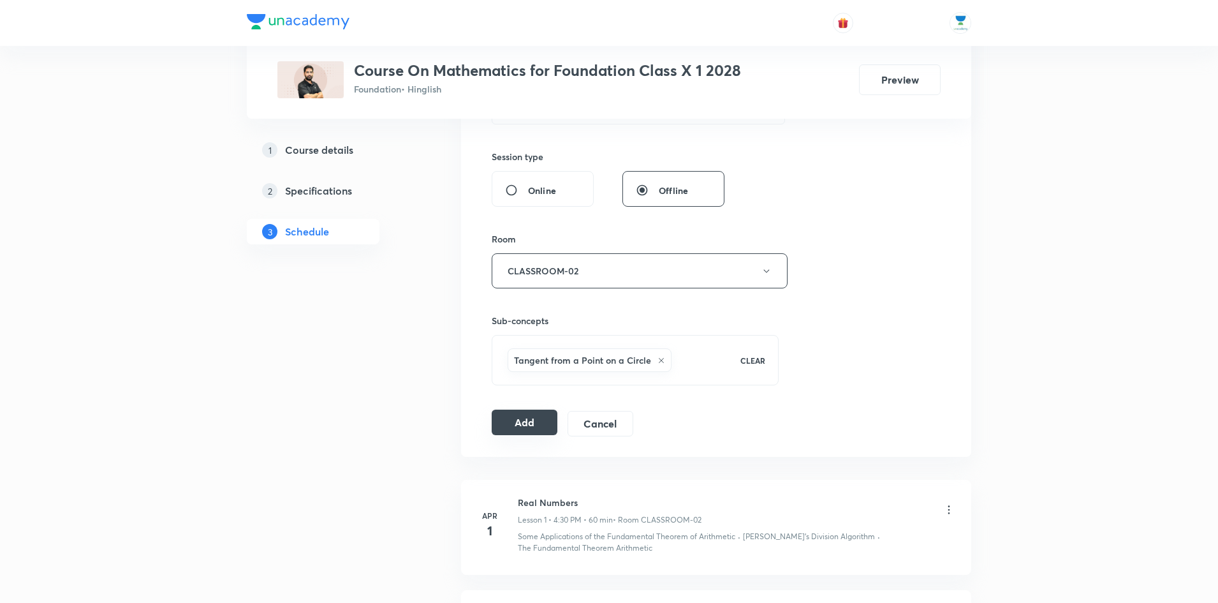
click at [540, 425] on button "Add" at bounding box center [525, 422] width 66 height 26
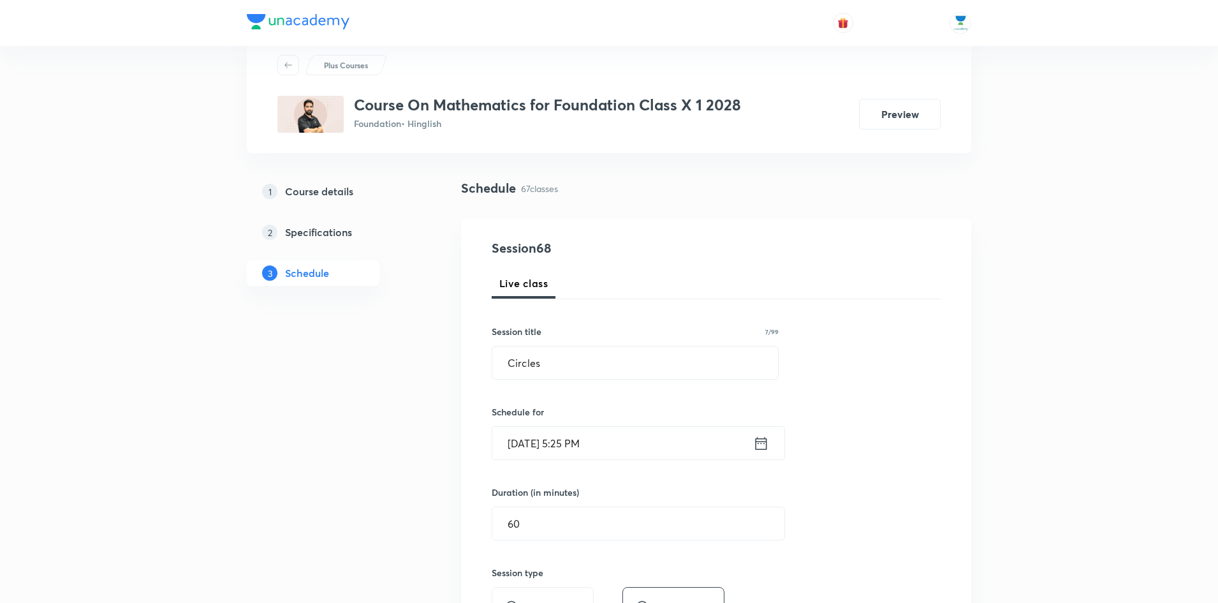
scroll to position [34, 0]
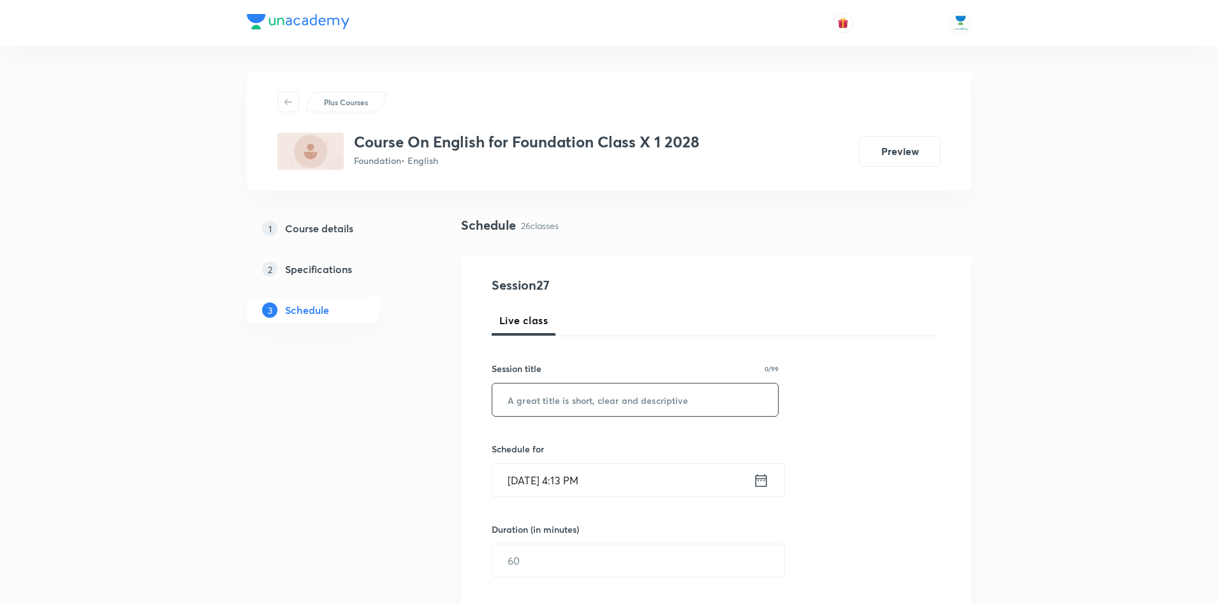
click at [594, 390] on input "text" at bounding box center [635, 399] width 286 height 33
paste input "Writing Skill : Analytical Paragraph("
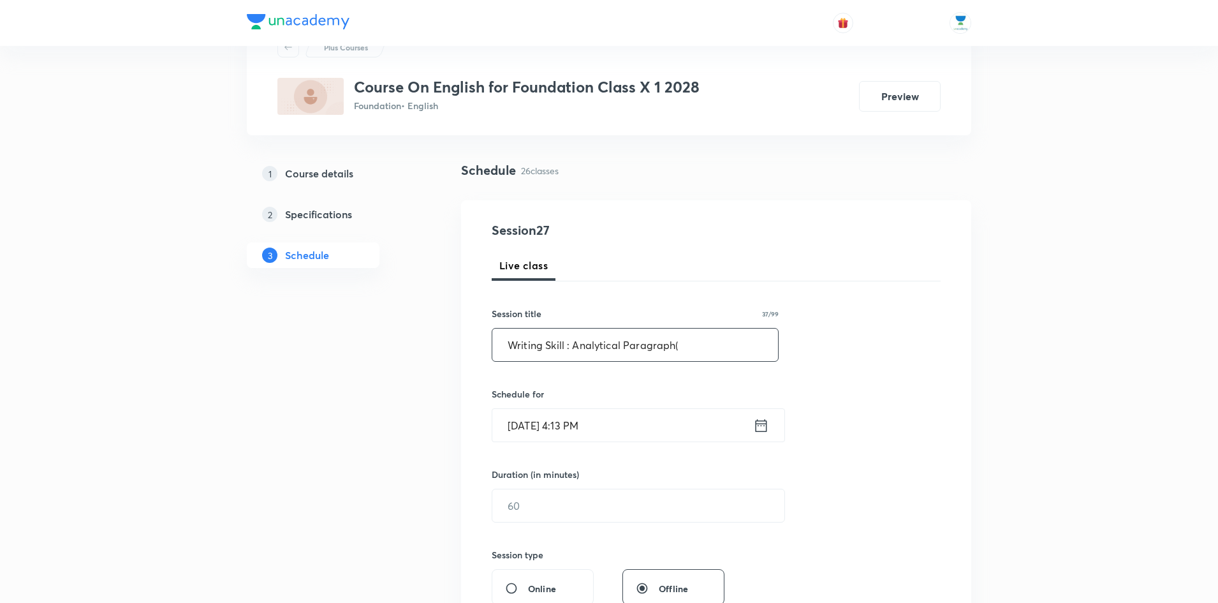
scroll to position [66, 0]
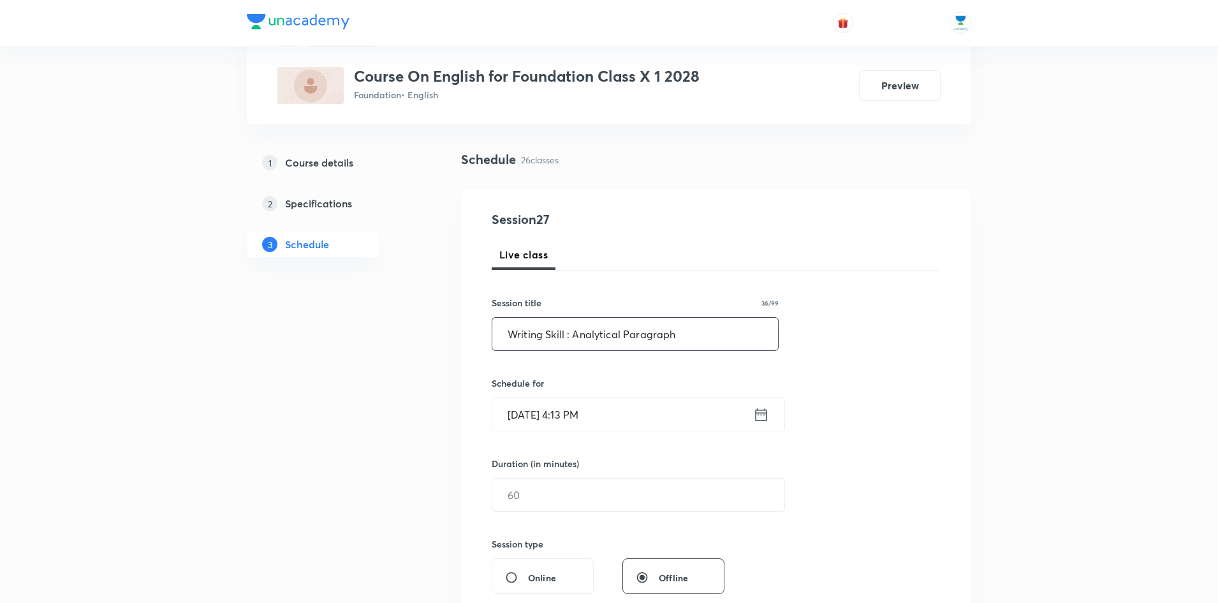
type input "Writing Skill : Analytical Paragraph"
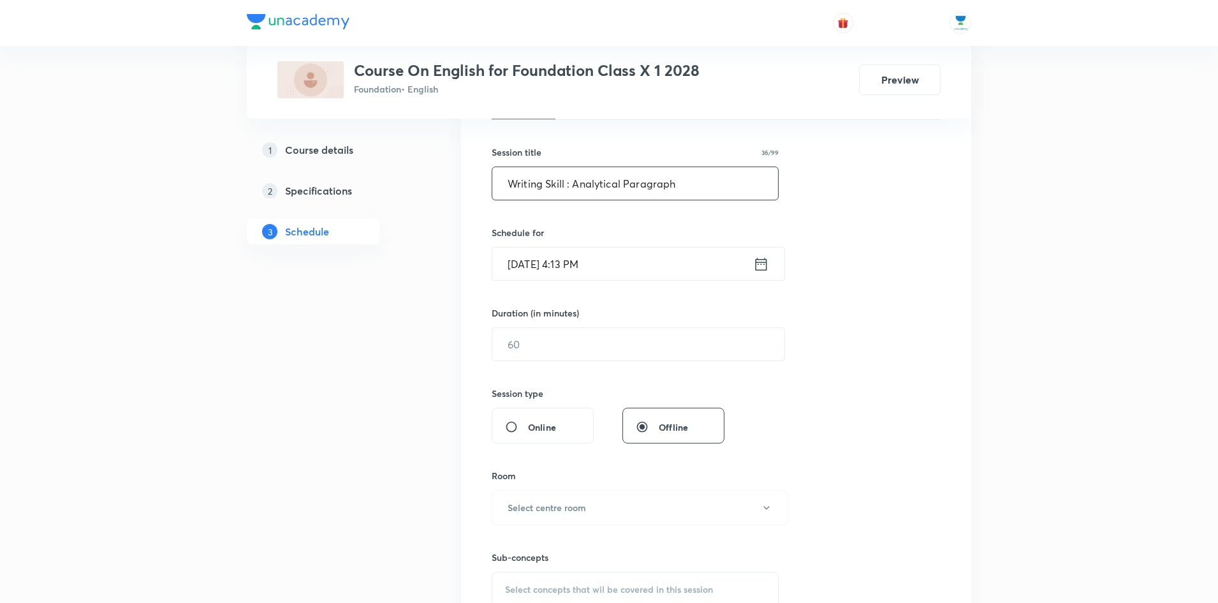
scroll to position [221, 0]
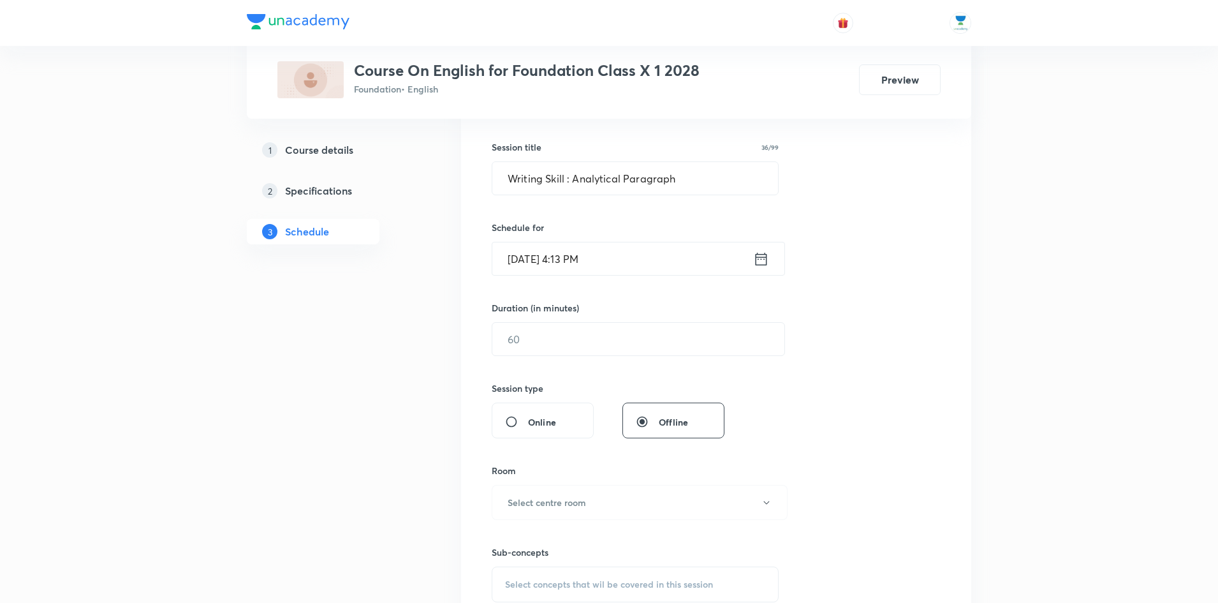
click at [756, 258] on icon at bounding box center [761, 258] width 11 height 13
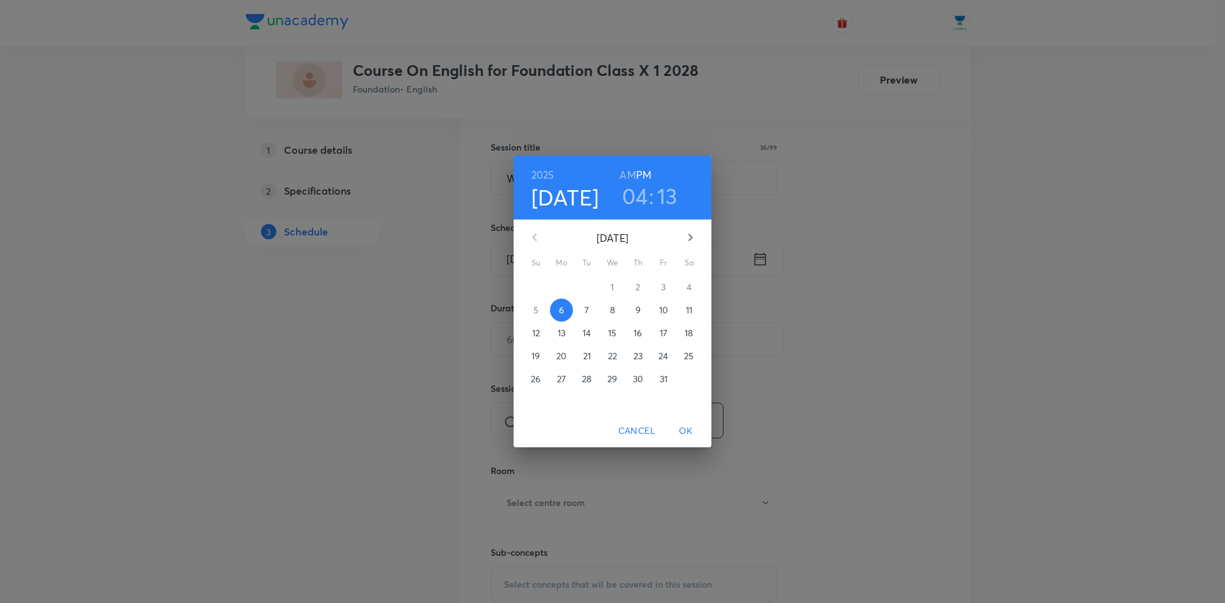
click at [640, 205] on h3 "04" at bounding box center [635, 195] width 26 height 27
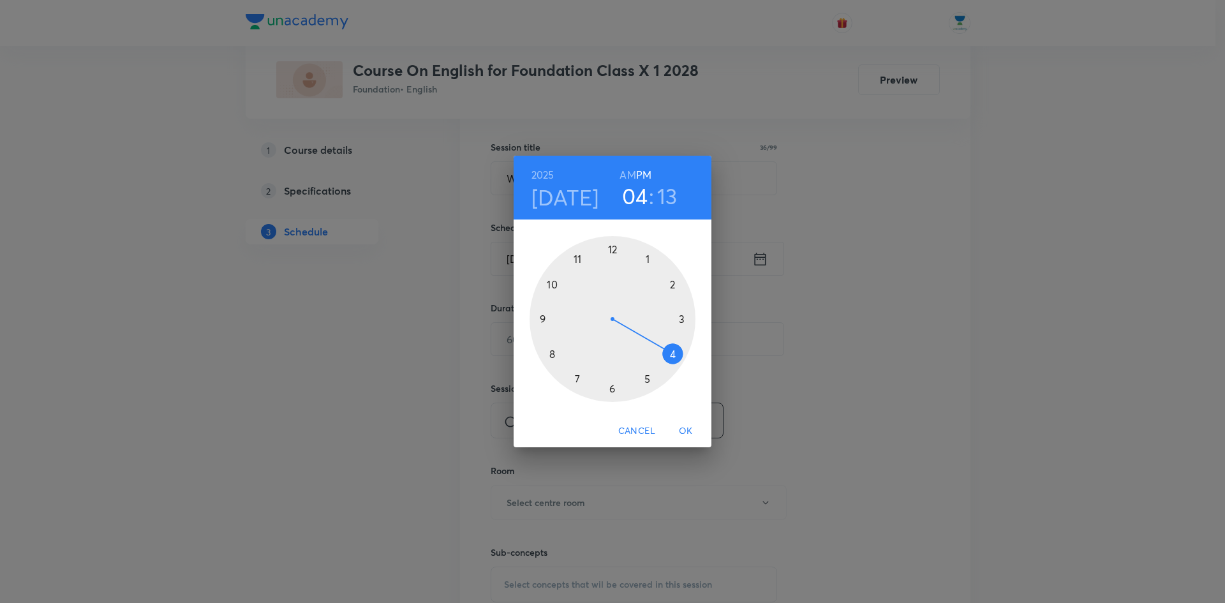
click at [612, 389] on div at bounding box center [612, 319] width 166 height 166
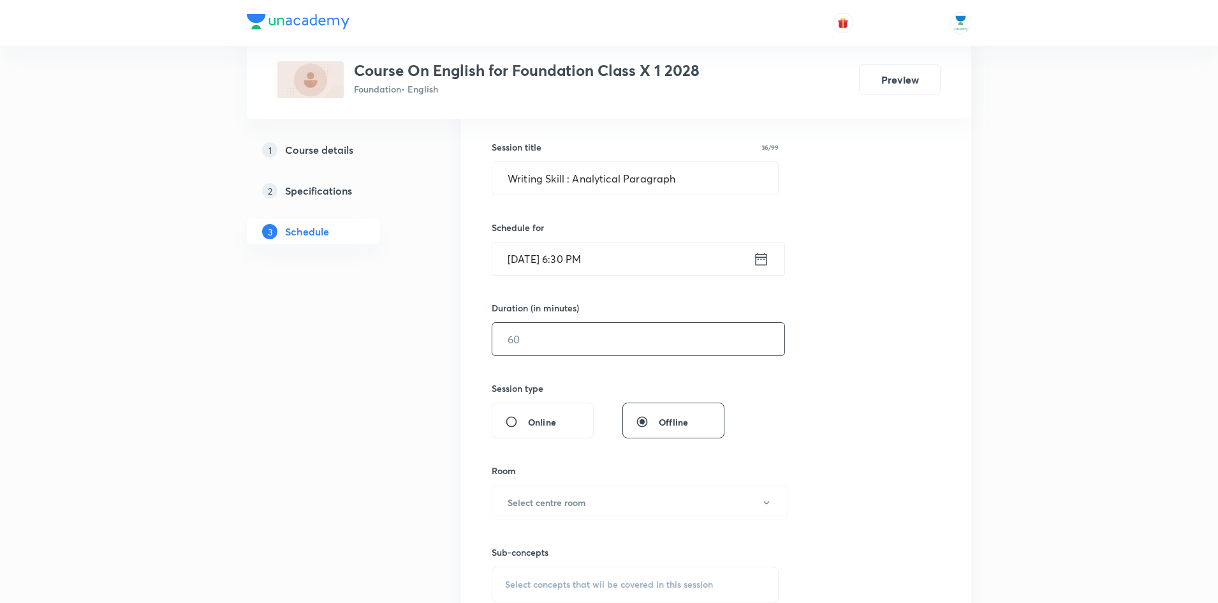
click at [635, 348] on input "text" at bounding box center [638, 339] width 292 height 33
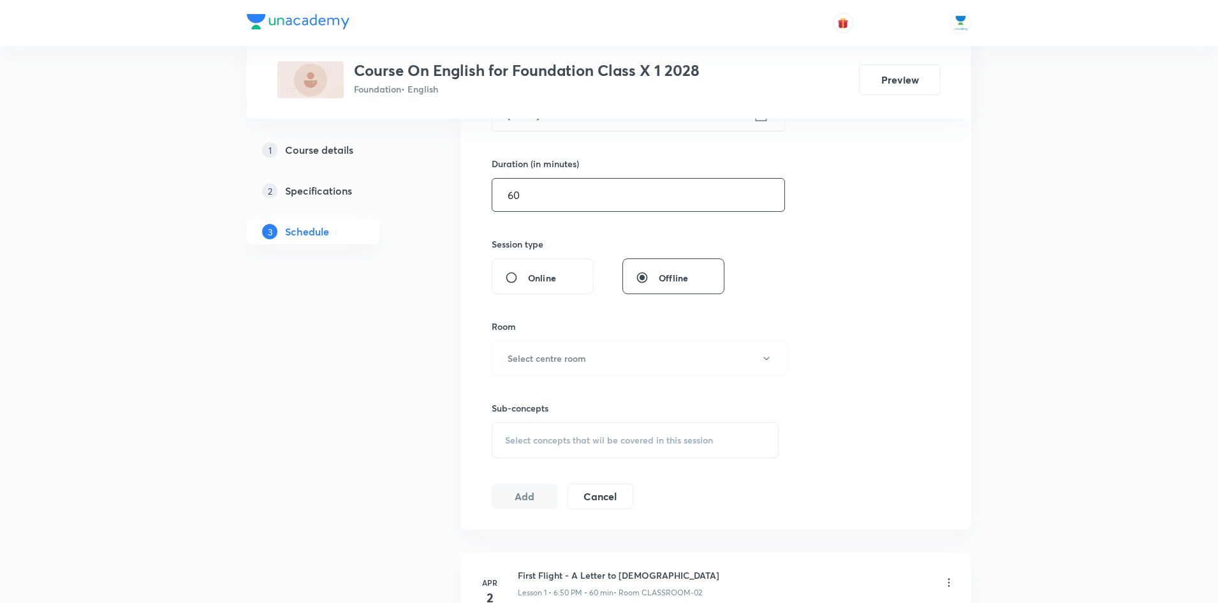
scroll to position [408, 0]
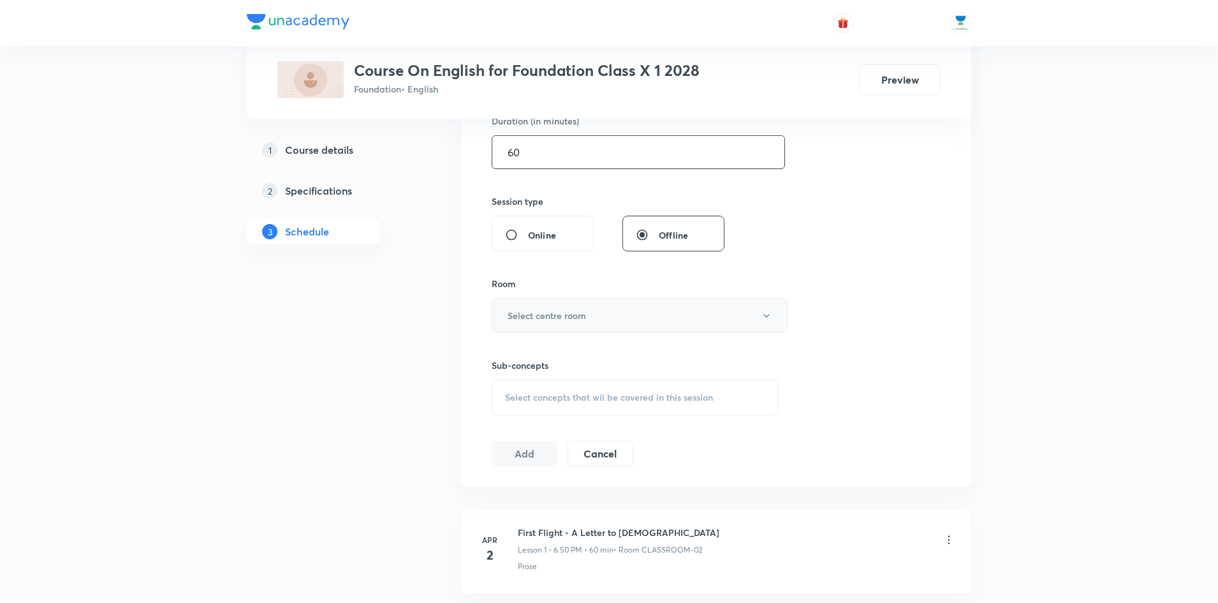
type input "60"
click at [653, 313] on button "Select centre room" at bounding box center [640, 315] width 296 height 35
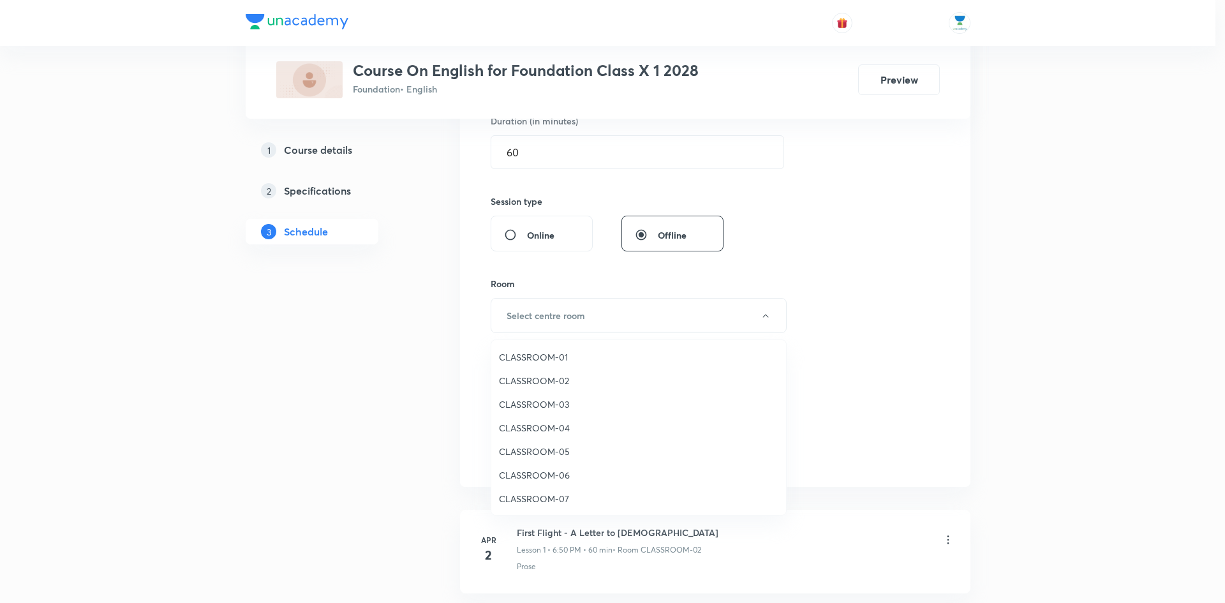
click at [542, 380] on span "CLASSROOM-02" at bounding box center [638, 380] width 279 height 13
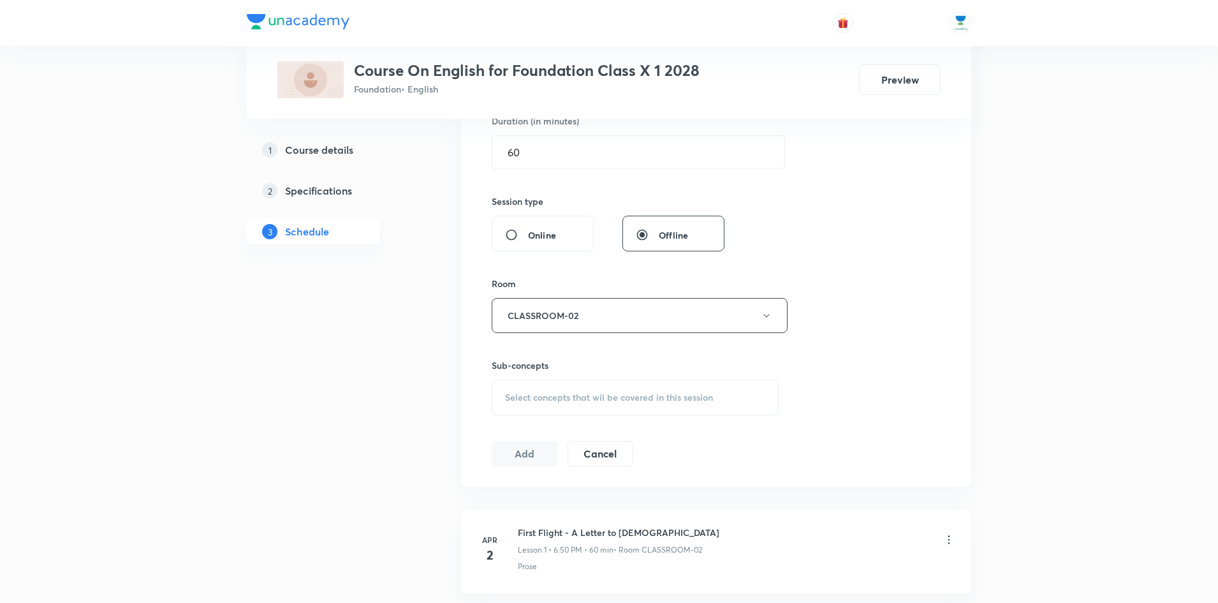
click at [621, 401] on span "Select concepts that wil be covered in this session" at bounding box center [609, 397] width 208 height 10
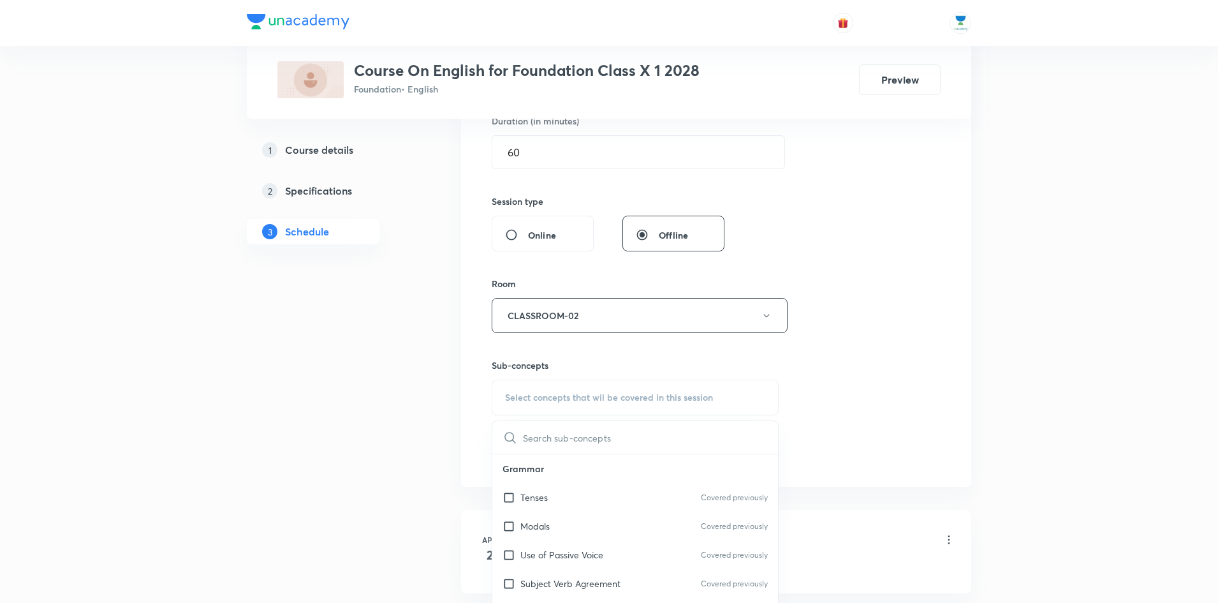
click at [594, 429] on input "text" at bounding box center [650, 437] width 255 height 33
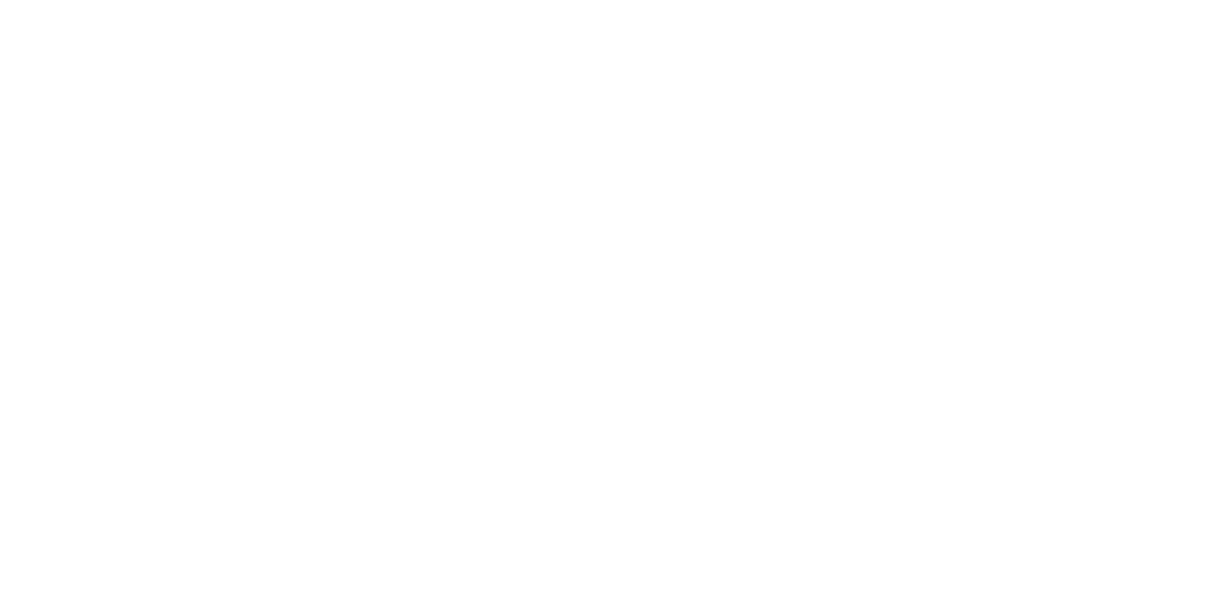
scroll to position [0, 0]
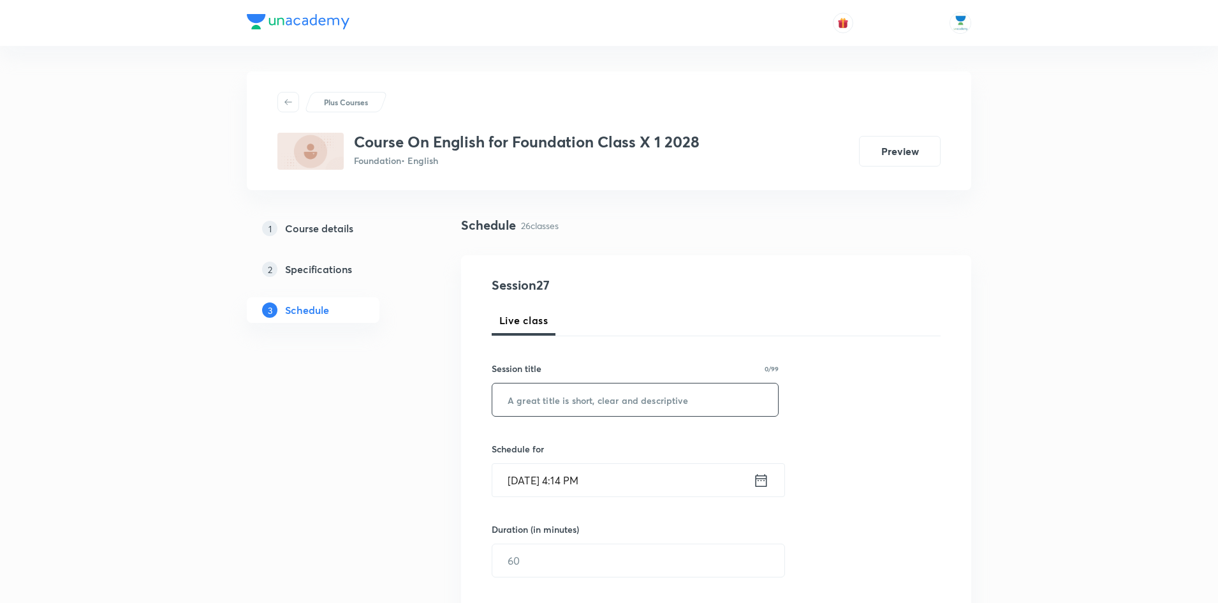
click at [614, 402] on input "text" at bounding box center [635, 399] width 286 height 33
paste input "Writing Skill : Analytical Paragraph("
click at [683, 401] on input "Writing Skill : Analytical Paragraph" at bounding box center [635, 399] width 286 height 33
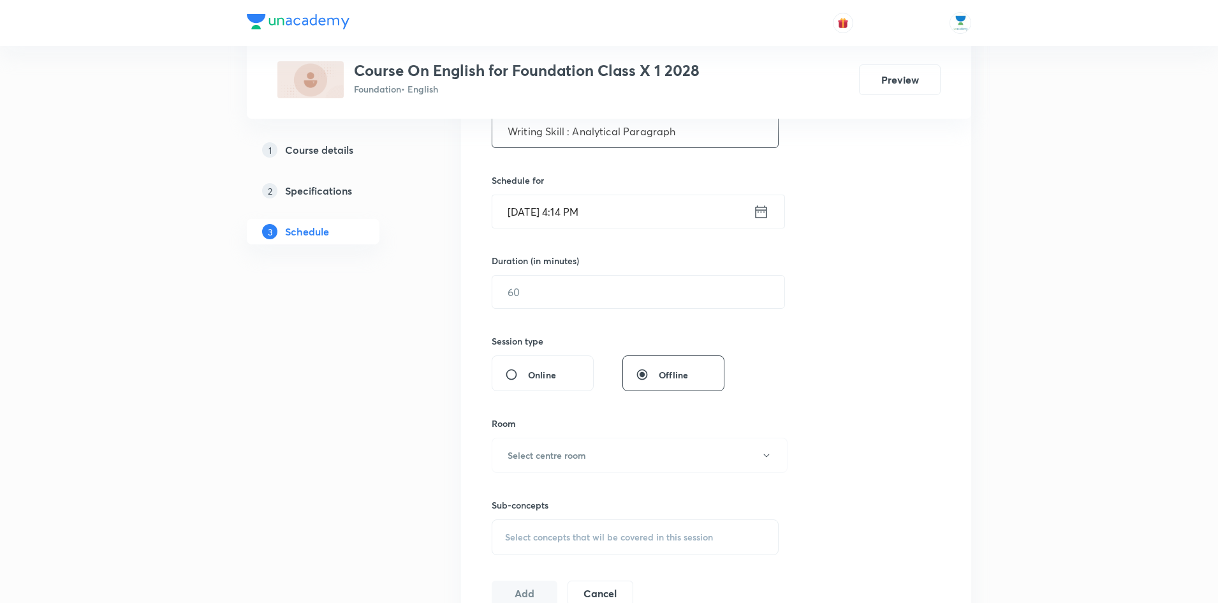
scroll to position [274, 0]
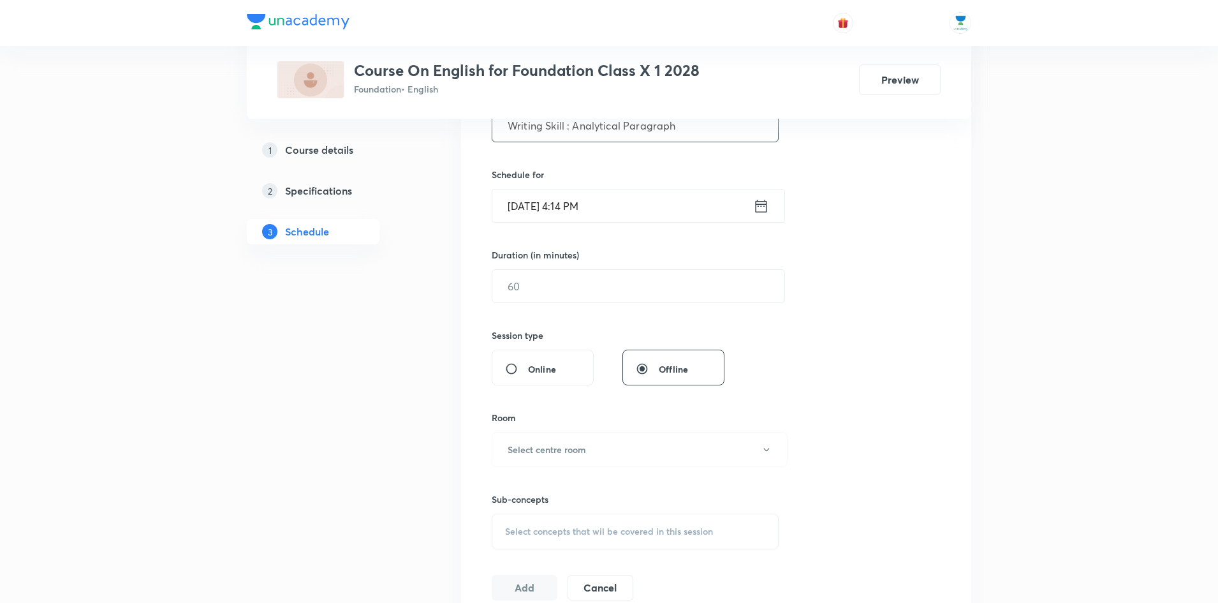
type input "Writing Skill : Analytical Paragraph"
click at [764, 208] on icon at bounding box center [761, 206] width 16 height 18
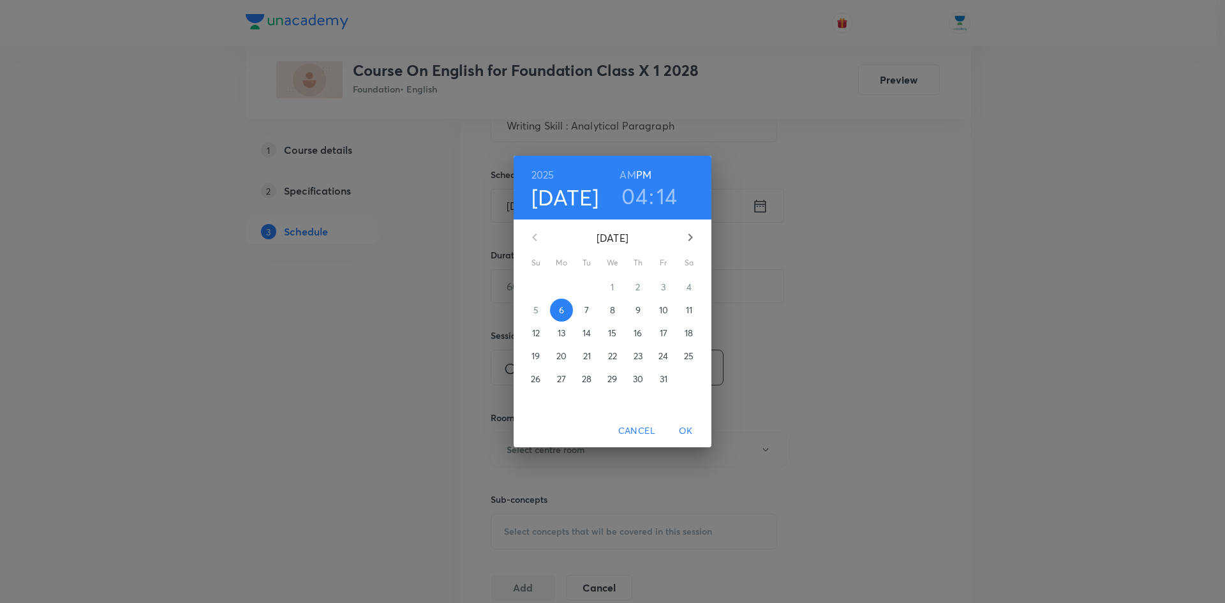
click at [638, 201] on h3 "04" at bounding box center [634, 195] width 26 height 27
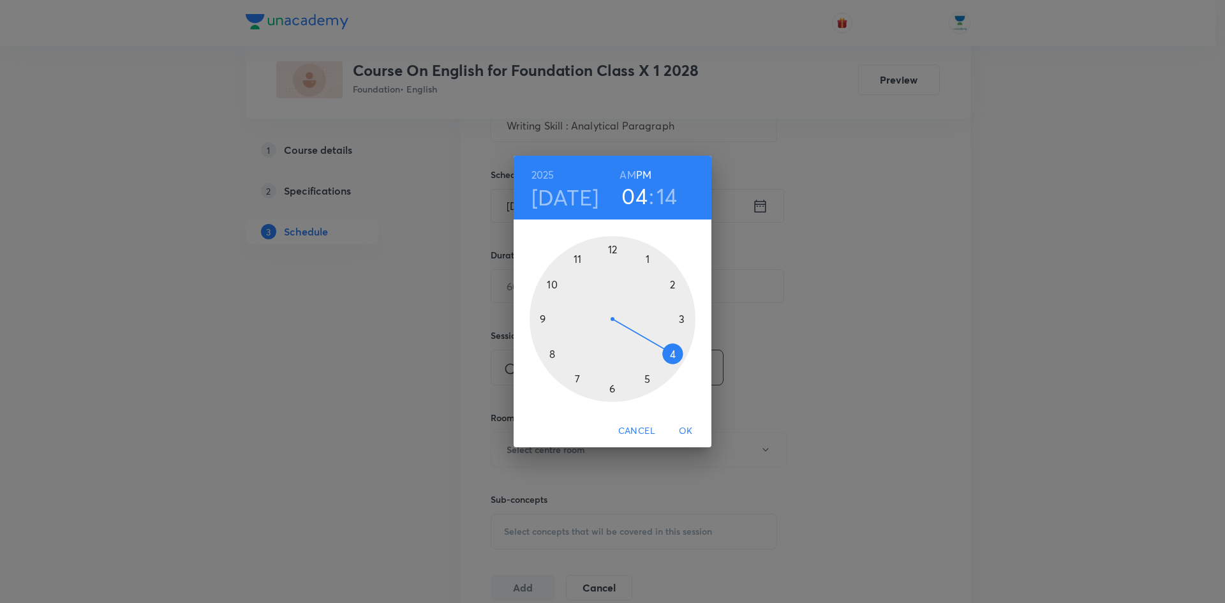
click at [613, 388] on div at bounding box center [612, 319] width 166 height 166
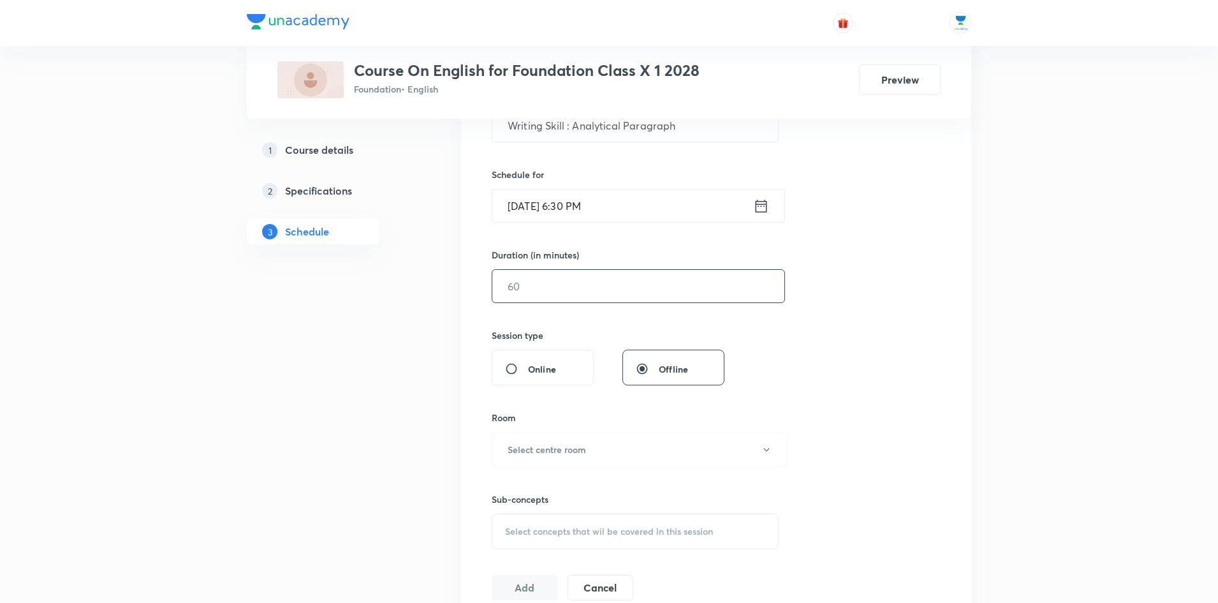
click at [628, 286] on input "text" at bounding box center [638, 286] width 292 height 33
type input "60"
click at [600, 443] on button "Select centre room" at bounding box center [640, 449] width 296 height 35
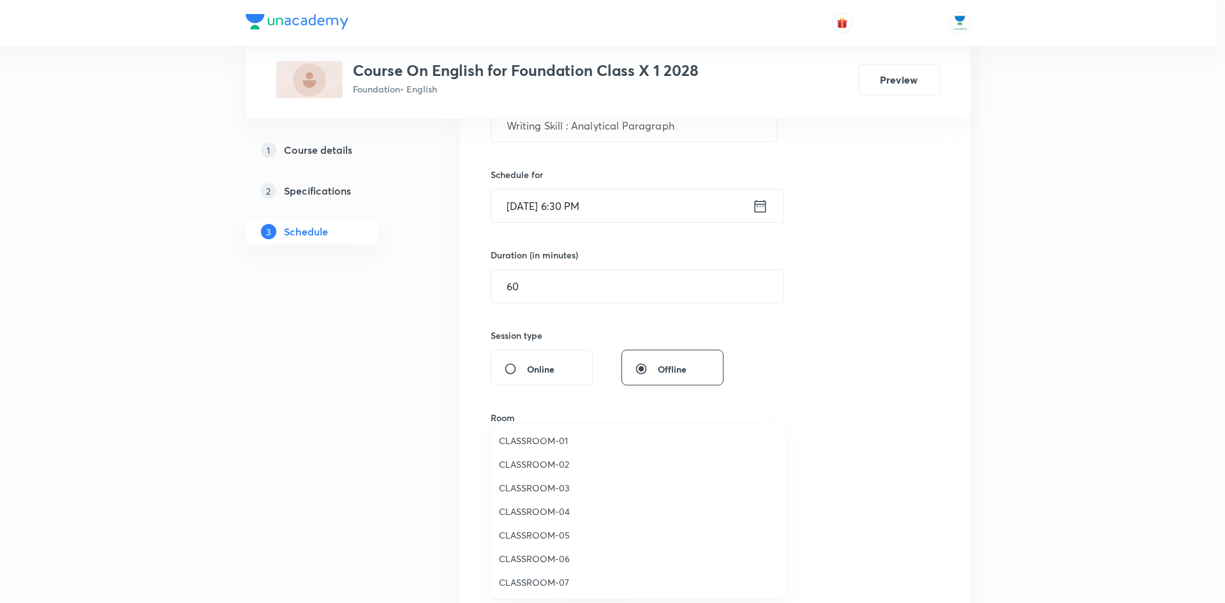
click at [566, 459] on span "CLASSROOM-02" at bounding box center [638, 463] width 279 height 13
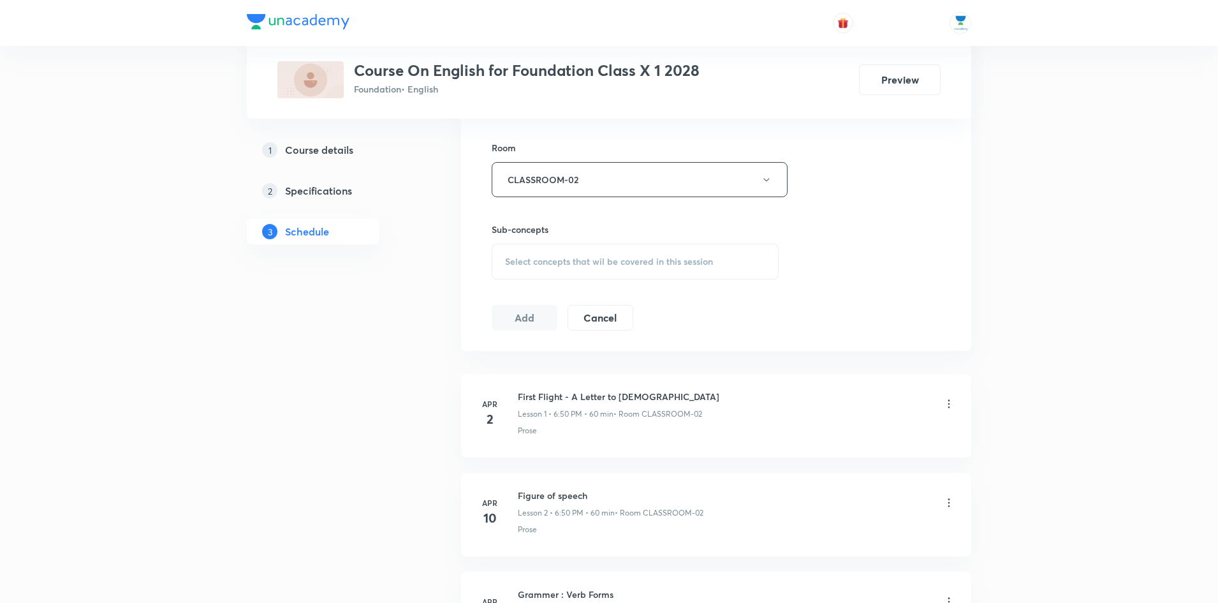
scroll to position [547, 0]
click at [682, 262] on span "Select concepts that wil be covered in this session" at bounding box center [609, 259] width 208 height 10
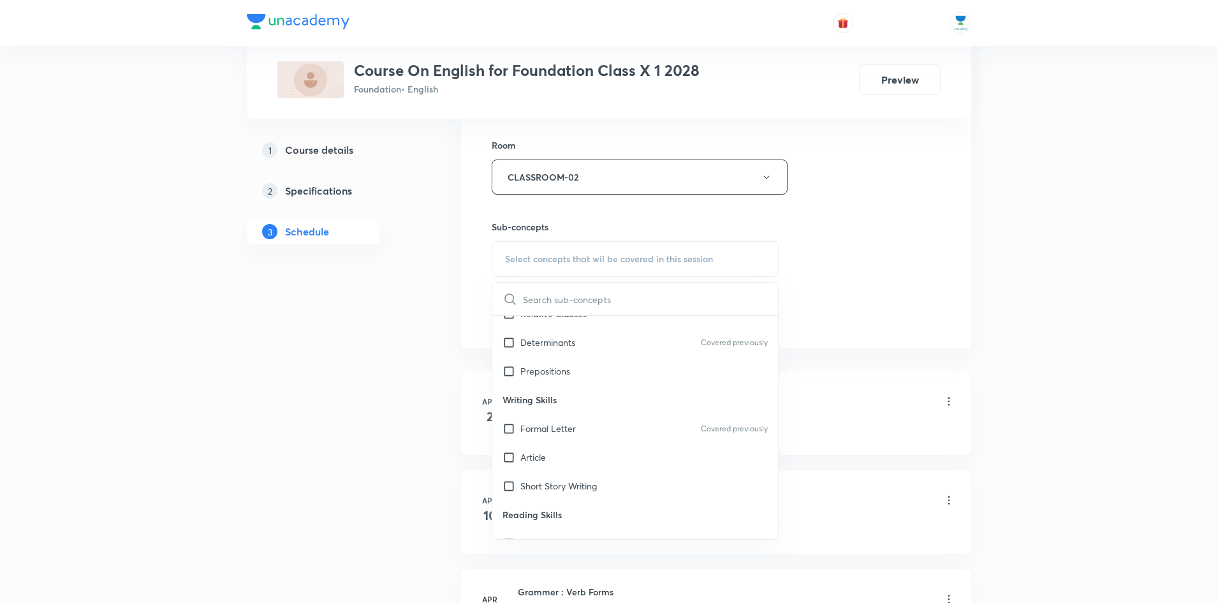
scroll to position [304, 0]
click at [564, 459] on div "Article" at bounding box center [635, 456] width 286 height 29
checkbox input "true"
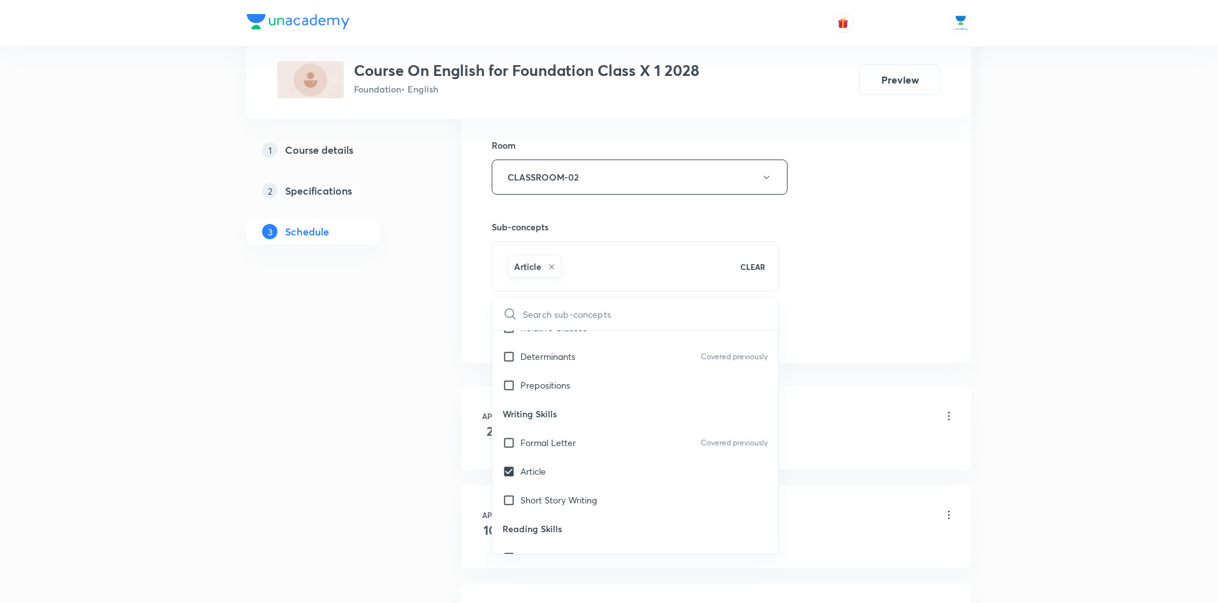
click at [899, 229] on div "Session 27 Live class Session title 36/99 Writing Skill : Analytical Paragraph …" at bounding box center [716, 36] width 449 height 614
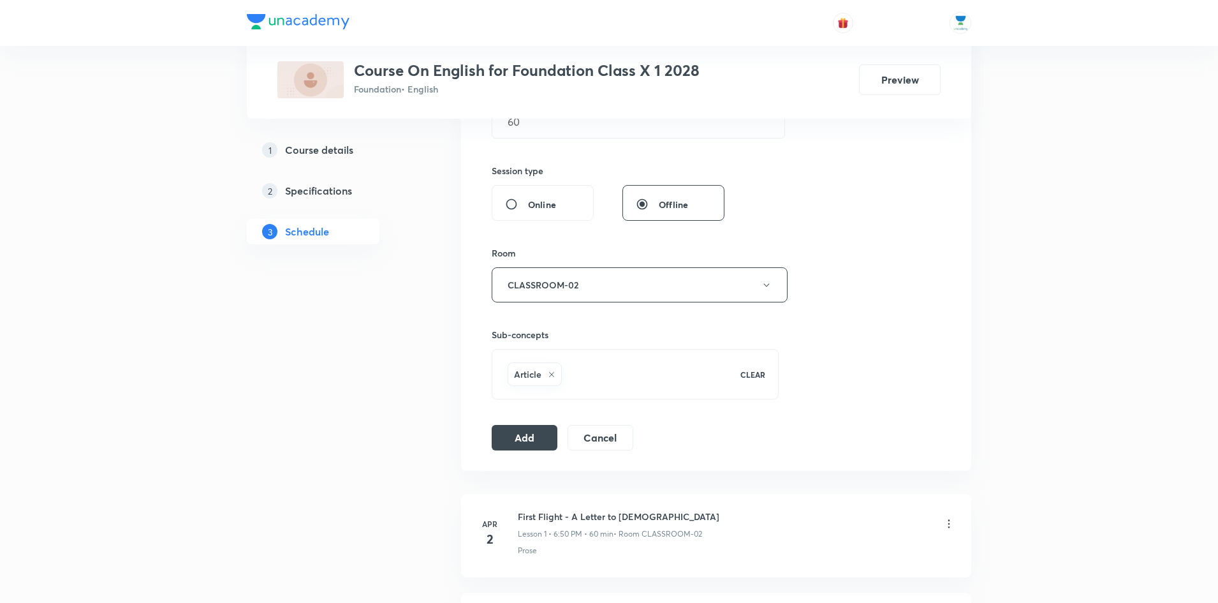
scroll to position [440, 0]
click at [554, 372] on icon at bounding box center [552, 373] width 8 height 8
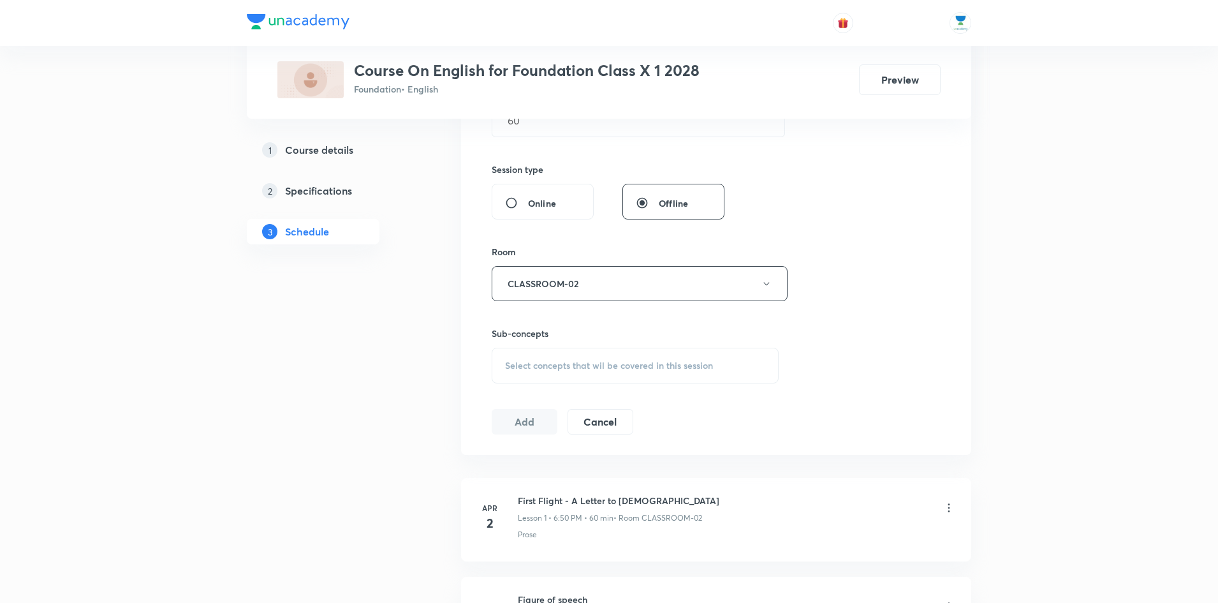
click at [600, 364] on span "Select concepts that wil be covered in this session" at bounding box center [609, 365] width 208 height 10
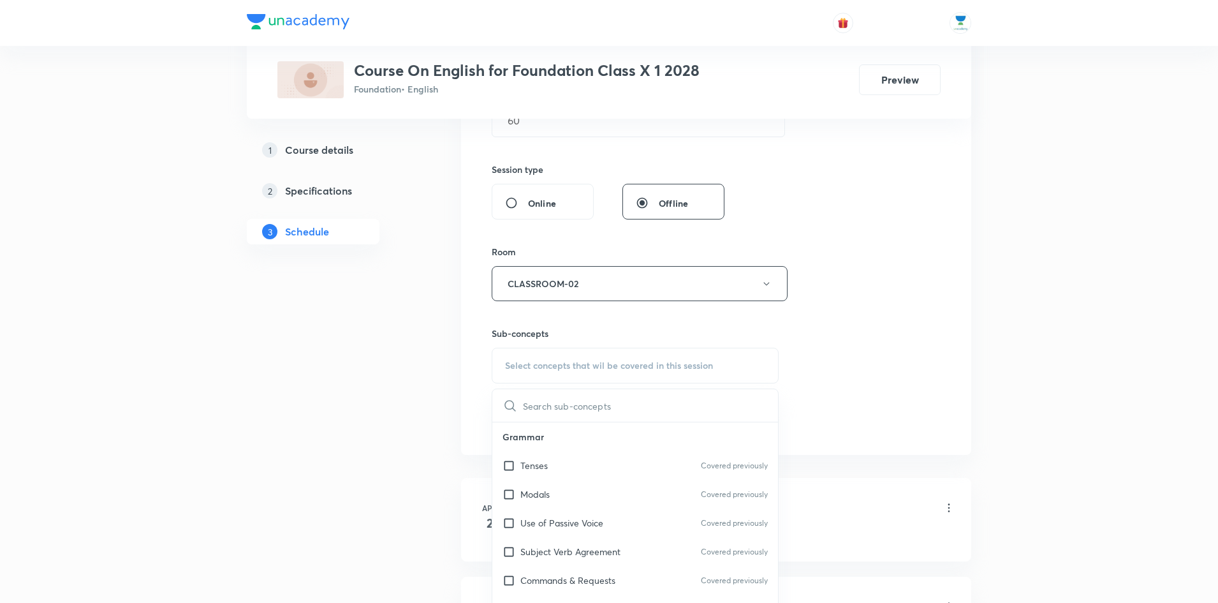
click at [577, 413] on input "text" at bounding box center [650, 405] width 255 height 33
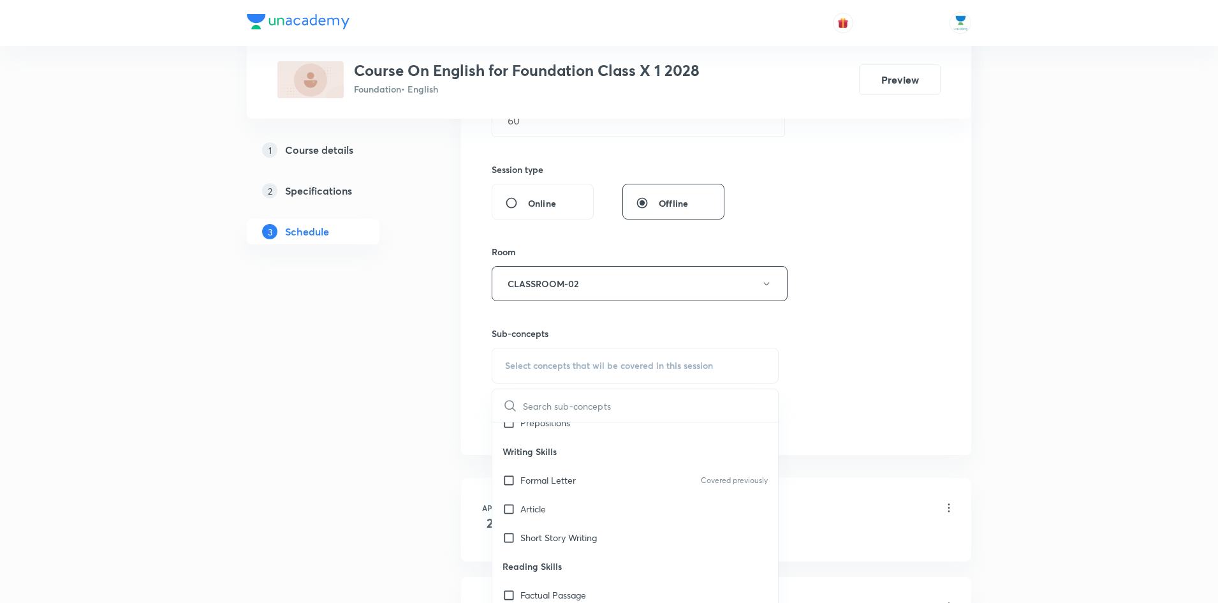
scroll to position [368, 0]
click at [552, 500] on div "Article" at bounding box center [635, 499] width 286 height 29
checkbox input "true"
click at [888, 299] on div "Session 27 Live class Session title 36/99 Writing Skill : Analytical Paragraph …" at bounding box center [716, 142] width 449 height 614
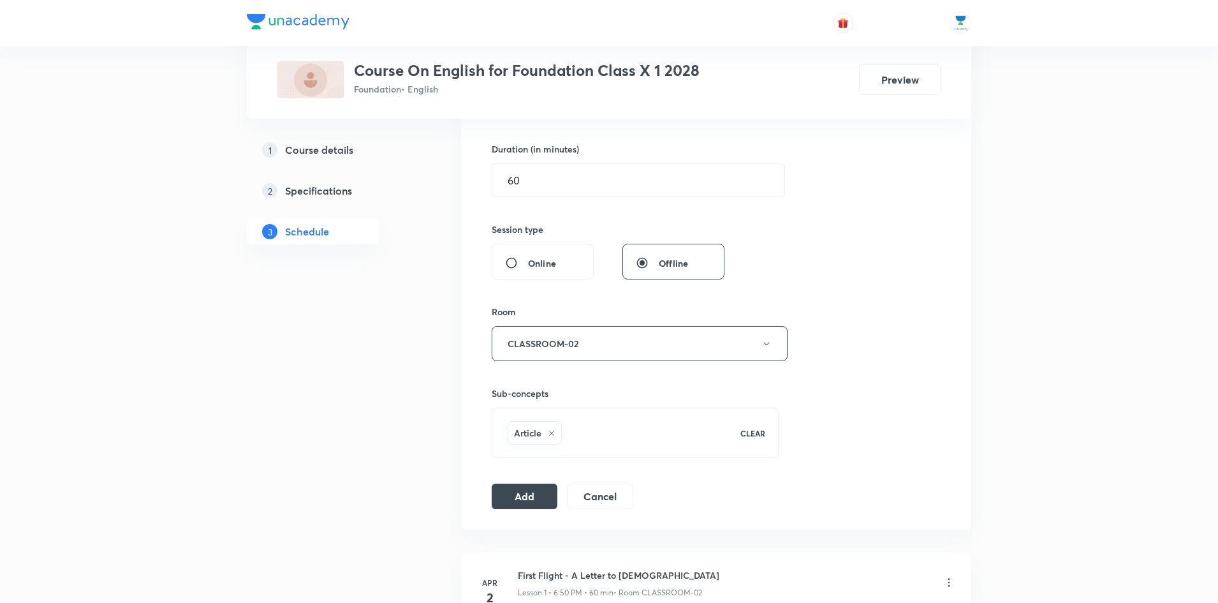
scroll to position [427, 0]
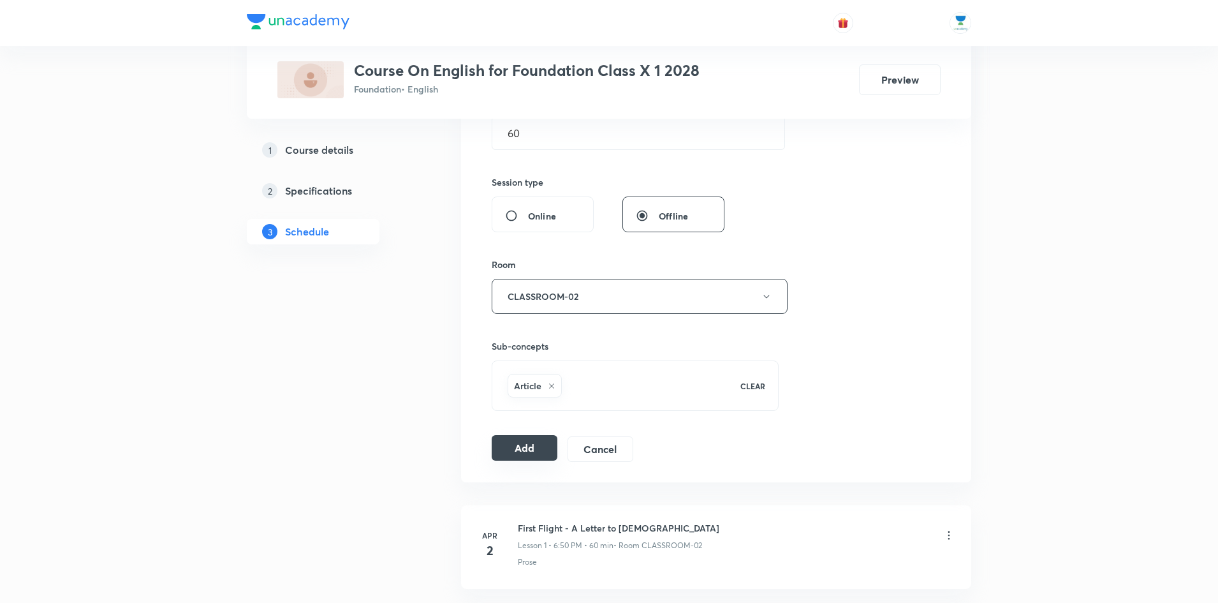
click at [520, 450] on button "Add" at bounding box center [525, 448] width 66 height 26
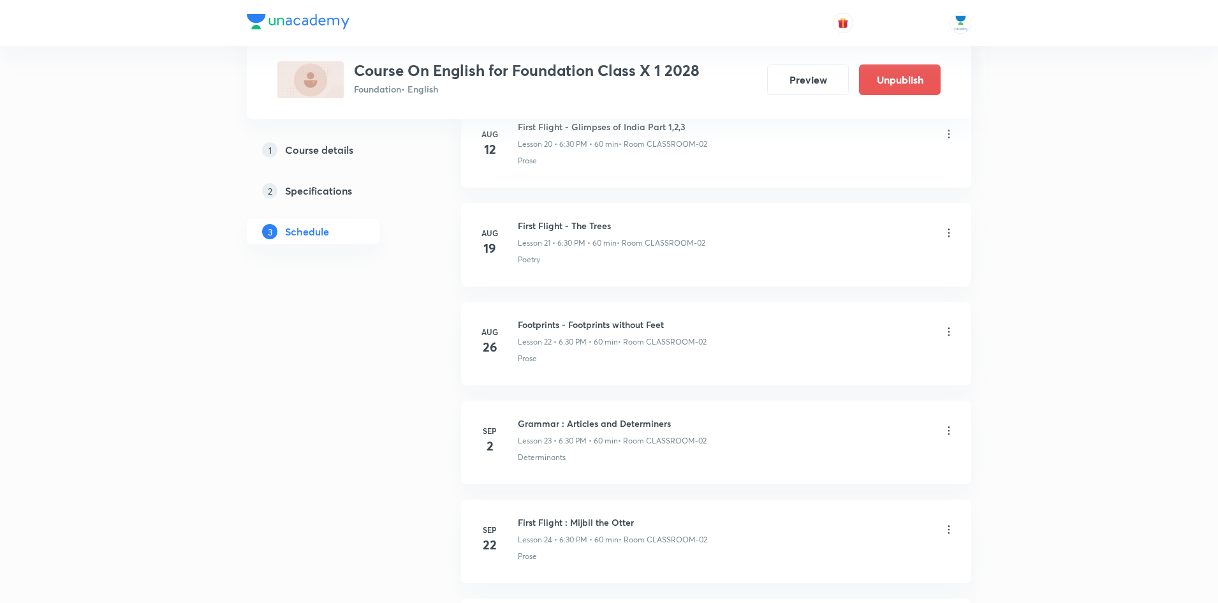
scroll to position [2503, 0]
